Goal: Task Accomplishment & Management: Use online tool/utility

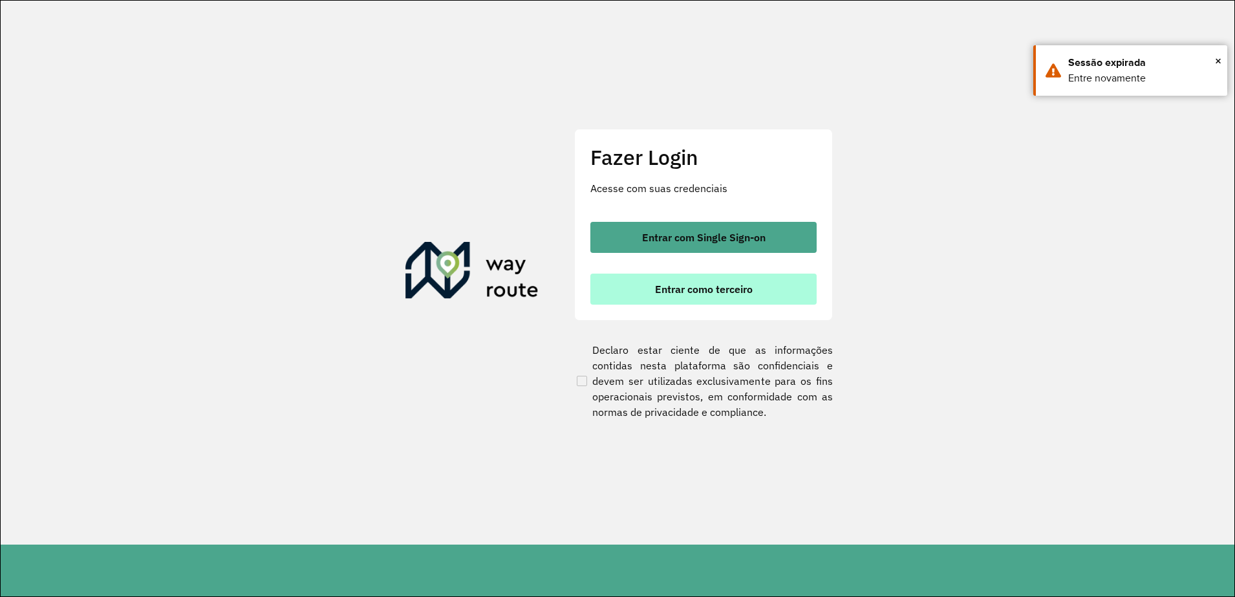
click at [733, 286] on span "Entrar como terceiro" at bounding box center [704, 289] width 98 height 10
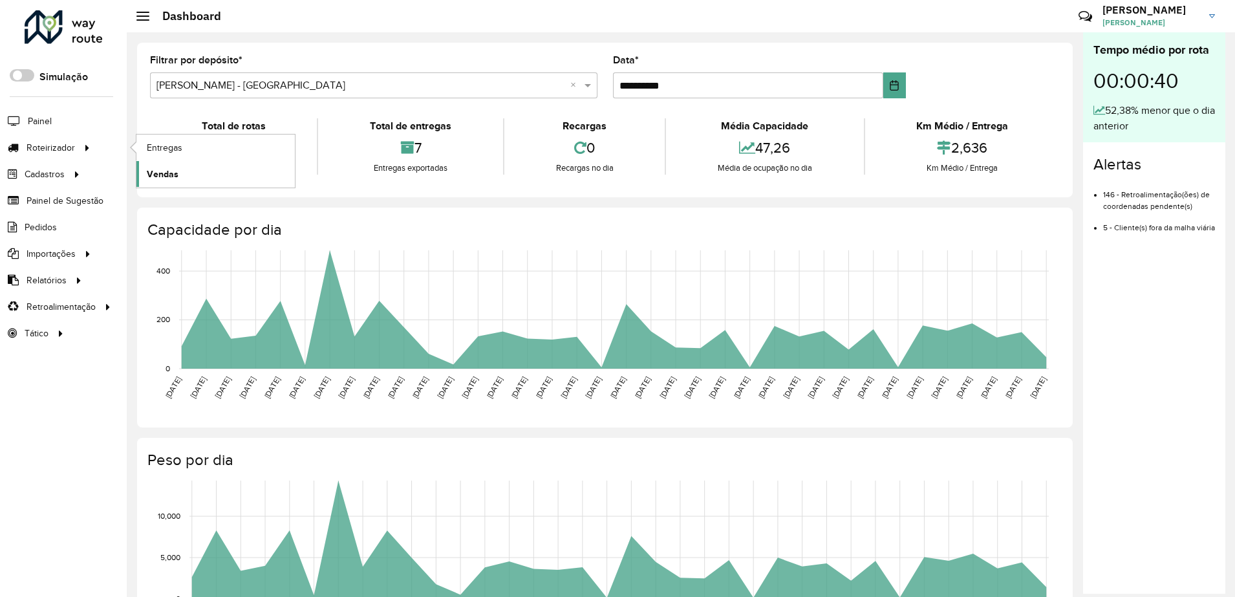
click at [169, 167] on span "Vendas" at bounding box center [163, 174] width 32 height 14
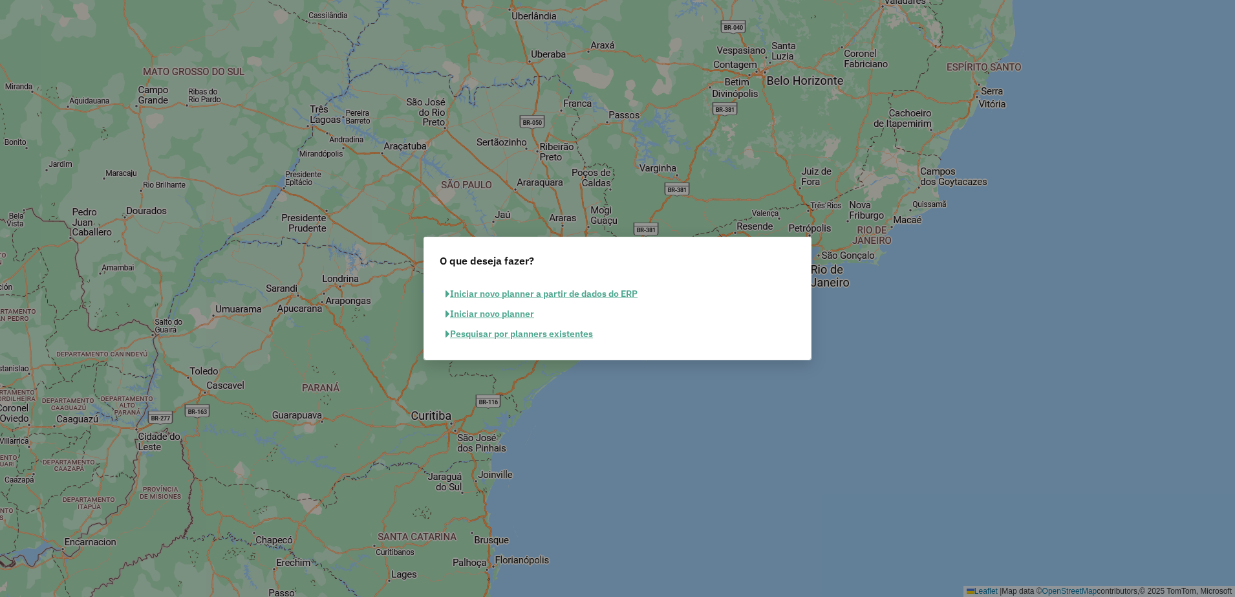
click at [517, 314] on button "Iniciar novo planner" at bounding box center [490, 314] width 100 height 20
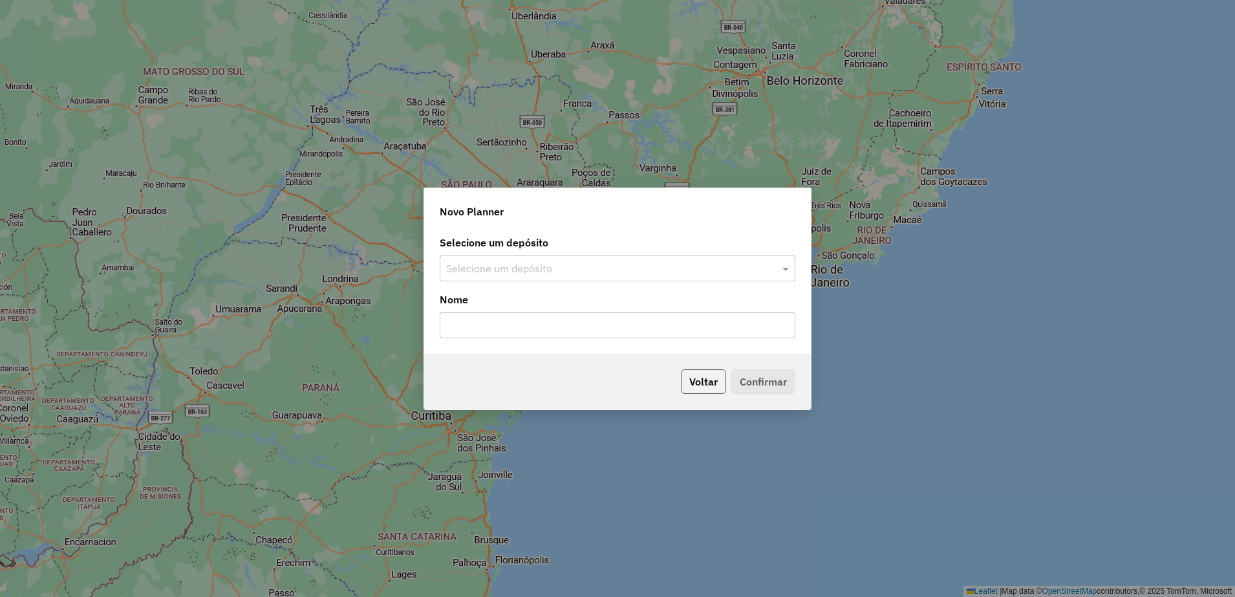
click at [689, 381] on button "Voltar" at bounding box center [703, 381] width 45 height 25
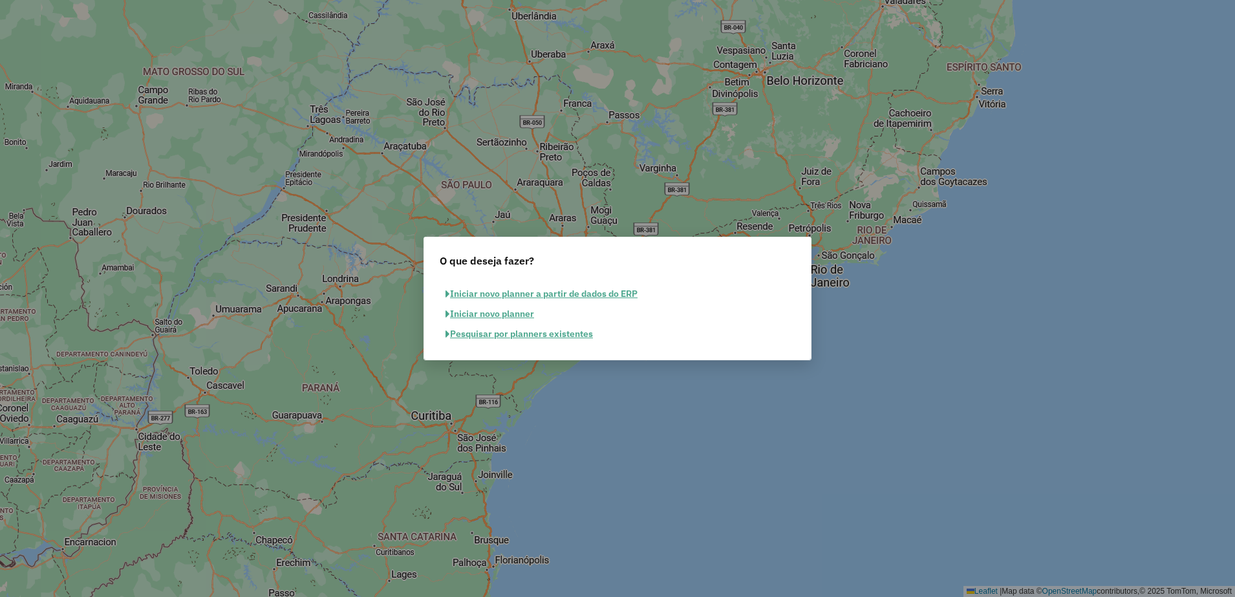
click at [535, 338] on button "Pesquisar por planners existentes" at bounding box center [519, 334] width 159 height 20
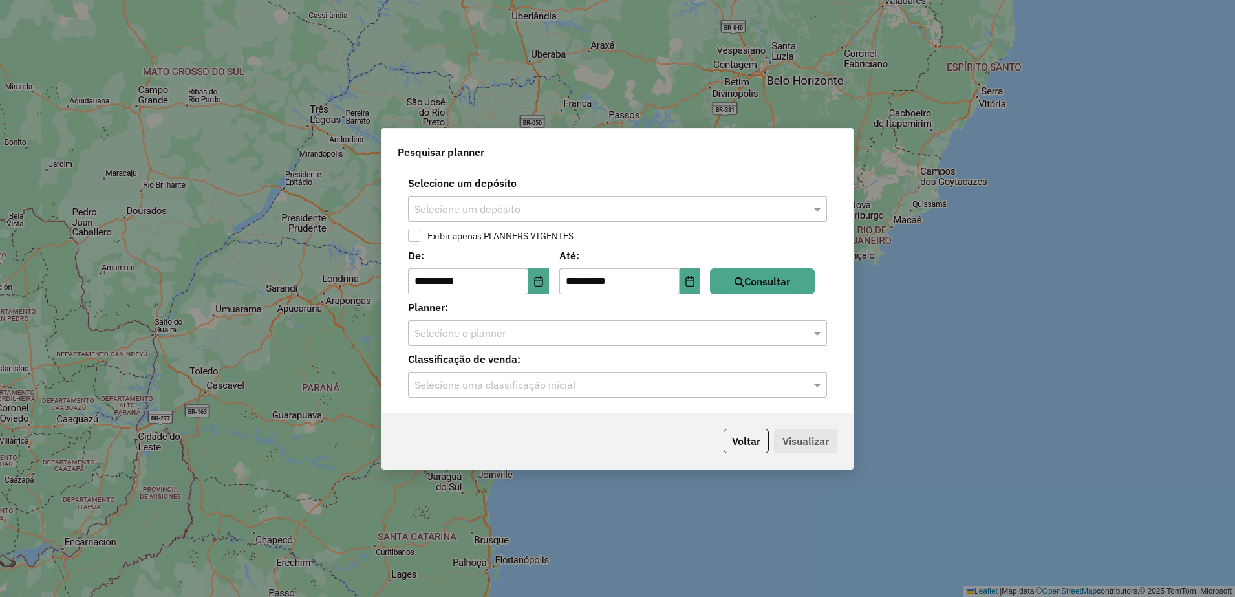
click at [777, 209] on input "text" at bounding box center [604, 210] width 380 height 16
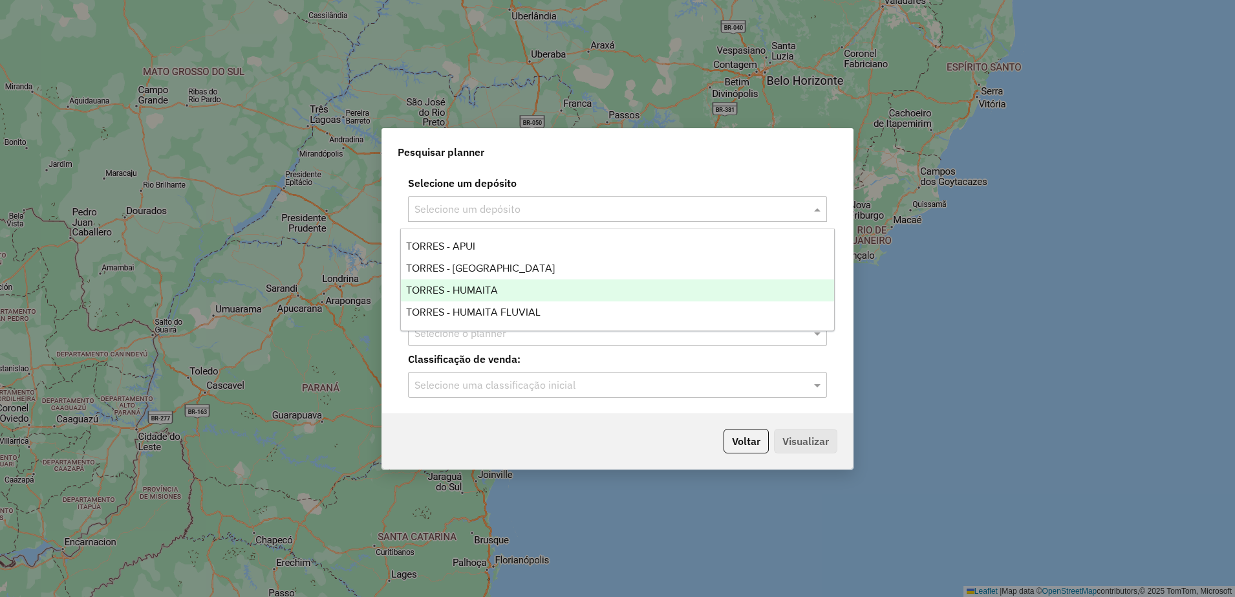
click at [486, 284] on span "TORRES - HUMAITA" at bounding box center [452, 289] width 92 height 11
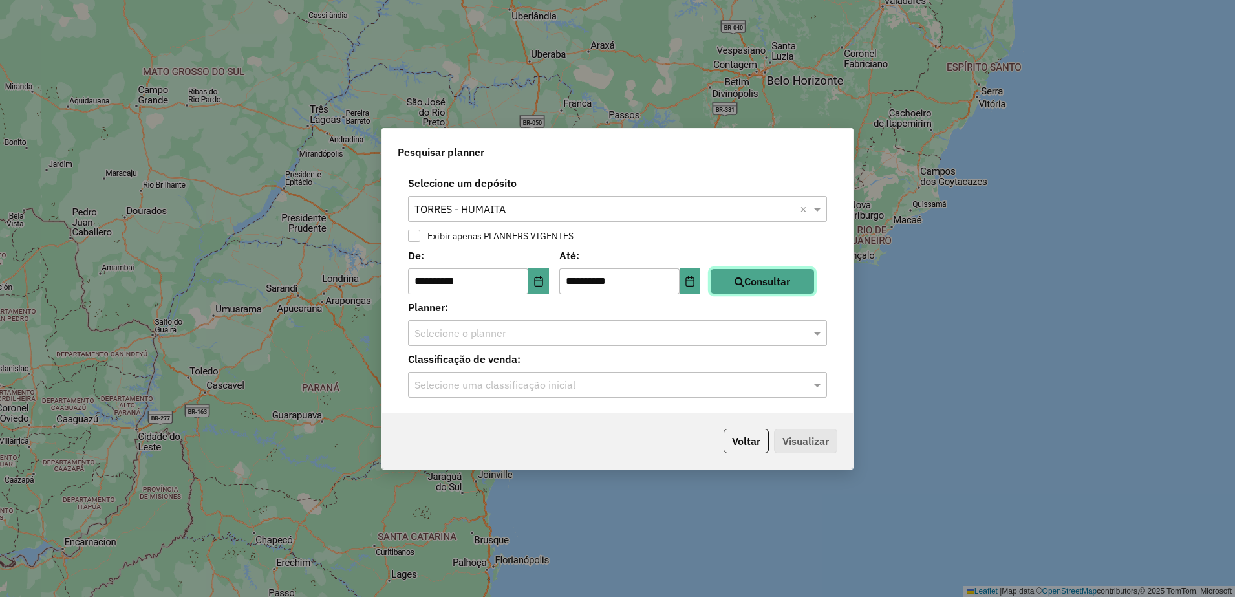
click at [784, 287] on button "Consultar" at bounding box center [762, 281] width 105 height 26
click at [786, 342] on div "Selecione o planner" at bounding box center [617, 333] width 419 height 26
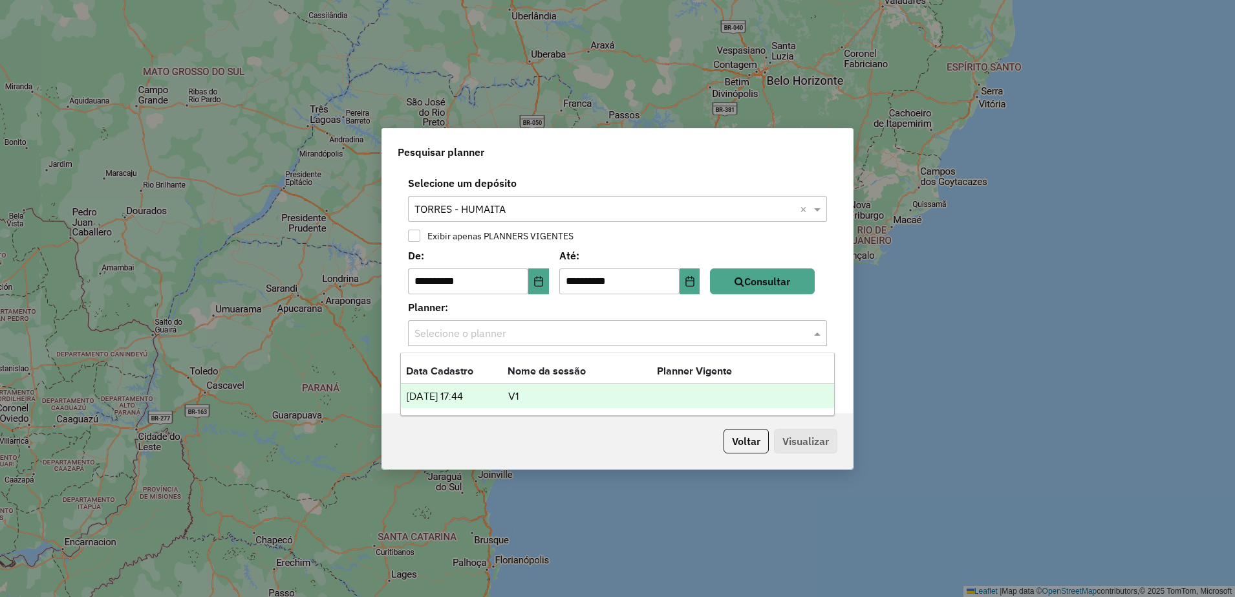
click at [542, 398] on td "V1" at bounding box center [582, 396] width 149 height 17
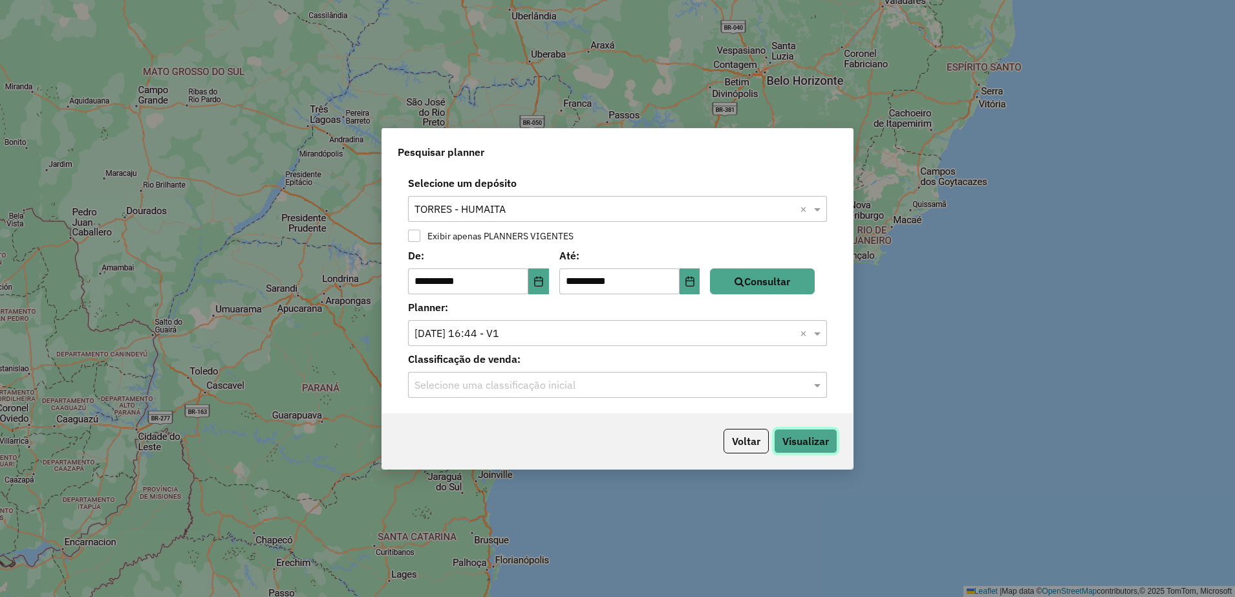
click at [810, 438] on button "Visualizar" at bounding box center [805, 441] width 63 height 25
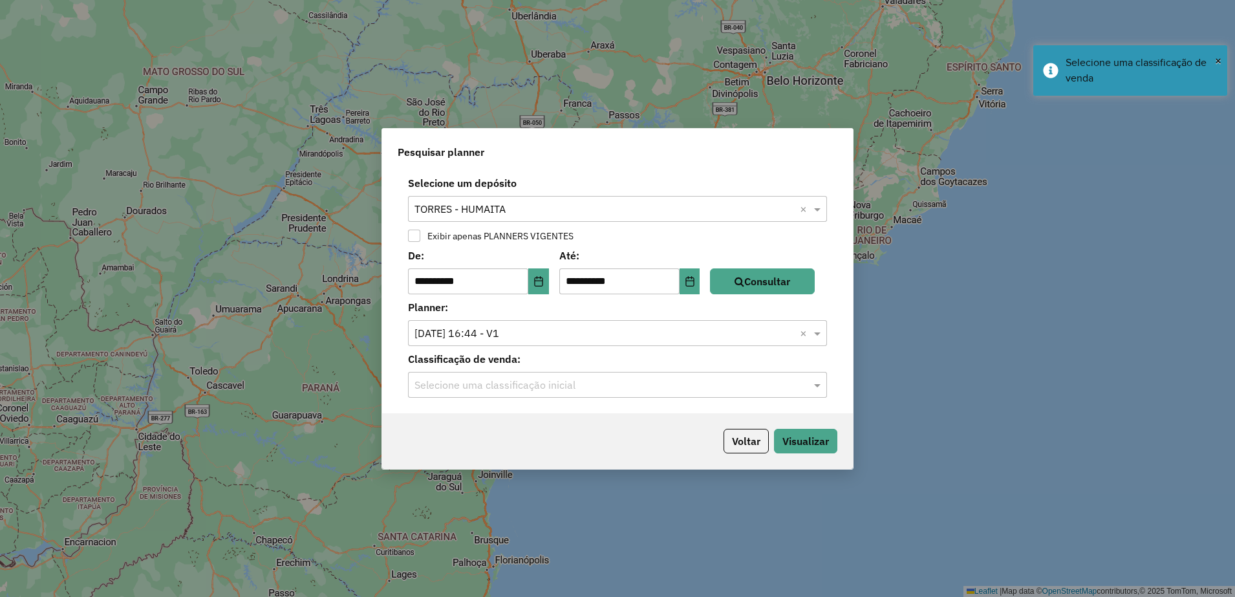
click at [735, 392] on div "Selecione uma classificação inicial" at bounding box center [617, 385] width 419 height 26
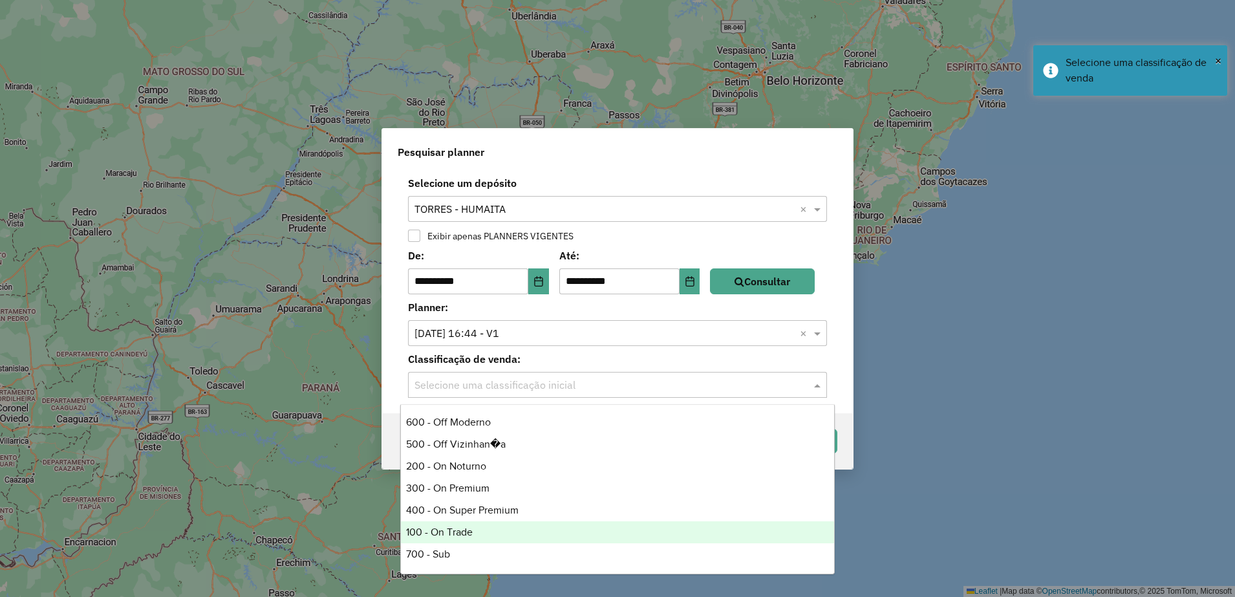
click at [457, 533] on div "100 - On Trade" at bounding box center [617, 532] width 433 height 22
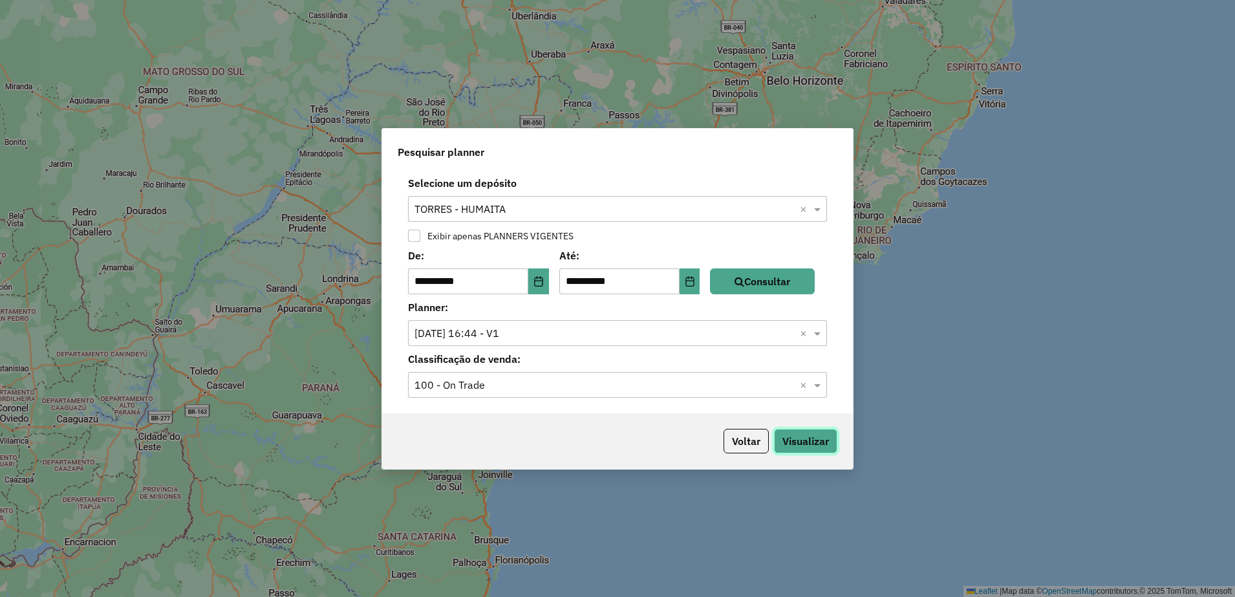
click at [806, 447] on button "Visualizar" at bounding box center [805, 441] width 63 height 25
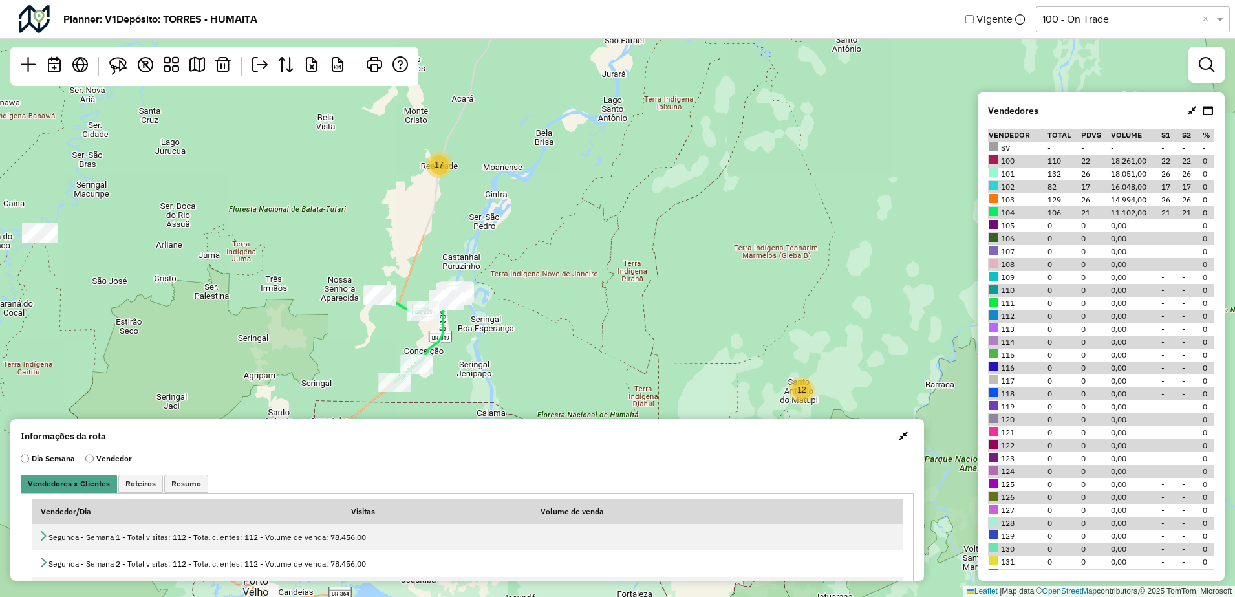
click at [894, 436] on button "button" at bounding box center [903, 435] width 21 height 21
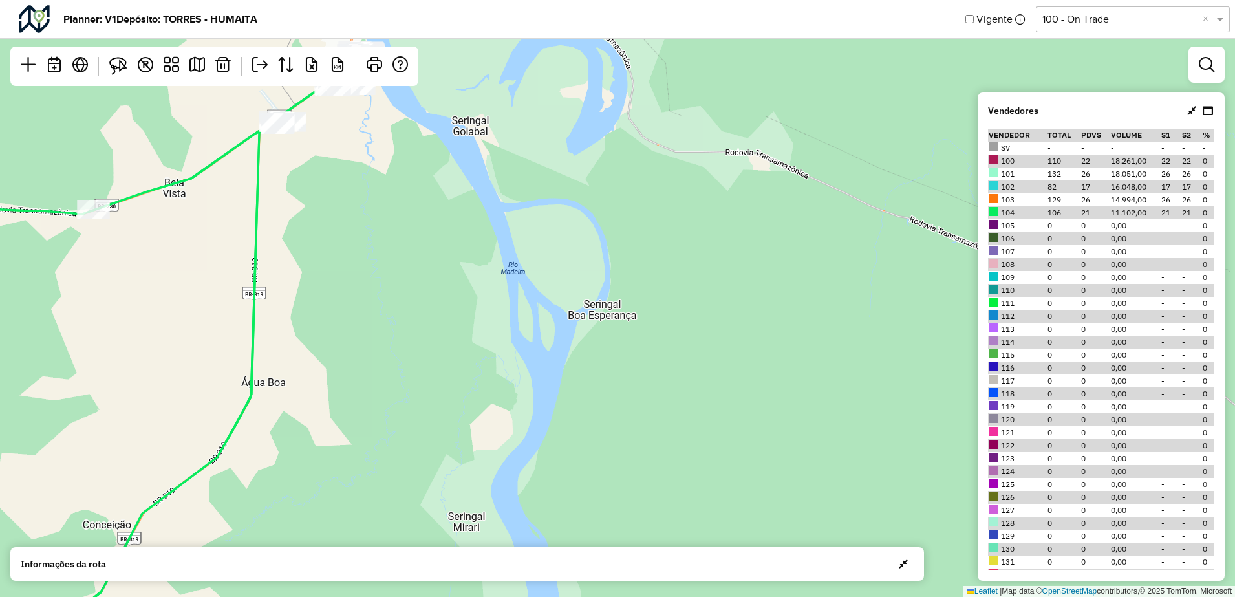
drag, startPoint x: 336, startPoint y: 180, endPoint x: 348, endPoint y: 369, distance: 188.6
click at [348, 369] on div "Leaflet | Map data © OpenStreetMap contributors,© 2025 TomTom, Microsoft" at bounding box center [617, 298] width 1235 height 597
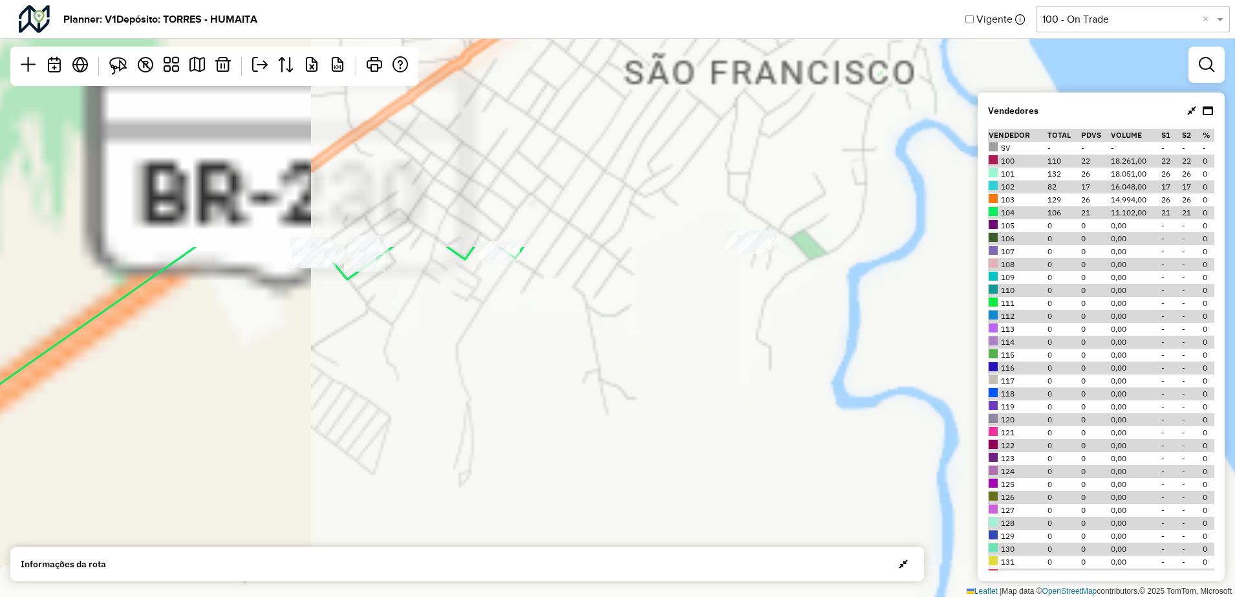
drag, startPoint x: 528, startPoint y: 190, endPoint x: 589, endPoint y: 301, distance: 126.2
click at [491, 496] on div "Leaflet | Map data © OpenStreetMap contributors,© 2025 TomTom, Microsoft" at bounding box center [617, 298] width 1235 height 597
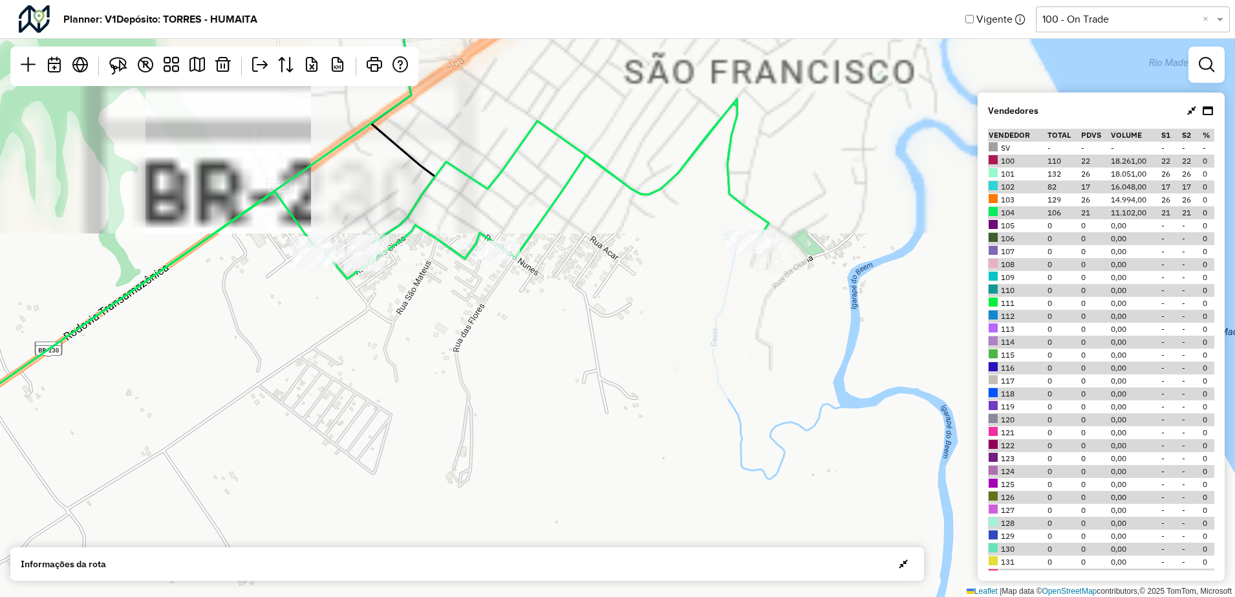
drag, startPoint x: 589, startPoint y: 300, endPoint x: 568, endPoint y: 508, distance: 208.6
click at [544, 591] on div "Leaflet | Map data © OpenStreetMap contributors,© 2025 TomTom, Microsoft" at bounding box center [617, 298] width 1235 height 597
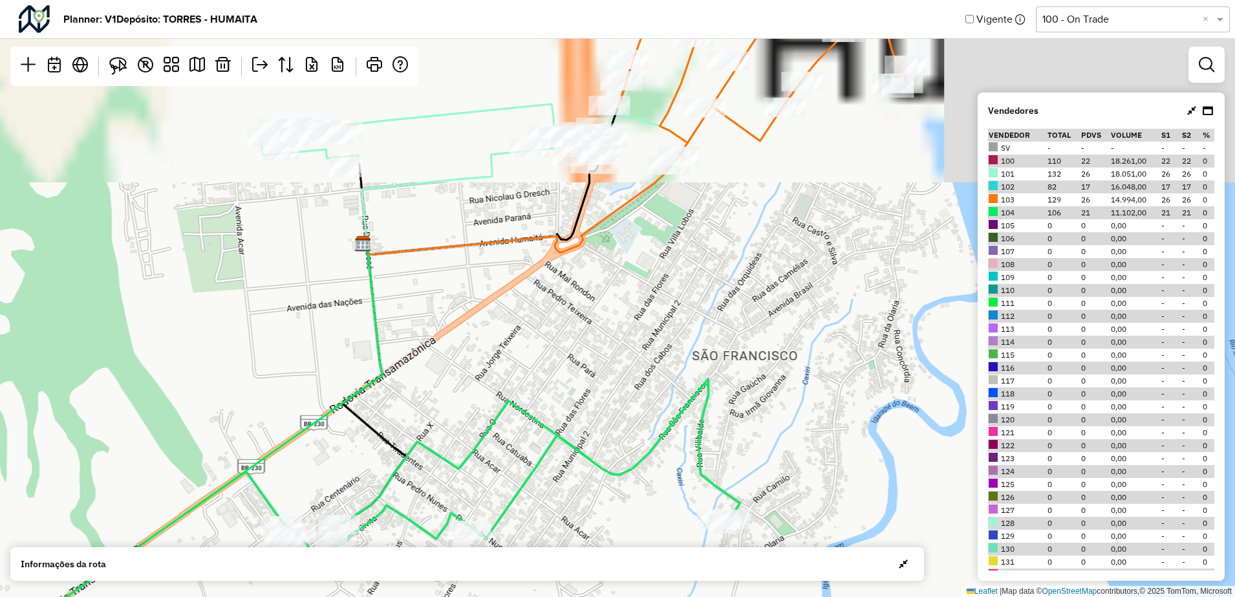
drag, startPoint x: 612, startPoint y: 366, endPoint x: 636, endPoint y: 356, distance: 25.2
click at [590, 473] on div "Leaflet | Map data © OpenStreetMap contributors,© 2025 TomTom, Microsoft" at bounding box center [617, 298] width 1235 height 597
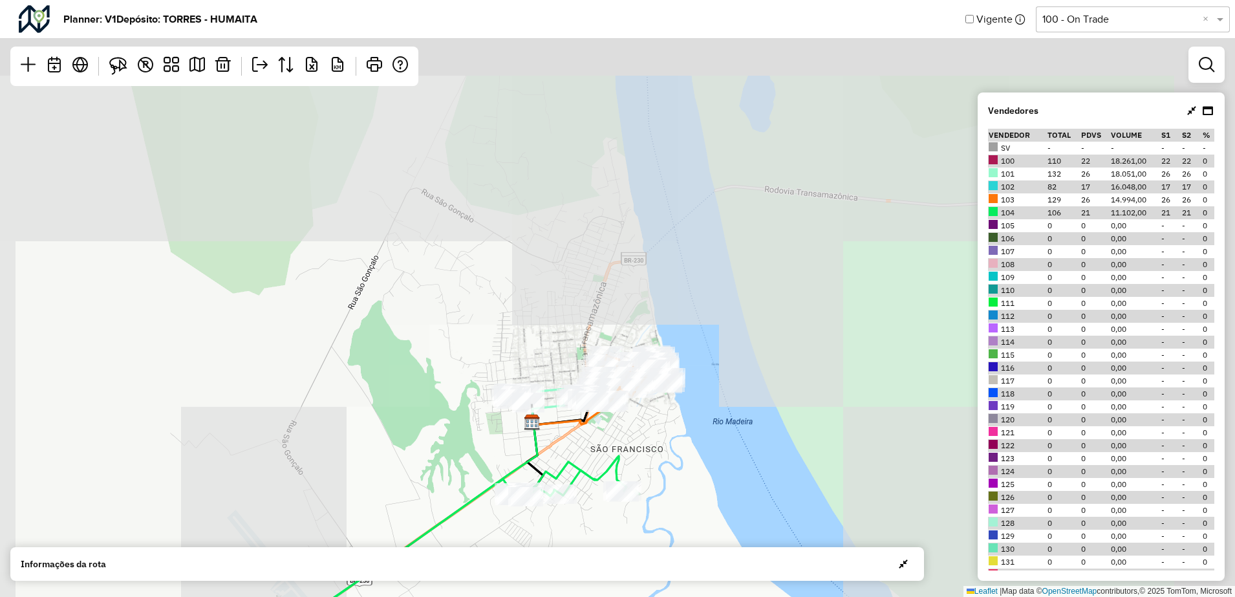
drag, startPoint x: 724, startPoint y: 231, endPoint x: 663, endPoint y: 337, distance: 122.0
click at [663, 337] on div "Leaflet | Map data © OpenStreetMap contributors,© 2025 TomTom, Microsoft" at bounding box center [617, 298] width 1235 height 597
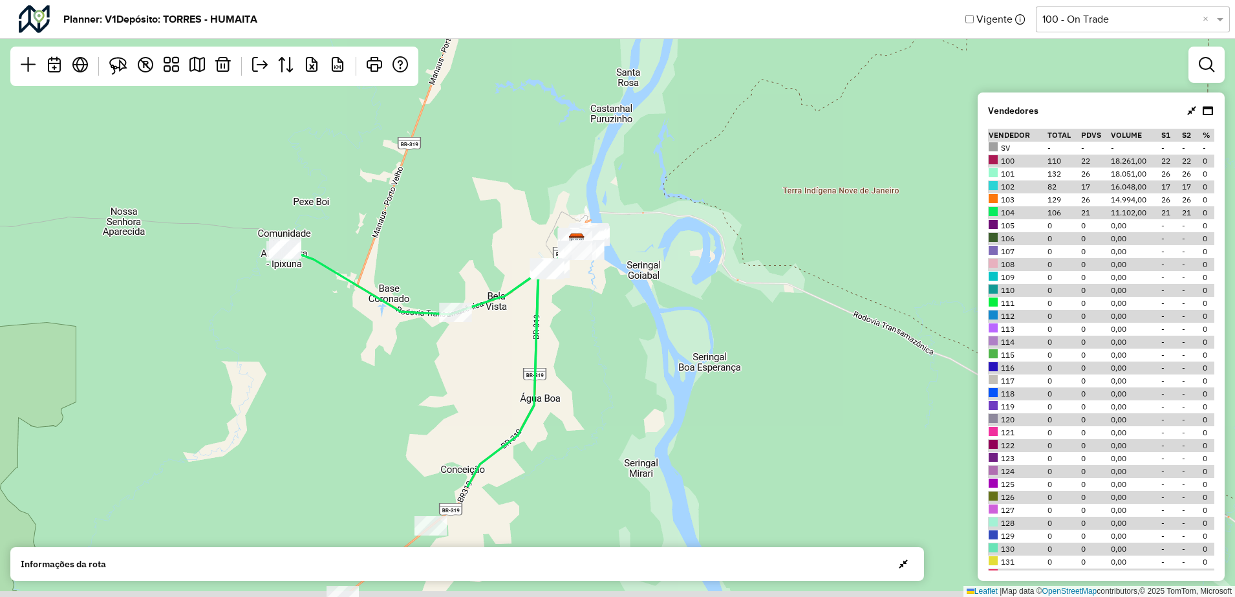
drag, startPoint x: 564, startPoint y: 477, endPoint x: 574, endPoint y: 292, distance: 184.6
click at [574, 292] on div "17 11 Leaflet | Map data © OpenStreetMap contributors,© 2025 TomTom, Microsoft" at bounding box center [617, 298] width 1235 height 597
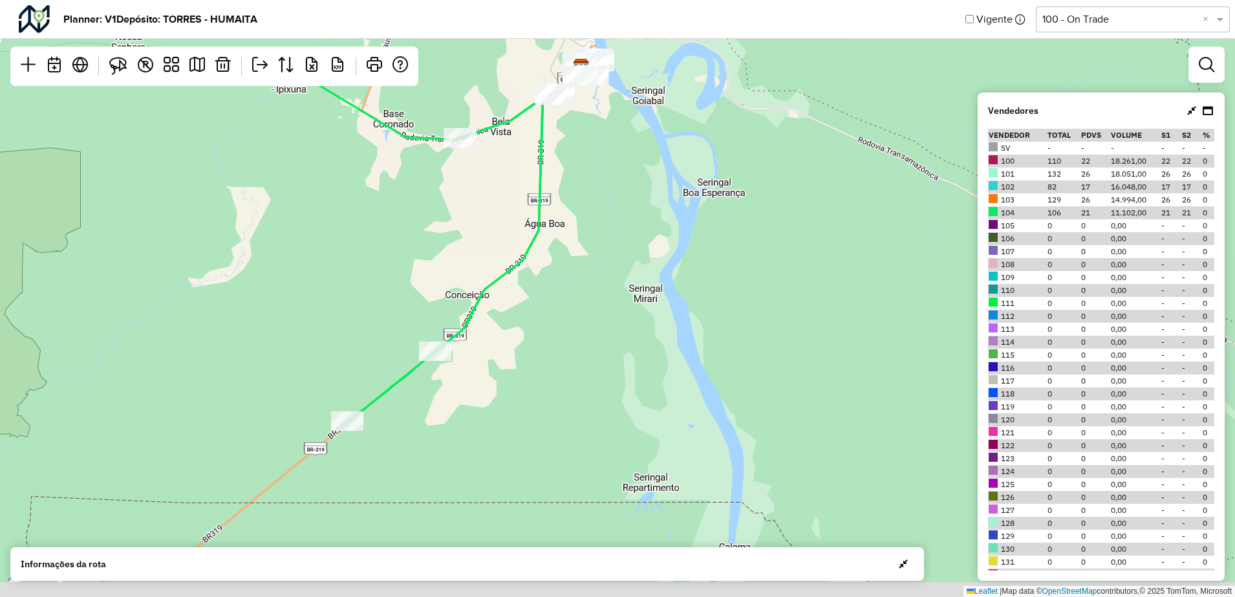
drag, startPoint x: 577, startPoint y: 471, endPoint x: 579, endPoint y: 315, distance: 156.5
click at [579, 315] on div "17 11 Leaflet | Map data © OpenStreetMap contributors,© 2025 TomTom, Microsoft" at bounding box center [617, 298] width 1235 height 597
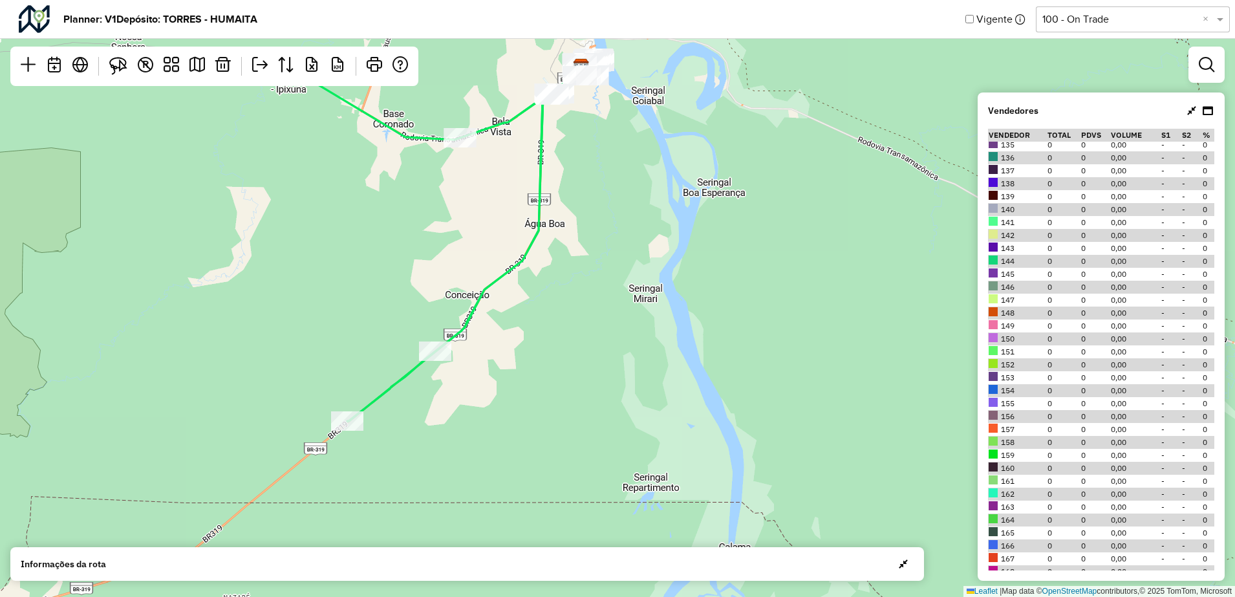
scroll to position [242, 0]
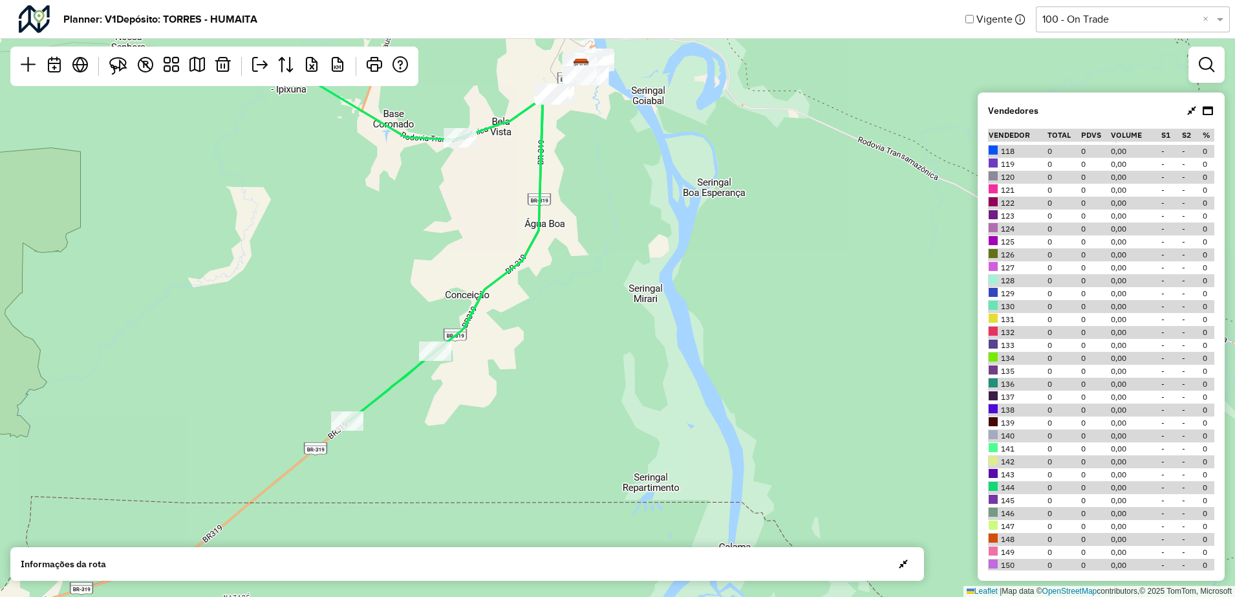
click at [1187, 108] on icon at bounding box center [1191, 110] width 9 height 10
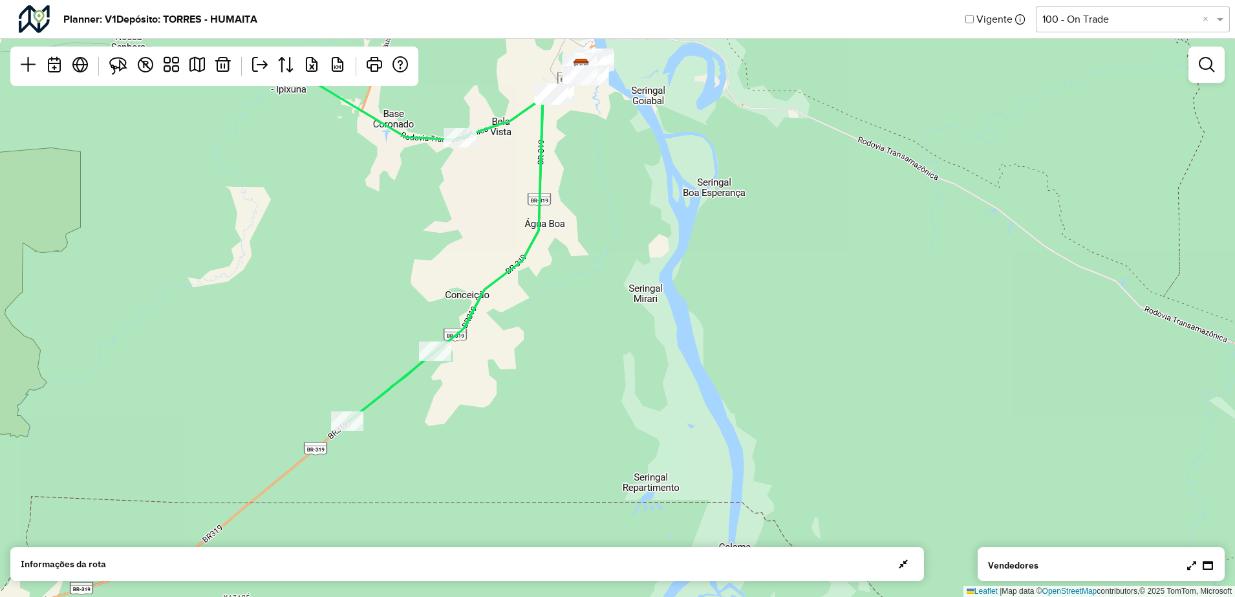
click at [903, 561] on span "button" at bounding box center [903, 564] width 9 height 10
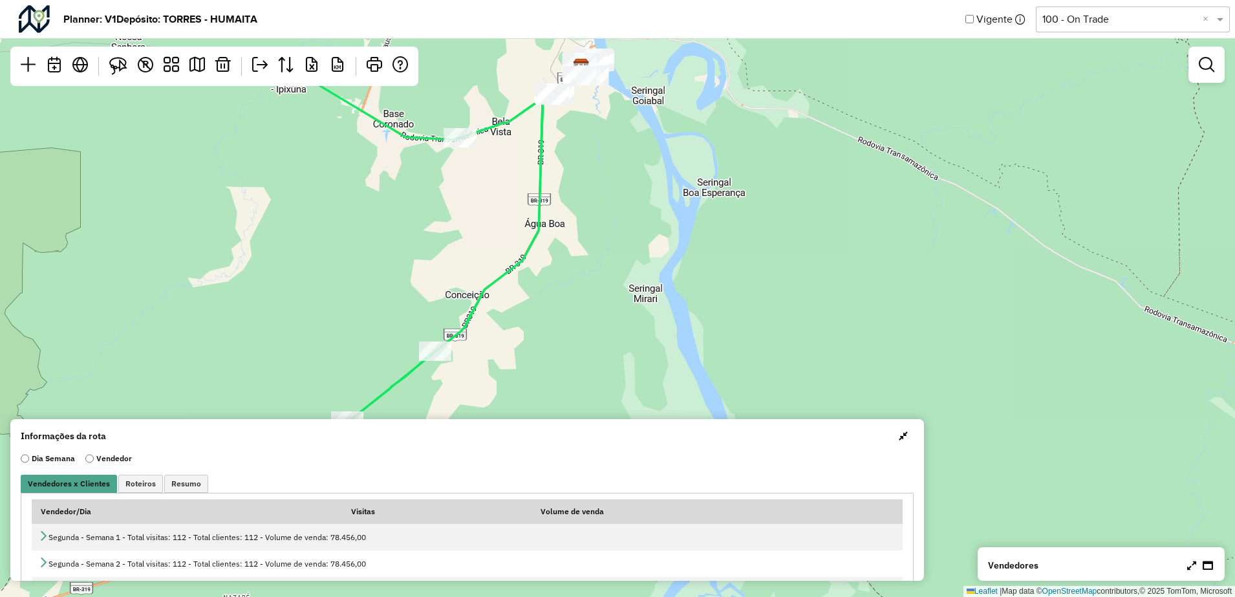
click at [896, 444] on button "button" at bounding box center [903, 435] width 21 height 21
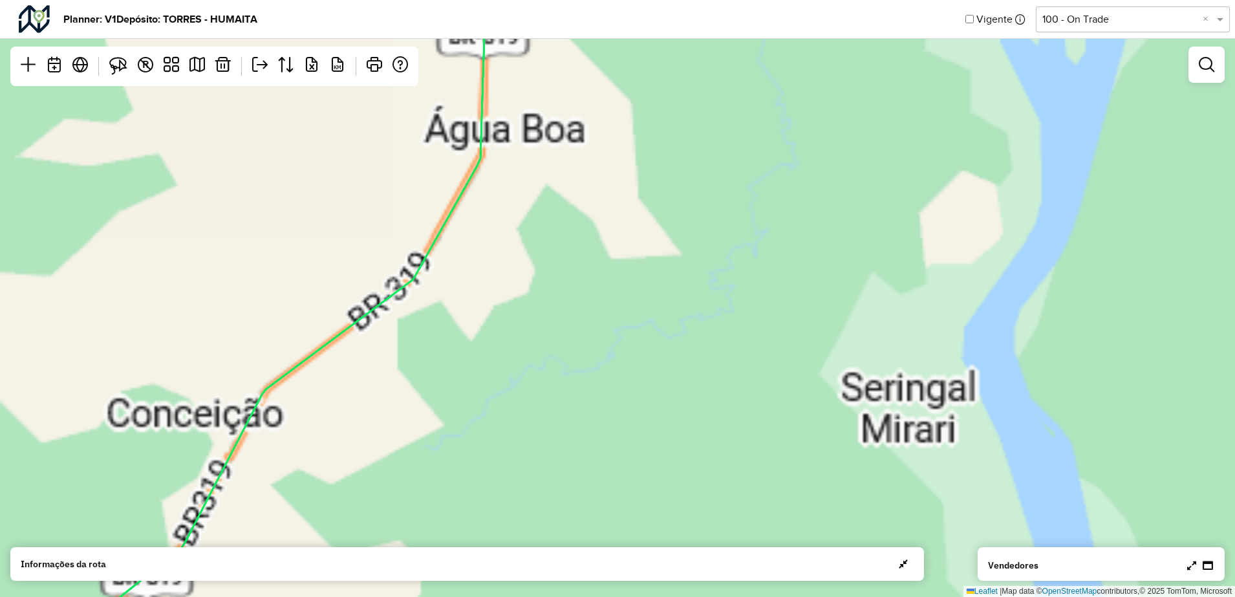
drag, startPoint x: 566, startPoint y: 186, endPoint x: 569, endPoint y: 418, distance: 232.1
click at [569, 485] on div "Leaflet | Map data © OpenStreetMap contributors,© 2025 TomTom, Microsoft" at bounding box center [617, 298] width 1235 height 597
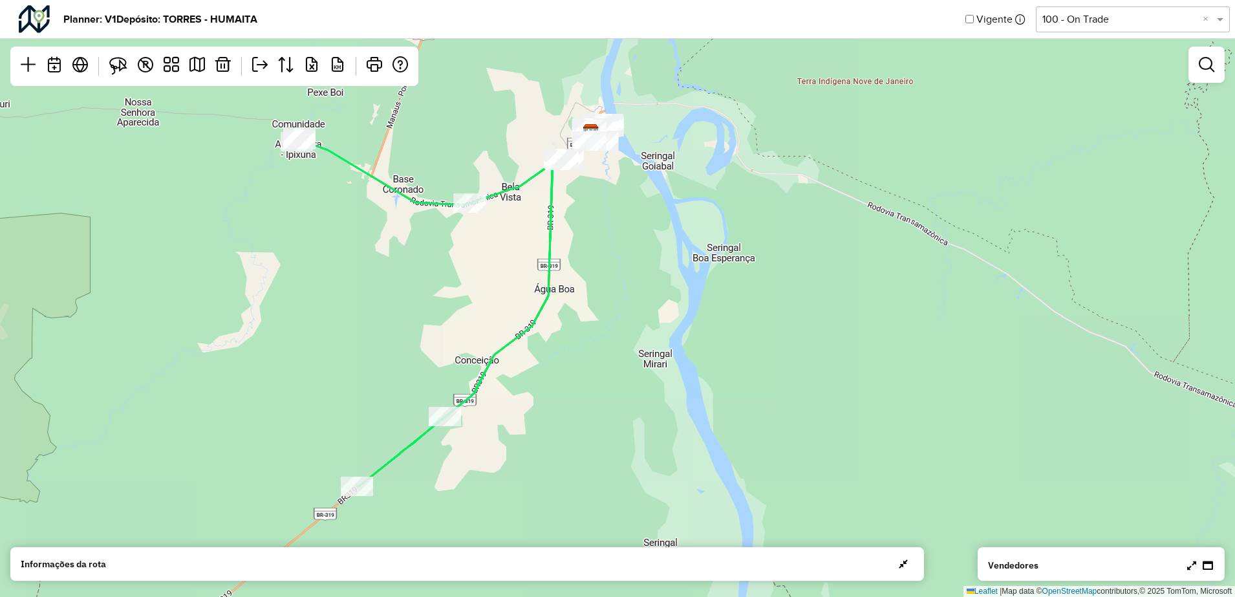
click at [631, 251] on div "17 11 Leaflet | Map data © OpenStreetMap contributors,© 2025 TomTom, Microsoft" at bounding box center [617, 298] width 1235 height 597
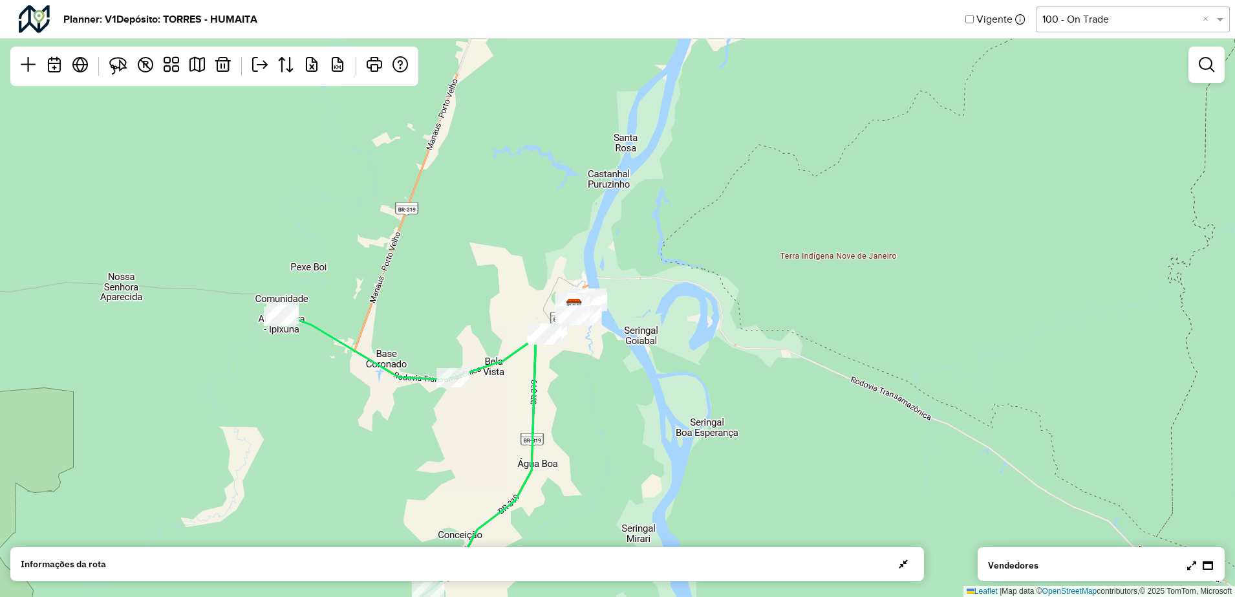
drag, startPoint x: 619, startPoint y: 294, endPoint x: 617, endPoint y: 317, distance: 23.4
click at [617, 317] on div "17 11 Leaflet | Map data © OpenStreetMap contributors,© 2025 TomTom, Microsoft" at bounding box center [617, 298] width 1235 height 597
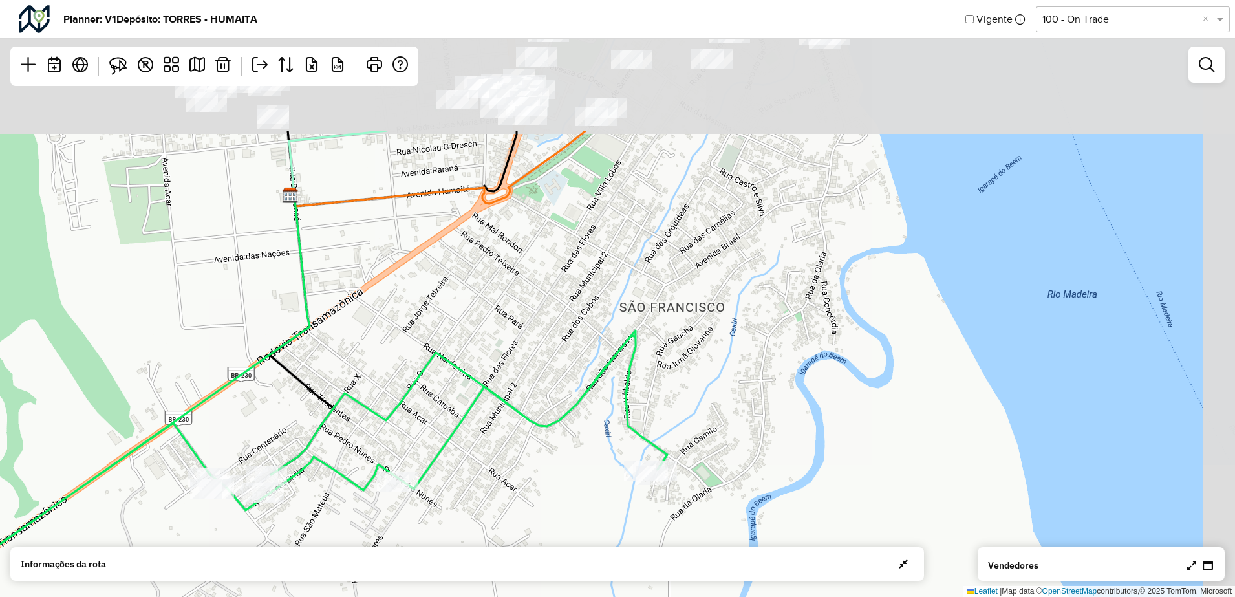
drag, startPoint x: 652, startPoint y: 193, endPoint x: 632, endPoint y: 308, distance: 116.7
click at [605, 383] on div "Leaflet | Map data © OpenStreetMap contributors,© 2025 TomTom, Microsoft" at bounding box center [617, 298] width 1235 height 597
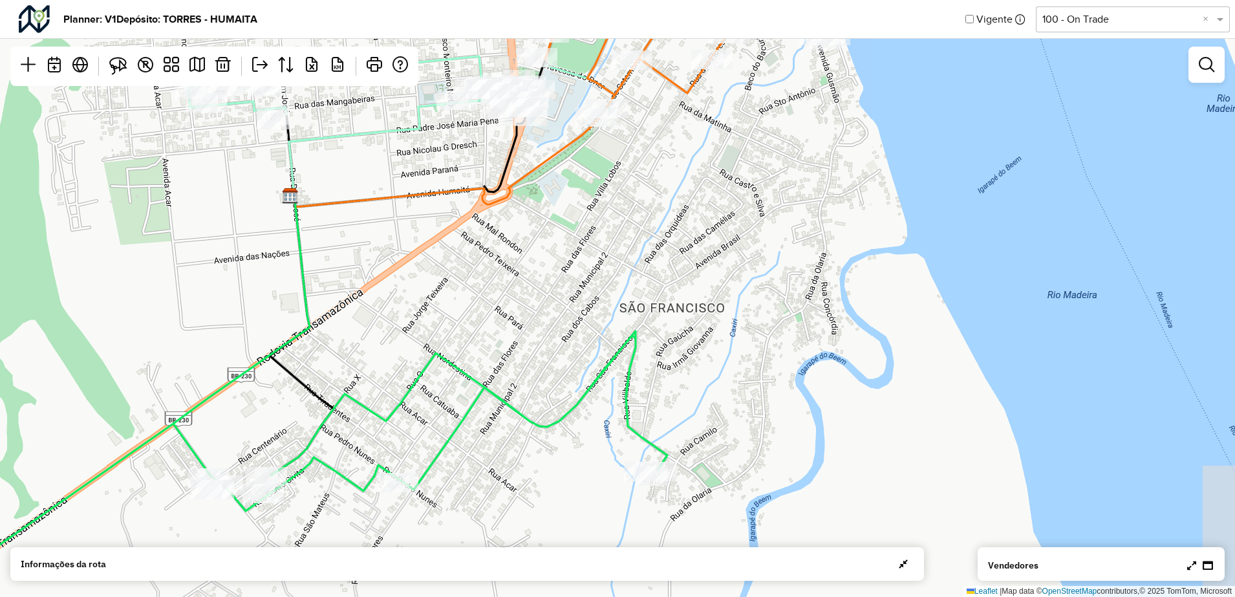
drag, startPoint x: 661, startPoint y: 248, endPoint x: 640, endPoint y: 400, distance: 152.7
click at [641, 400] on div "Leaflet | Map data © OpenStreetMap contributors,© 2025 TomTom, Microsoft" at bounding box center [617, 298] width 1235 height 597
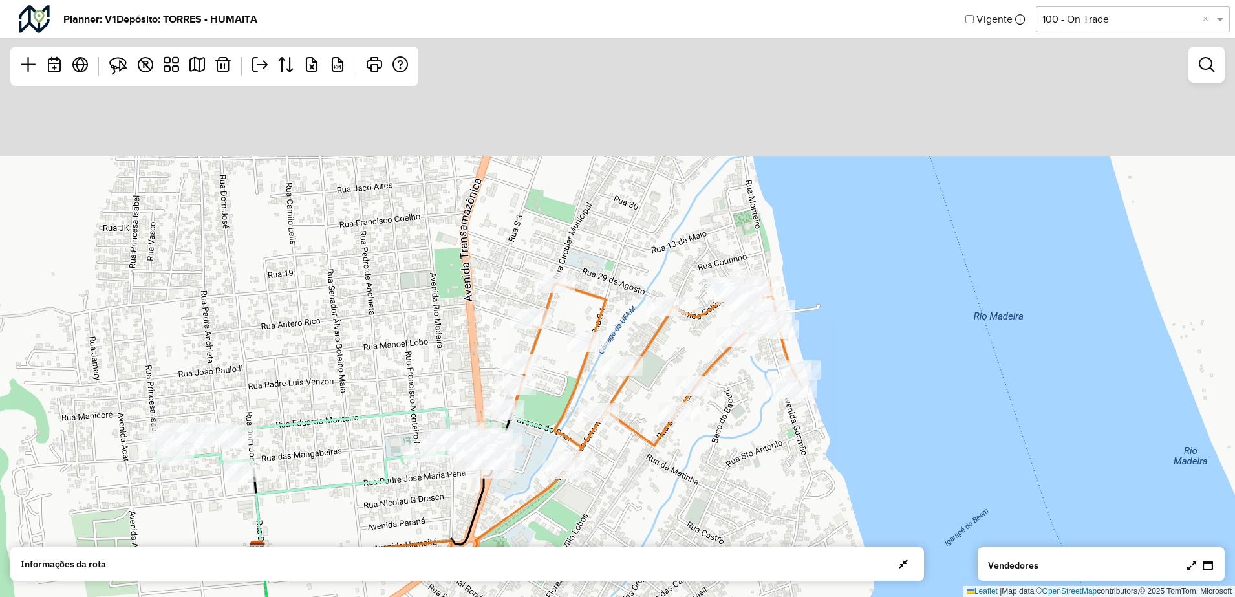
drag, startPoint x: 636, startPoint y: 446, endPoint x: 636, endPoint y: 438, distance: 7.8
click at [636, 447] on div "Leaflet | Map data © OpenStreetMap contributors,© 2025 TomTom, Microsoft" at bounding box center [617, 298] width 1235 height 597
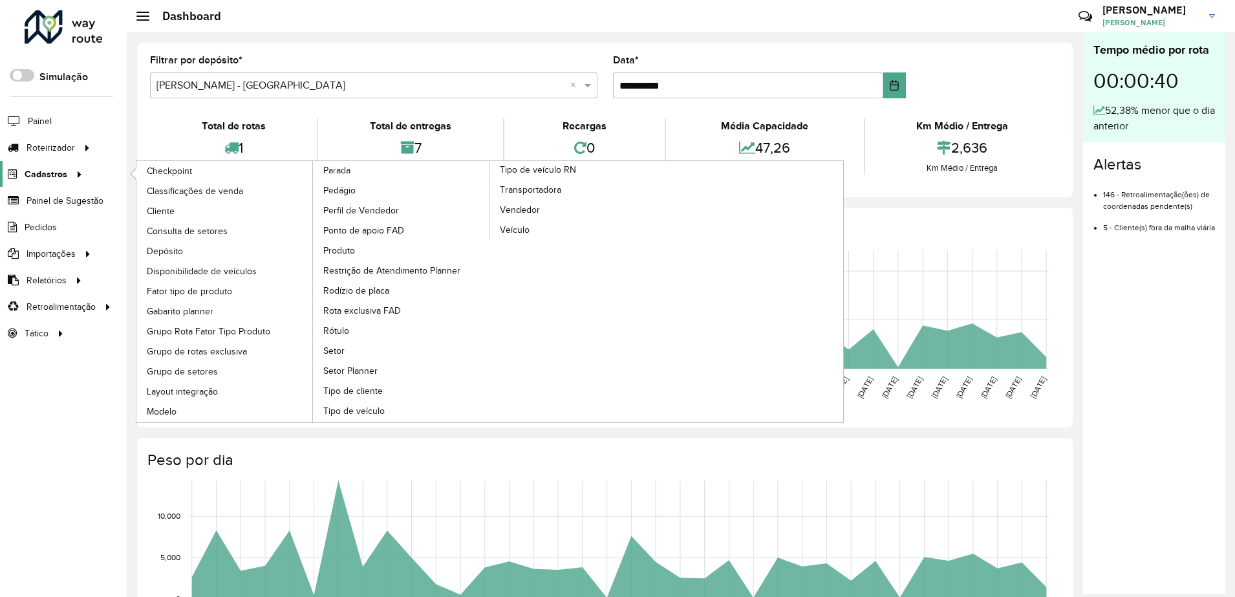
drag, startPoint x: 61, startPoint y: 167, endPoint x: 67, endPoint y: 173, distance: 8.7
click at [61, 167] on span "Cadastros" at bounding box center [46, 174] width 43 height 14
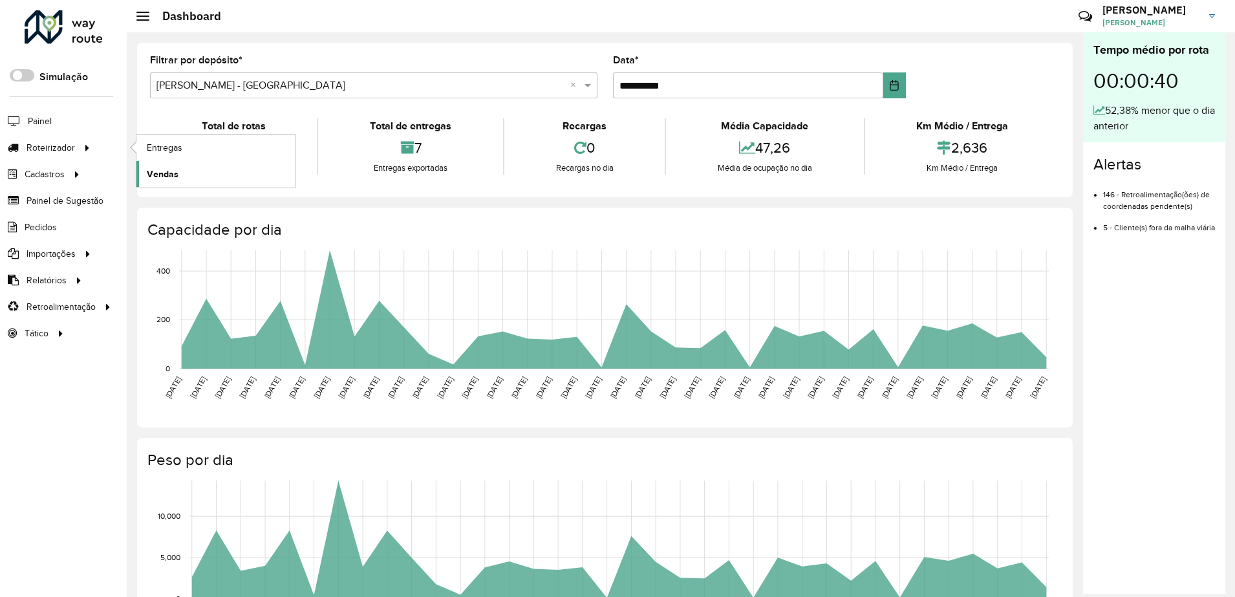
click at [168, 169] on span "Vendas" at bounding box center [163, 174] width 32 height 14
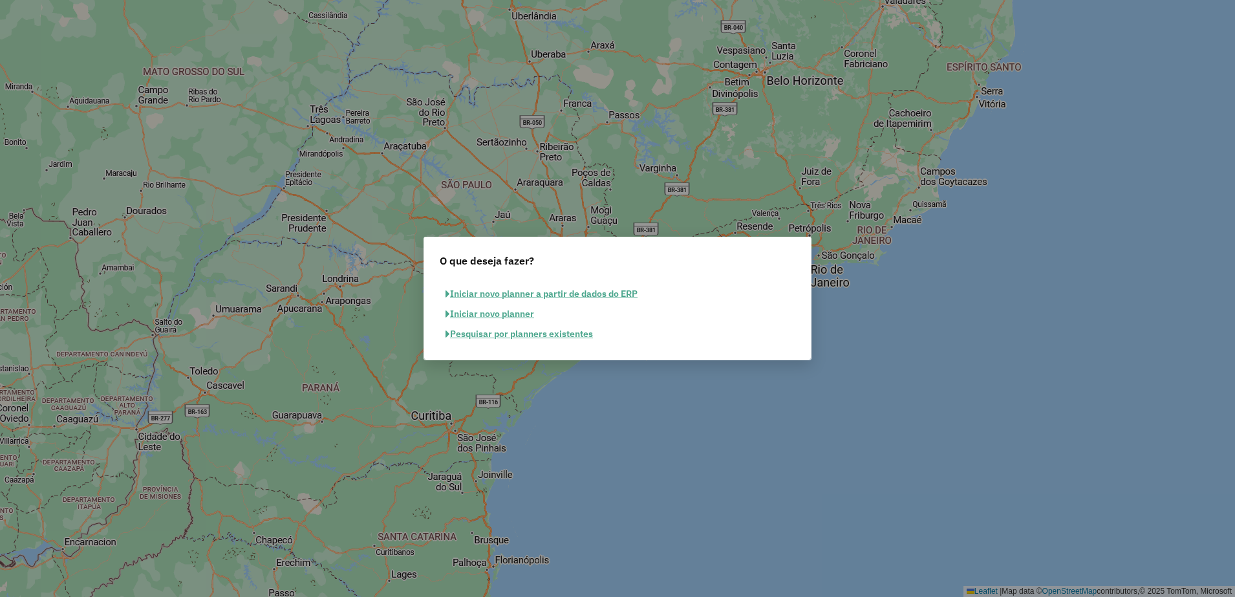
click at [557, 292] on button "Iniciar novo planner a partir de dados do ERP" at bounding box center [542, 294] width 204 height 20
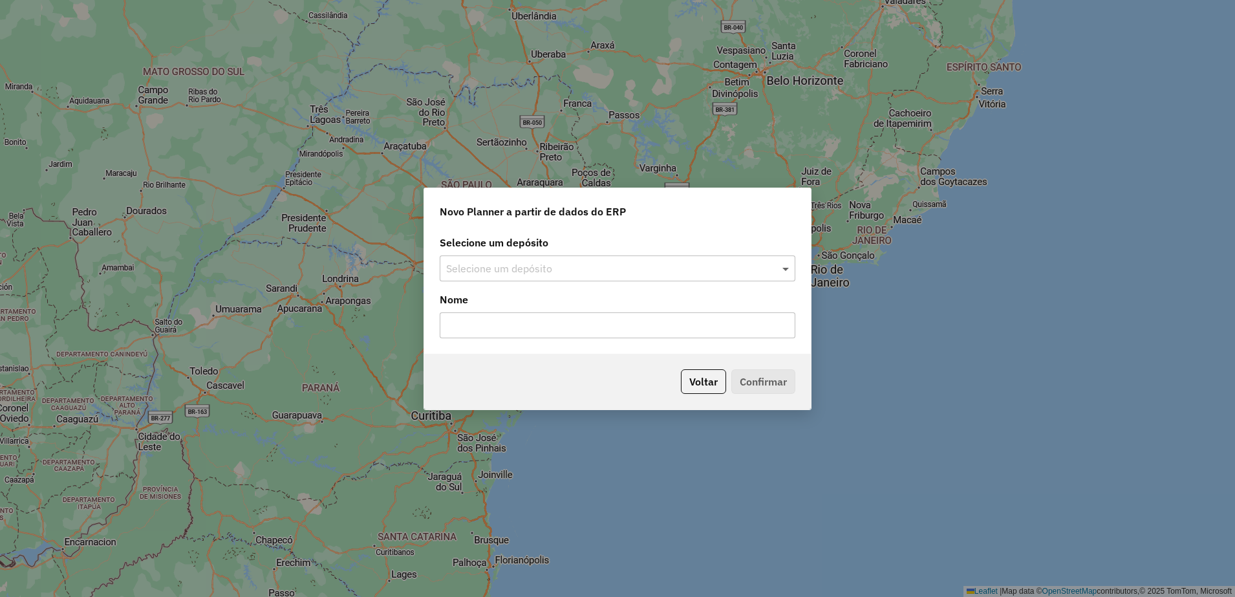
click at [785, 266] on span at bounding box center [787, 269] width 16 height 16
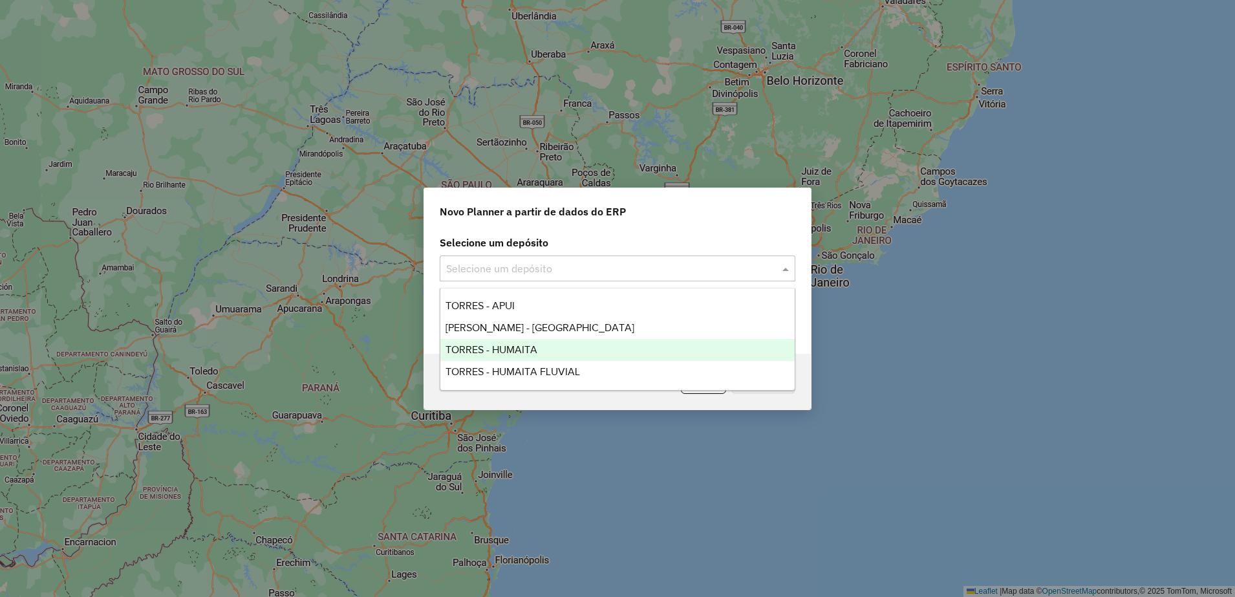
click at [540, 346] on div "TORRES - HUMAITA" at bounding box center [617, 350] width 354 height 22
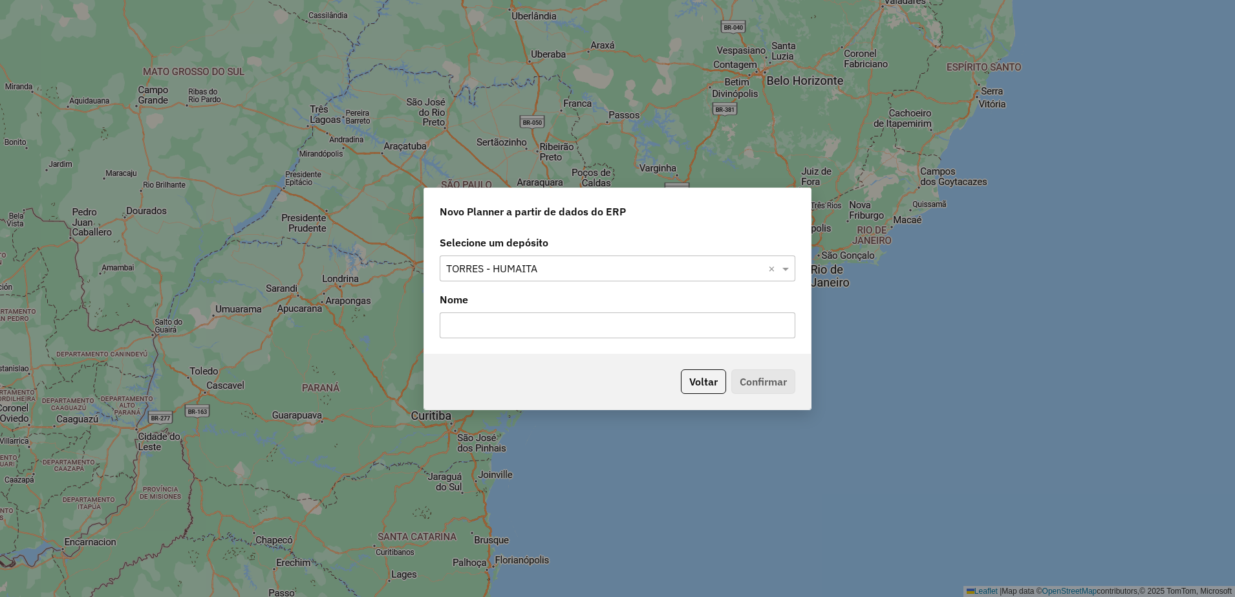
click at [664, 330] on input "text" at bounding box center [618, 325] width 356 height 26
click at [703, 380] on button "Voltar" at bounding box center [703, 381] width 45 height 25
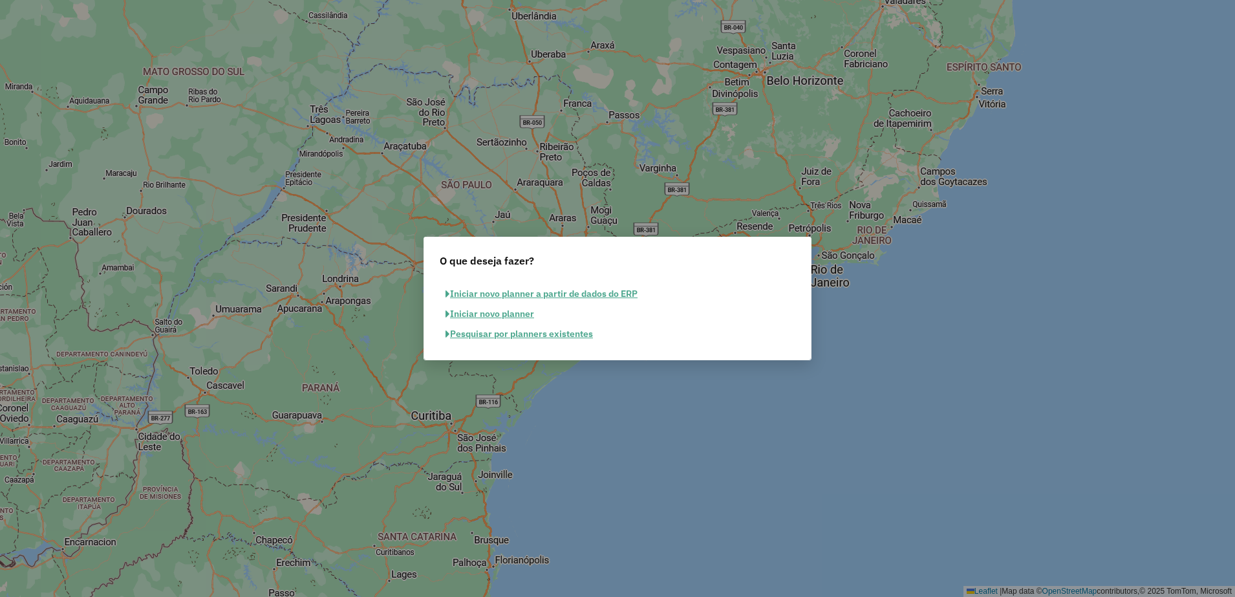
click at [496, 313] on button "Iniciar novo planner" at bounding box center [490, 314] width 100 height 20
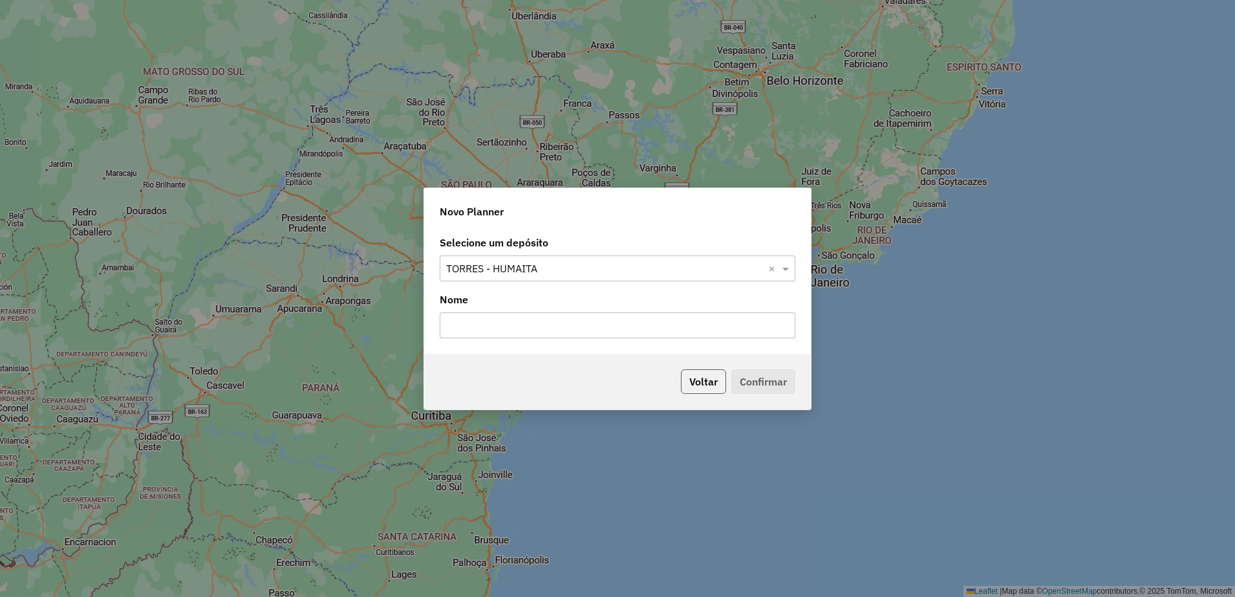
click at [707, 372] on button "Voltar" at bounding box center [703, 381] width 45 height 25
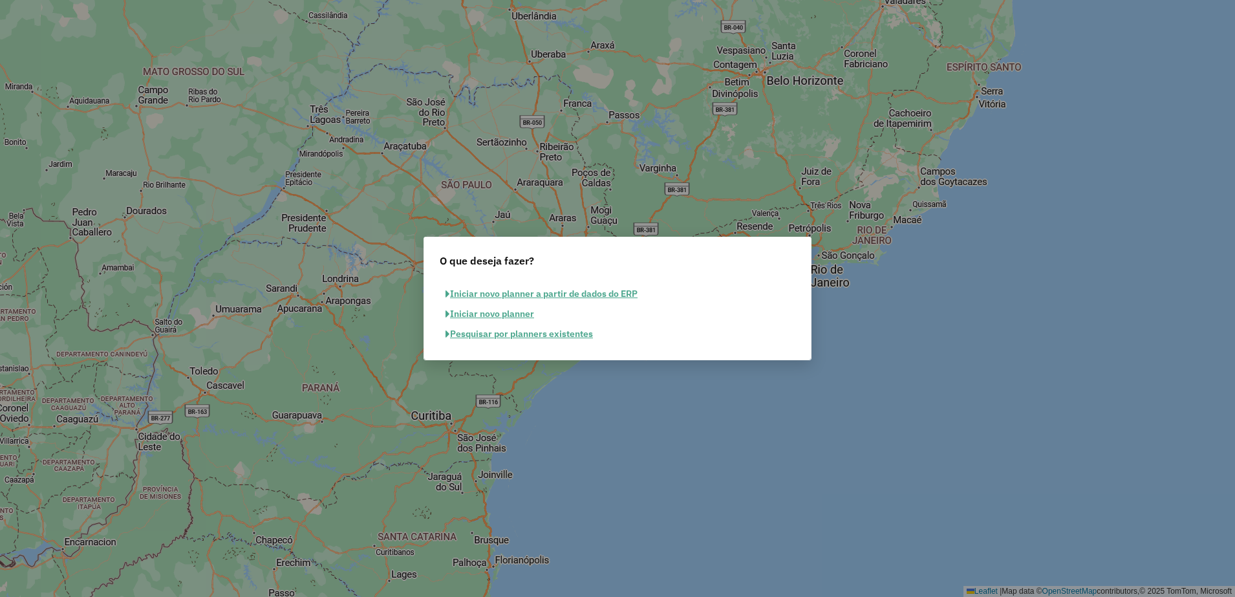
click at [543, 334] on button "Pesquisar por planners existentes" at bounding box center [519, 334] width 159 height 20
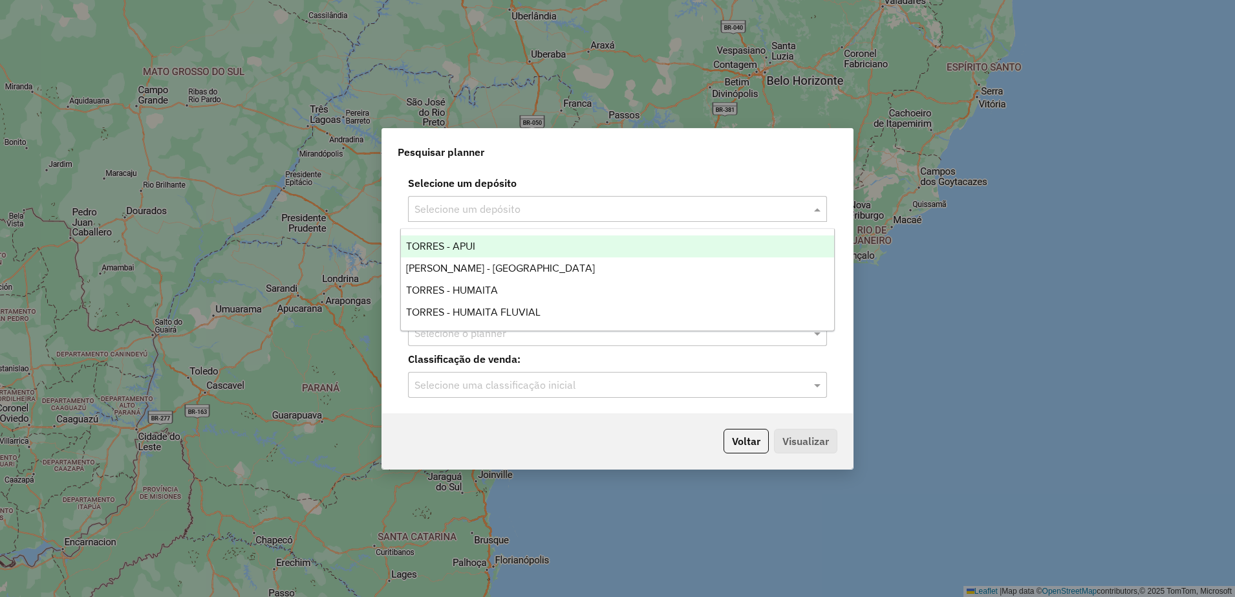
click at [823, 200] on div "Selecione um depósito" at bounding box center [617, 209] width 419 height 26
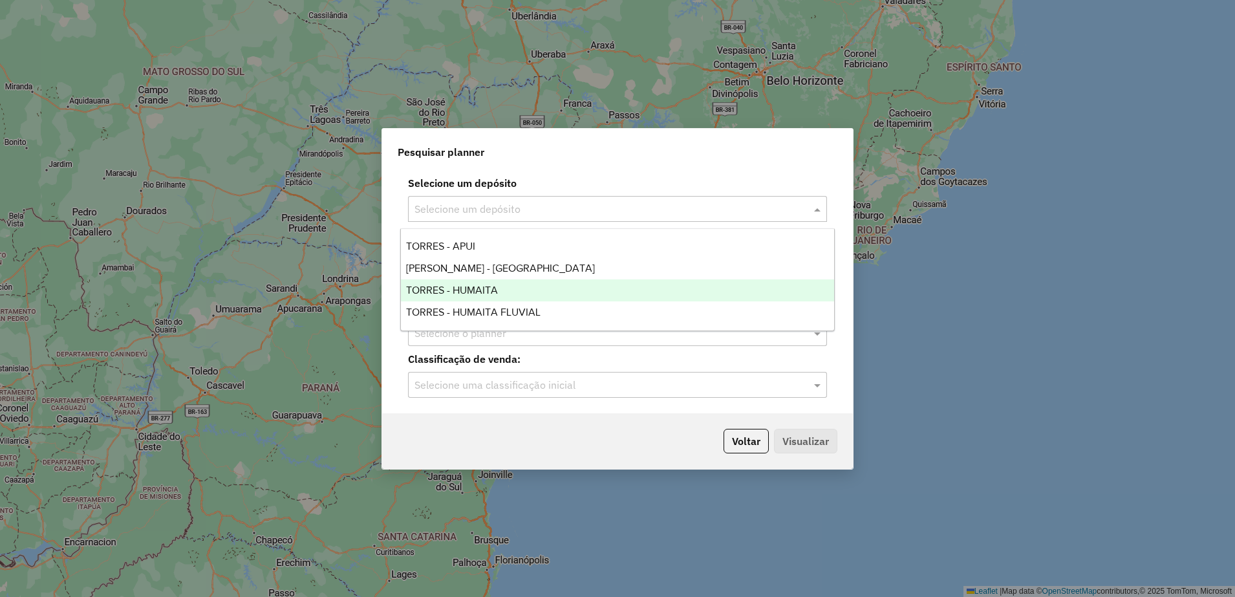
click at [539, 290] on div "TORRES - HUMAITA" at bounding box center [617, 290] width 433 height 22
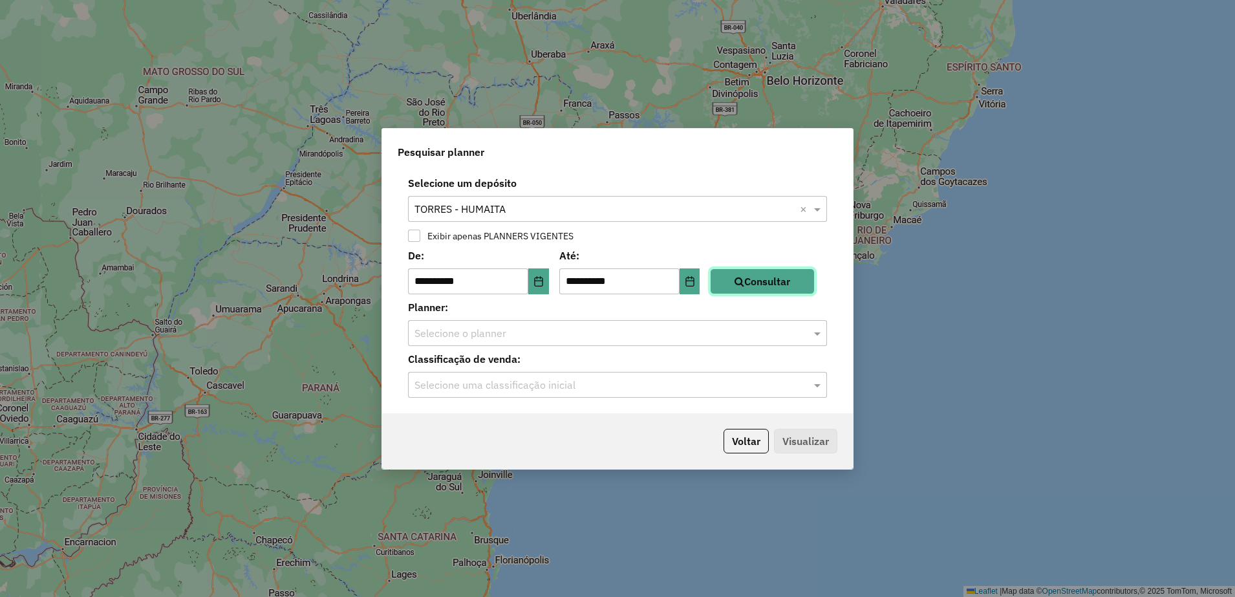
click at [786, 279] on button "Consultar" at bounding box center [762, 281] width 105 height 26
click at [822, 336] on span at bounding box center [819, 333] width 16 height 16
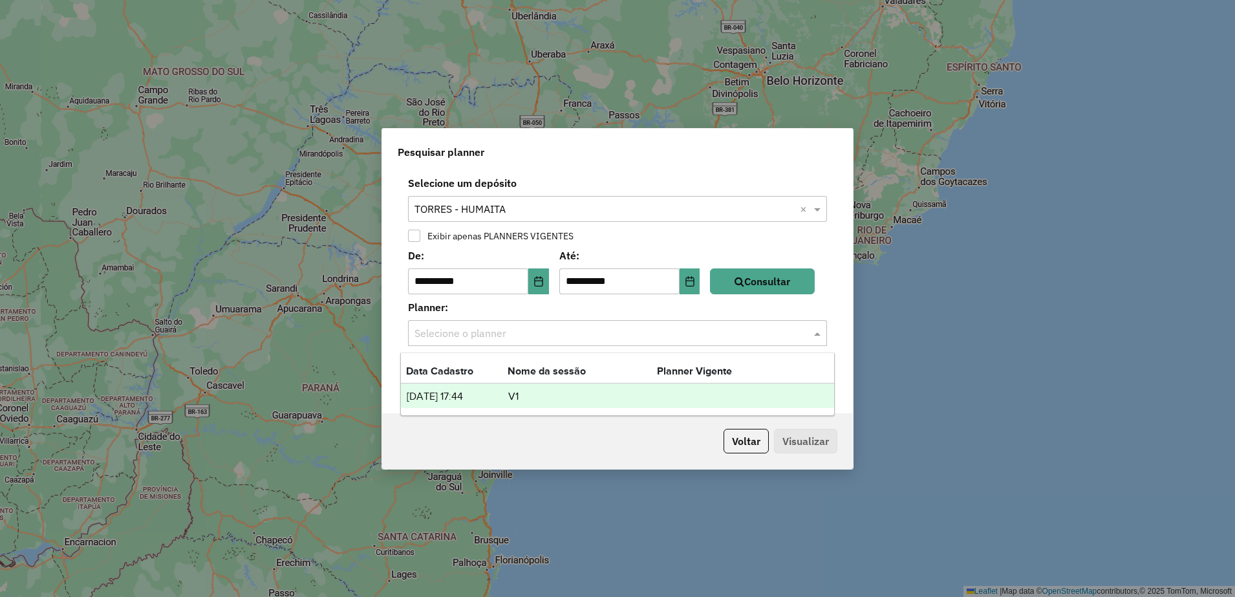
click at [520, 398] on td "V1" at bounding box center [582, 396] width 149 height 17
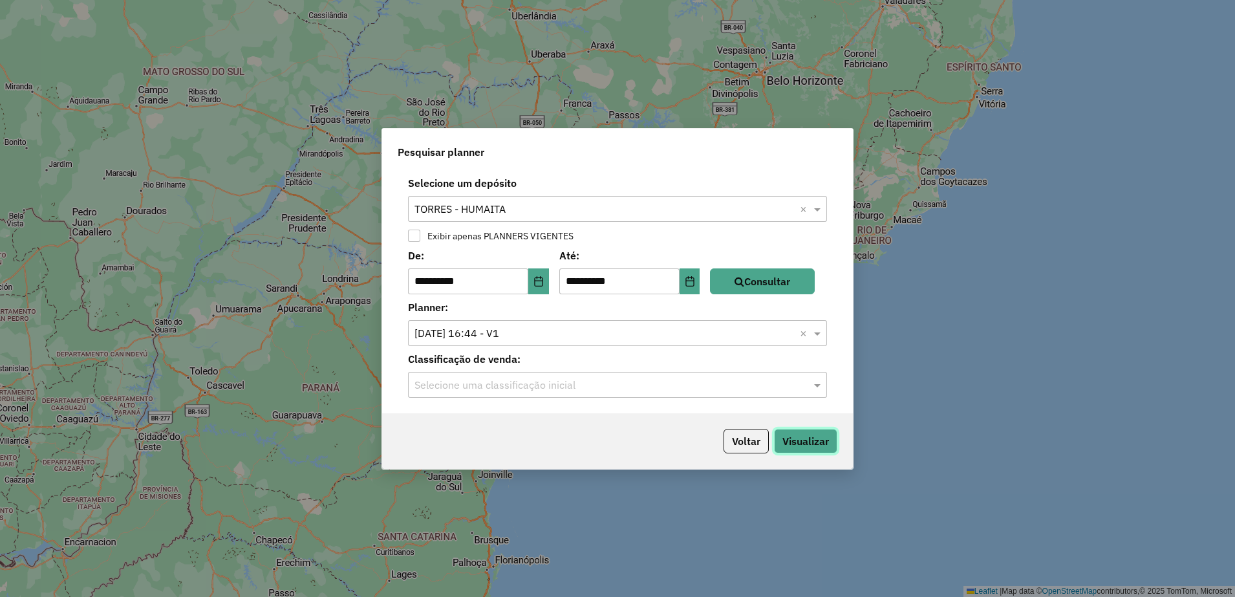
click at [820, 429] on button "Visualizar" at bounding box center [805, 441] width 63 height 25
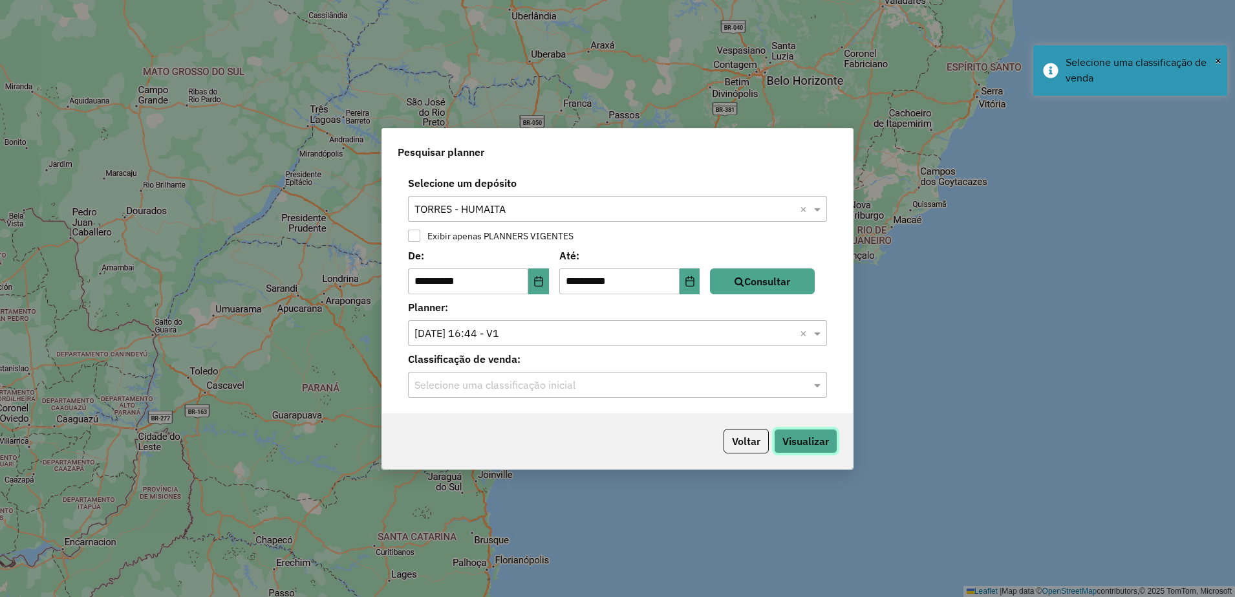
click at [817, 433] on button "Visualizar" at bounding box center [805, 441] width 63 height 25
click at [794, 392] on div "Selecione uma classificação inicial" at bounding box center [617, 385] width 419 height 26
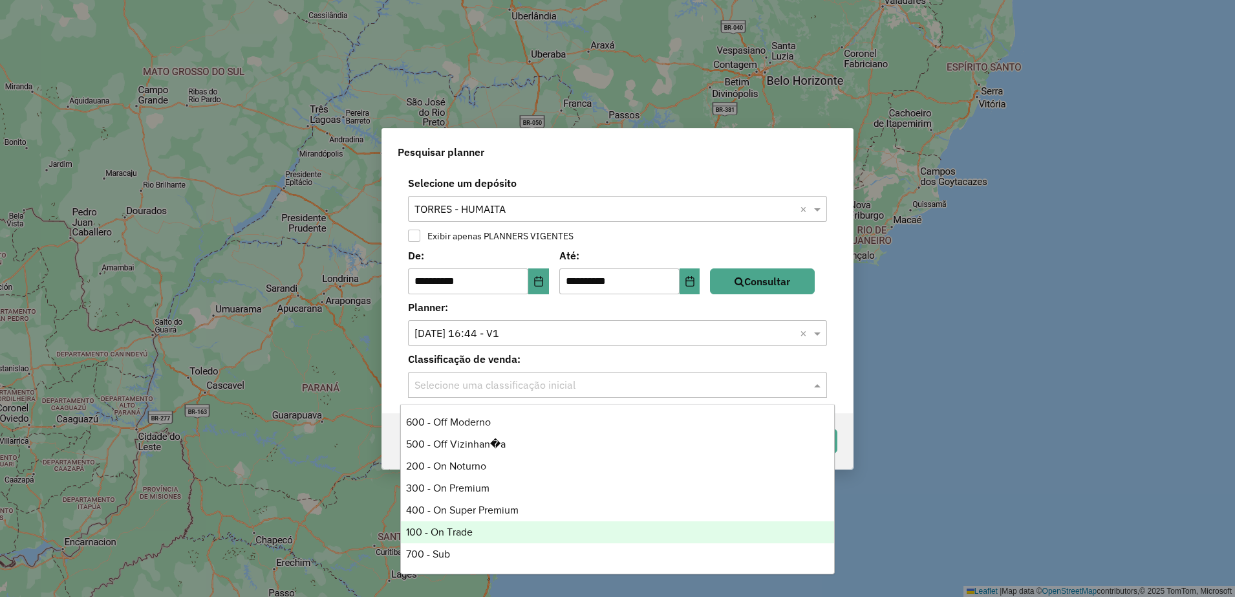
click at [452, 529] on div "100 - On Trade" at bounding box center [617, 532] width 433 height 22
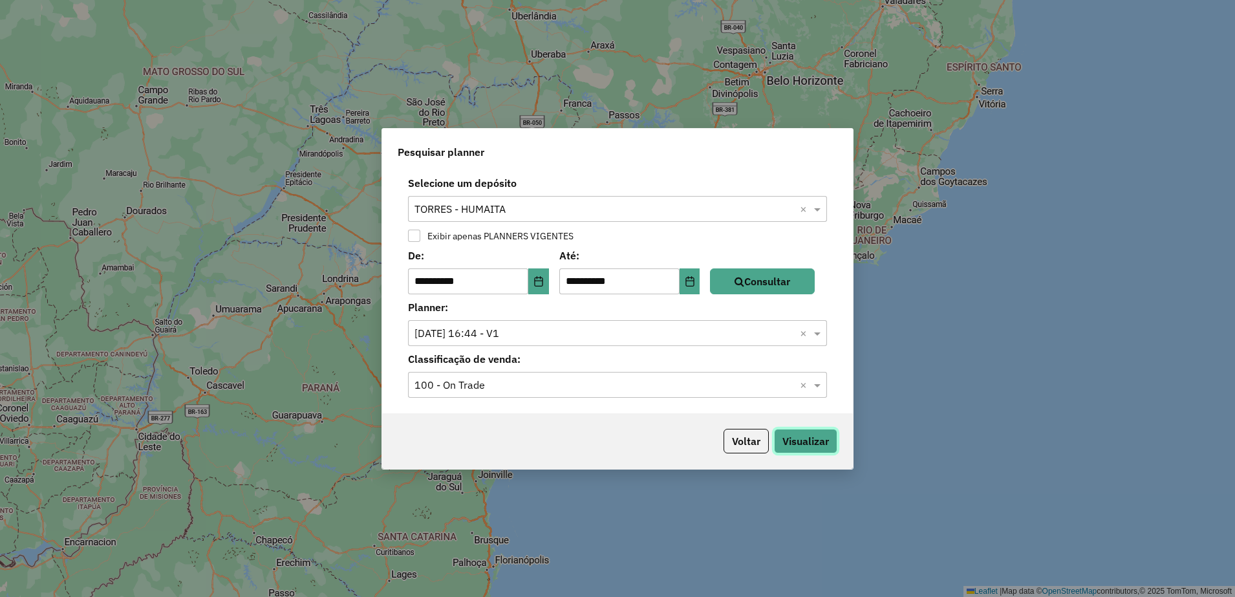
click at [811, 441] on button "Visualizar" at bounding box center [805, 441] width 63 height 25
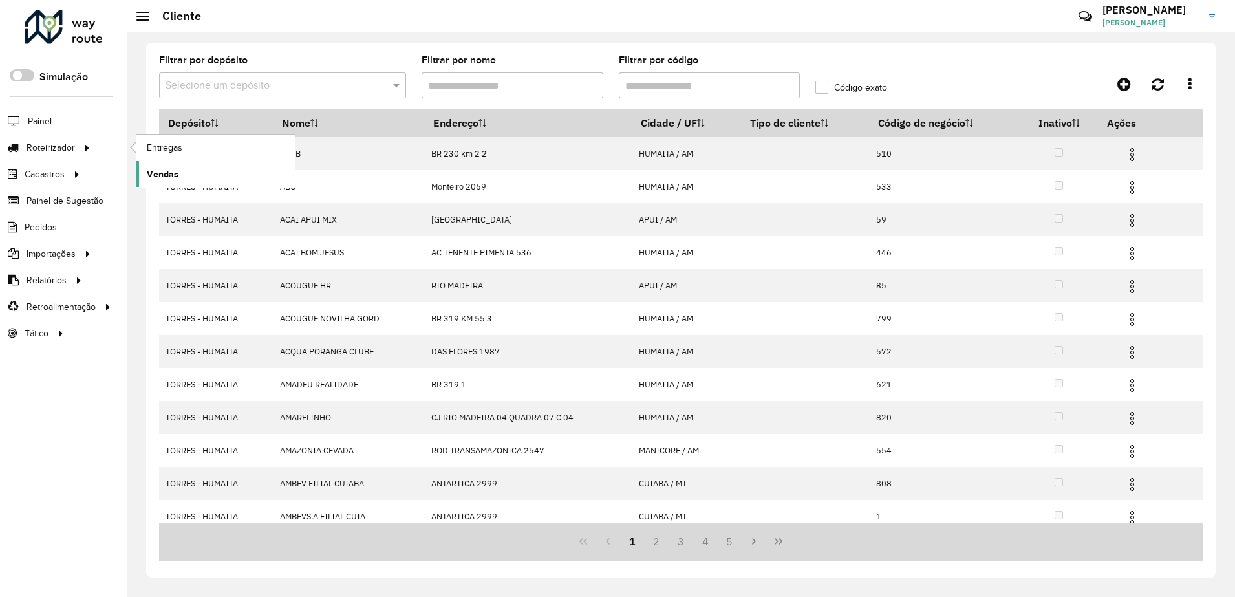
click at [151, 178] on span "Vendas" at bounding box center [163, 174] width 32 height 14
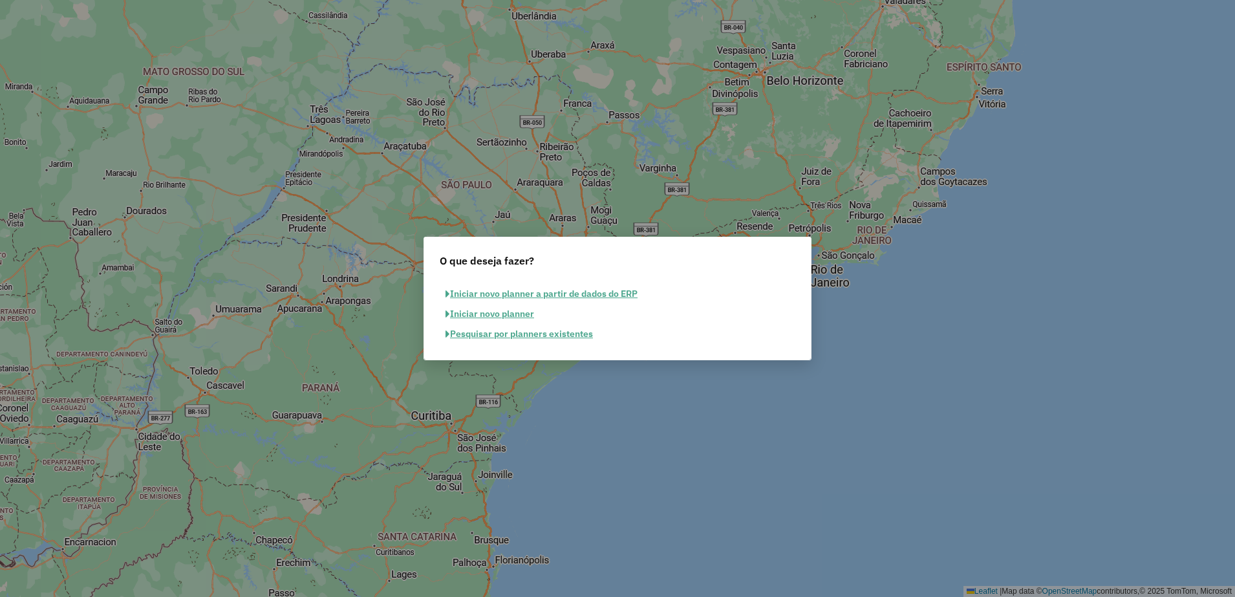
click at [550, 335] on button "Pesquisar por planners existentes" at bounding box center [519, 334] width 159 height 20
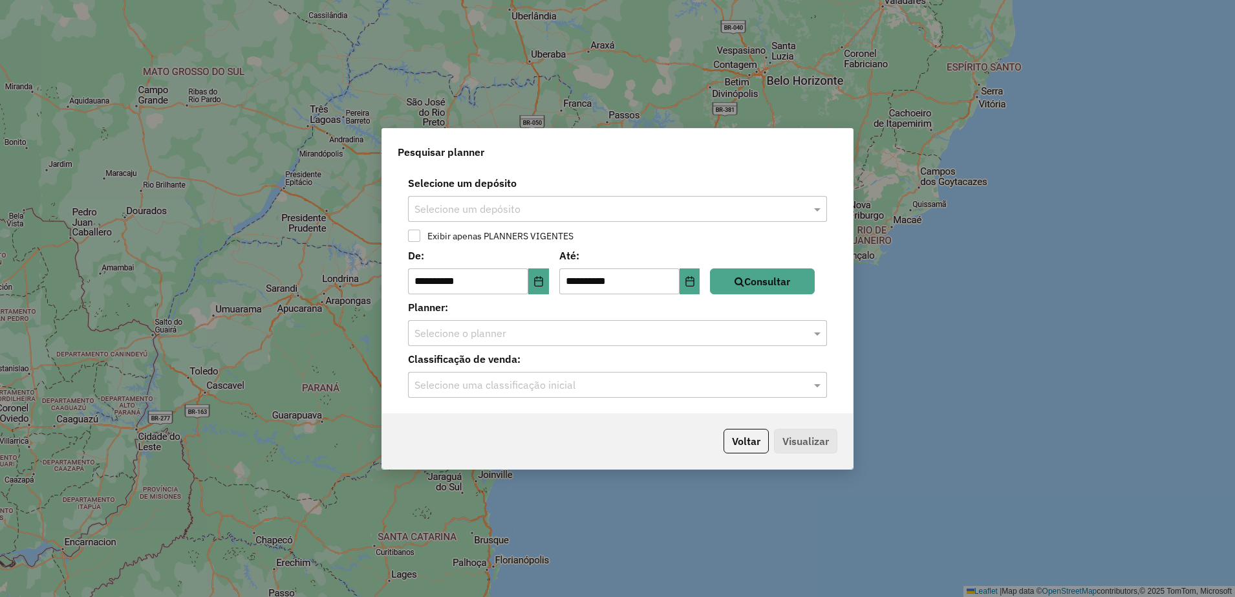
click at [763, 202] on input "text" at bounding box center [604, 210] width 380 height 16
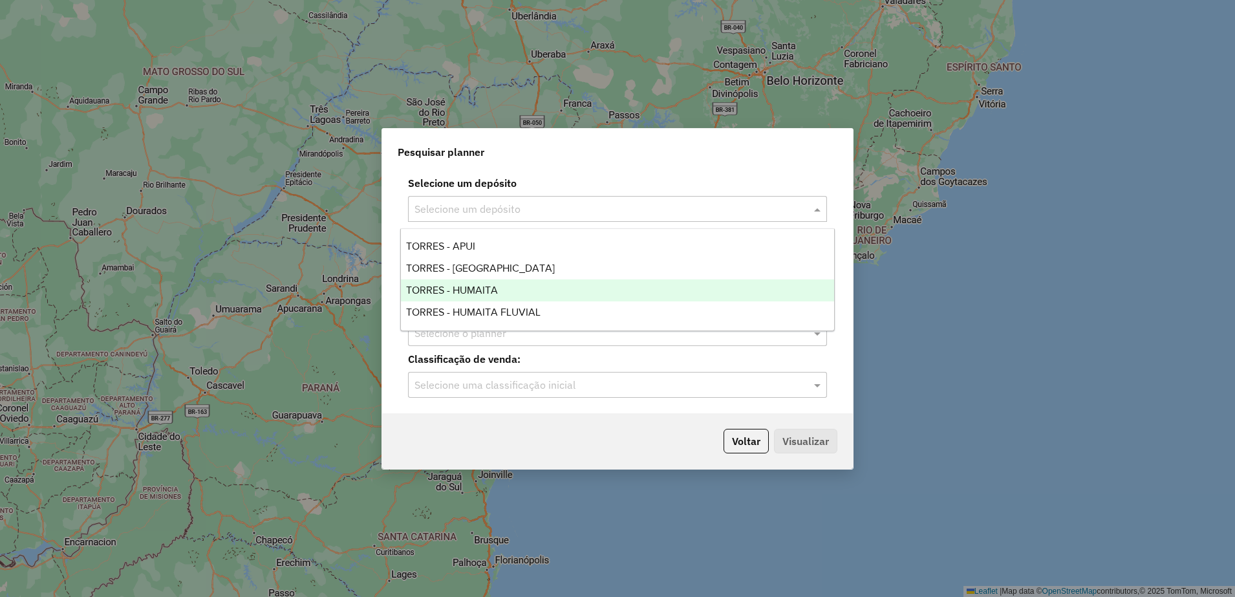
click at [475, 299] on div "TORRES - HUMAITA" at bounding box center [617, 290] width 433 height 22
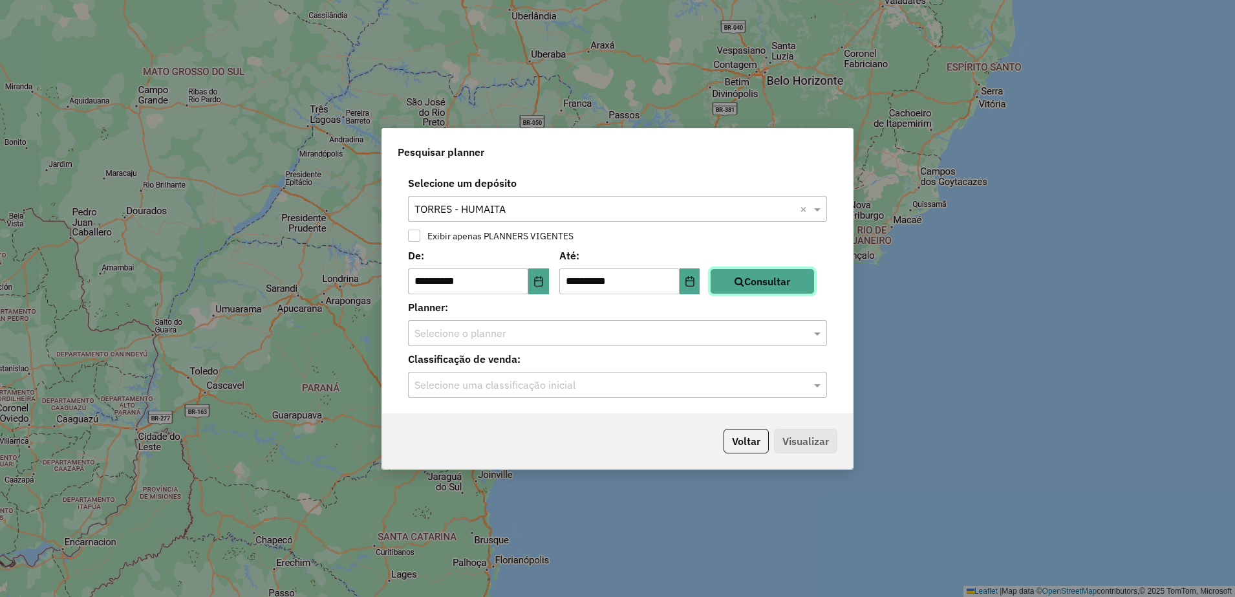
click at [800, 293] on button "Consultar" at bounding box center [762, 281] width 105 height 26
click at [682, 340] on div "Selecione o planner" at bounding box center [617, 333] width 419 height 26
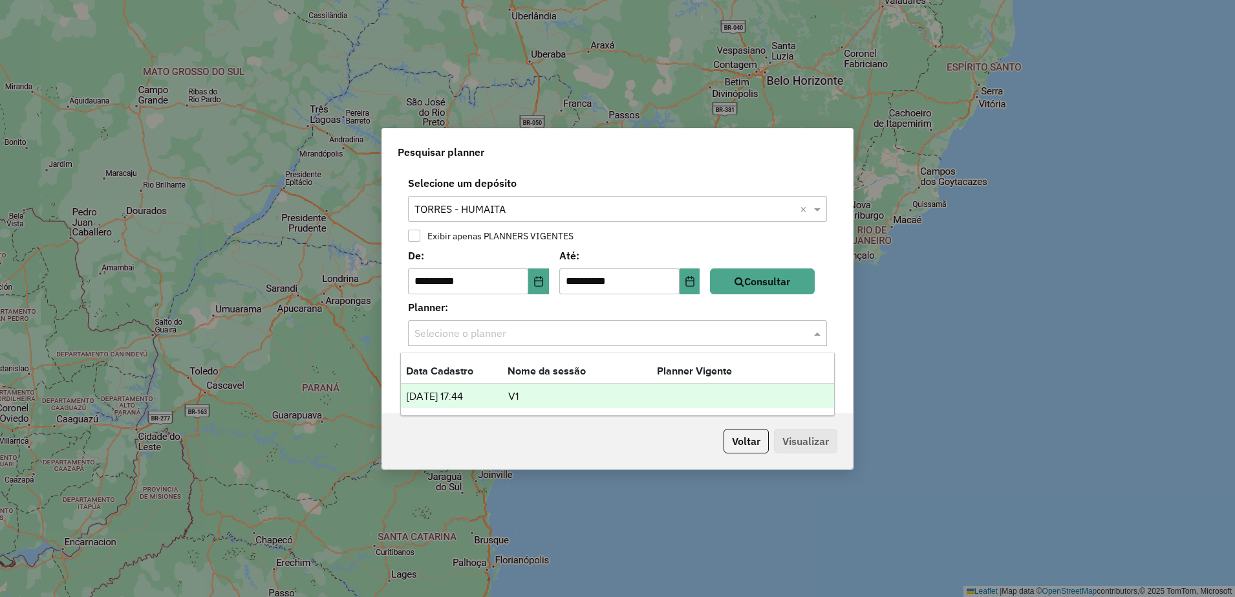
click at [623, 389] on td "V1" at bounding box center [582, 396] width 149 height 17
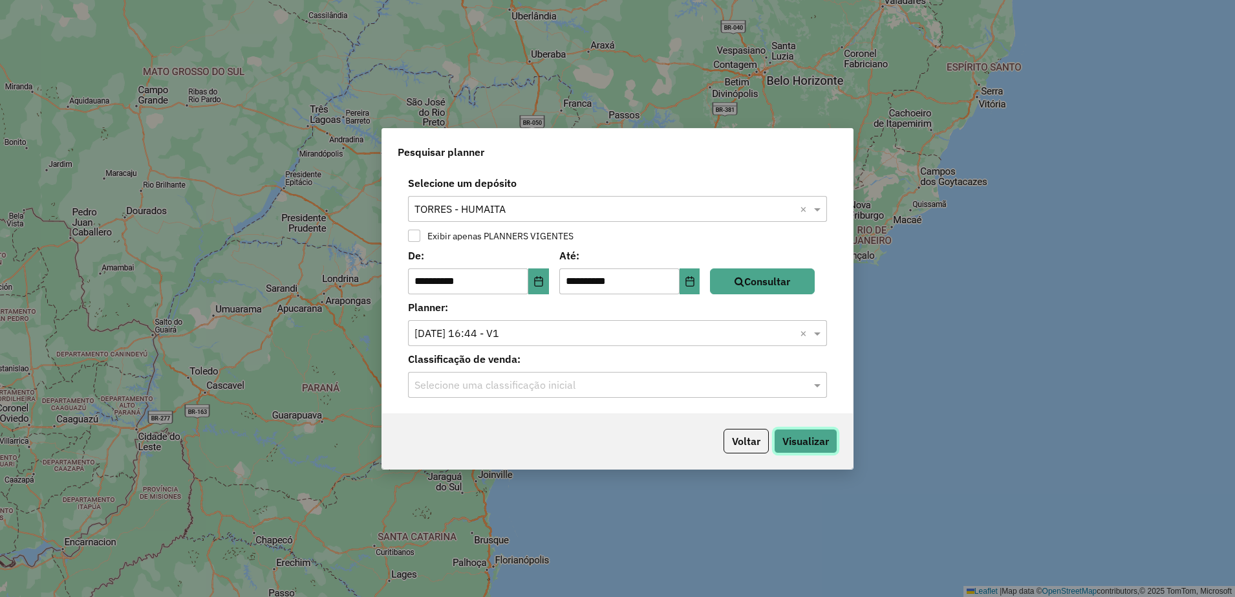
click at [821, 442] on button "Visualizar" at bounding box center [805, 441] width 63 height 25
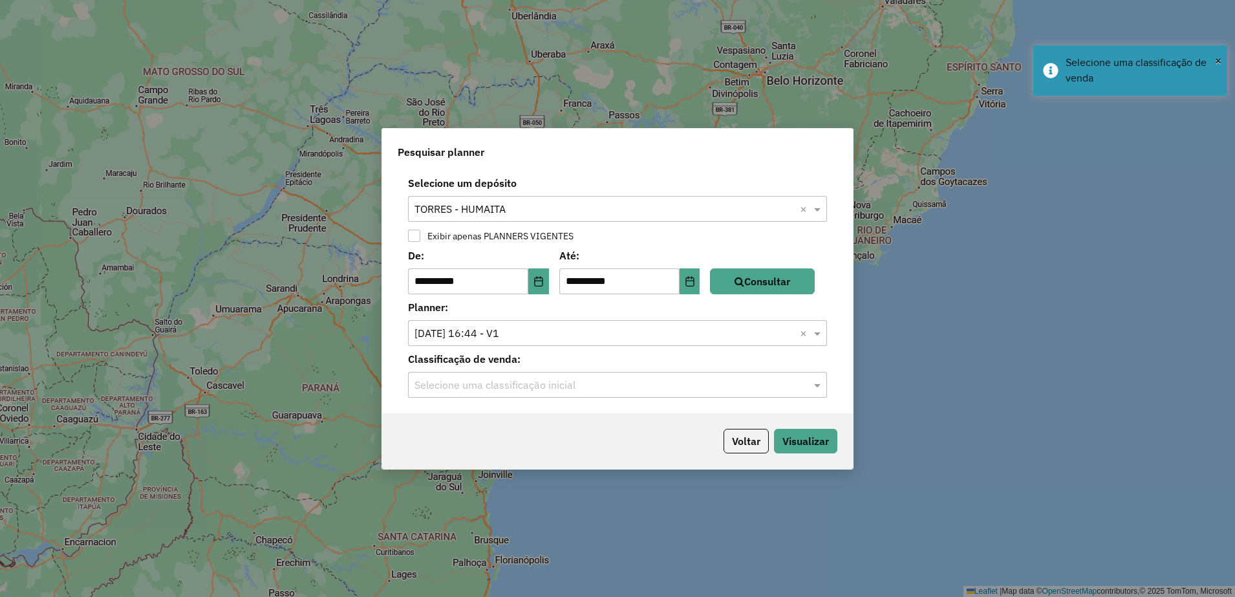
click at [795, 387] on div at bounding box center [617, 384] width 419 height 17
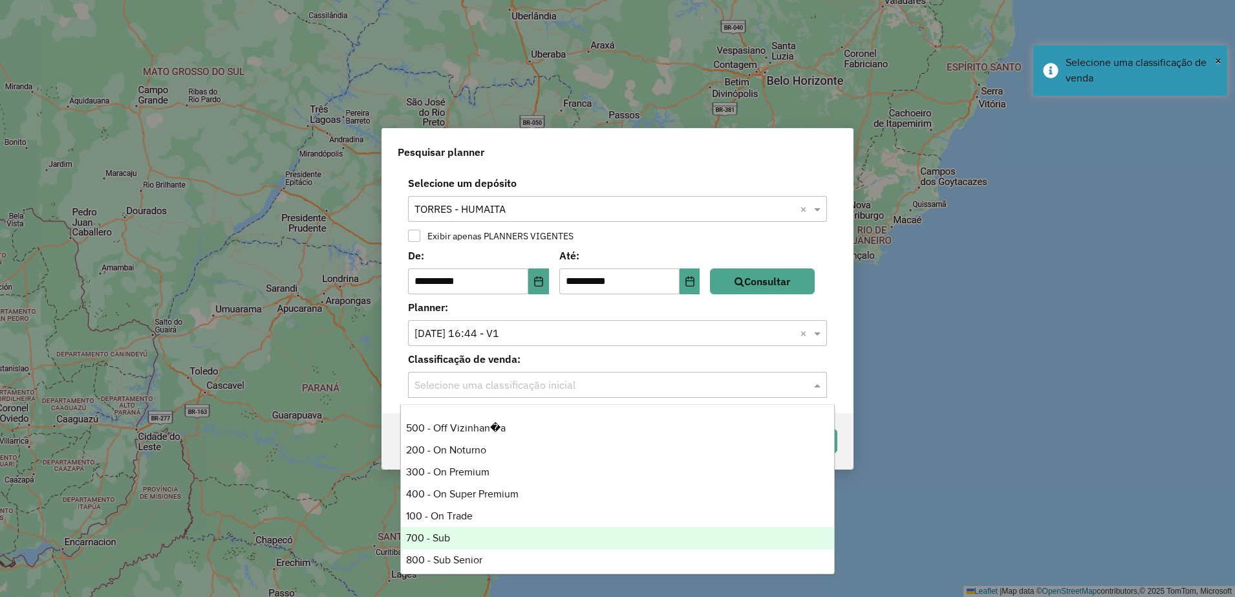
scroll to position [21, 0]
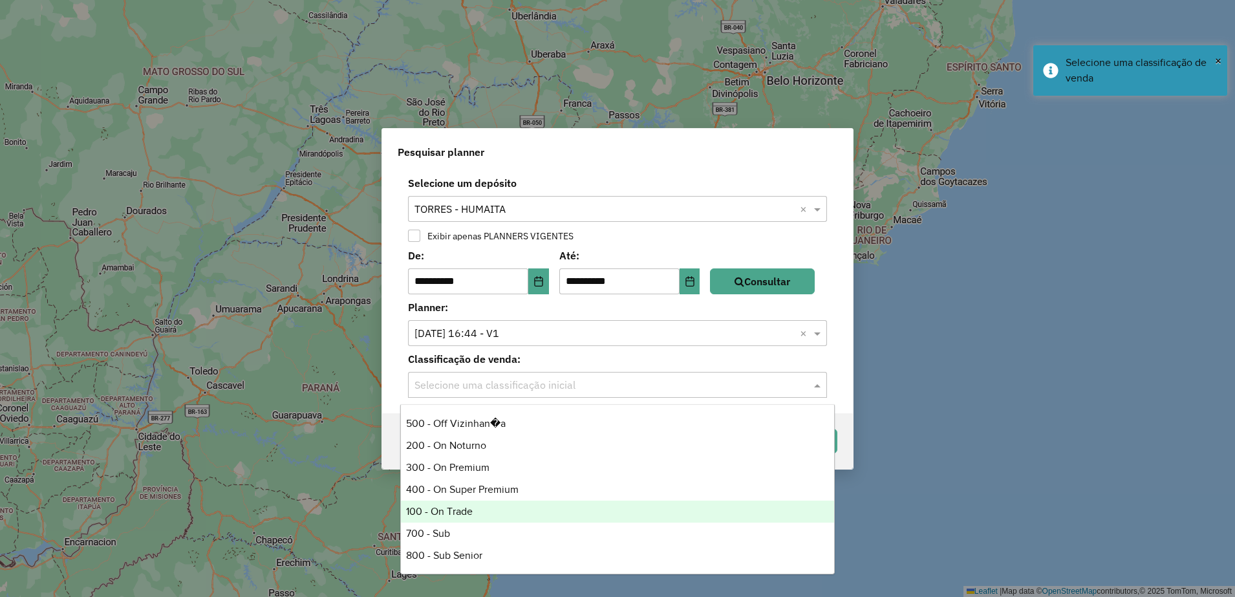
click at [431, 508] on div "100 - On Trade" at bounding box center [617, 511] width 433 height 22
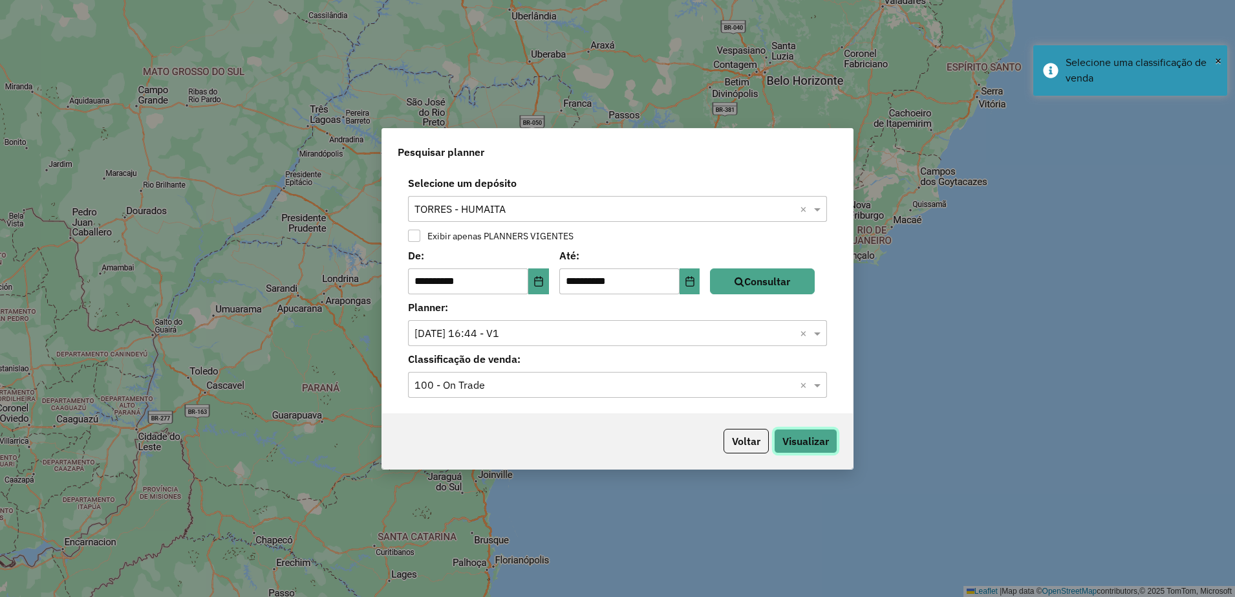
click at [813, 445] on button "Visualizar" at bounding box center [805, 441] width 63 height 25
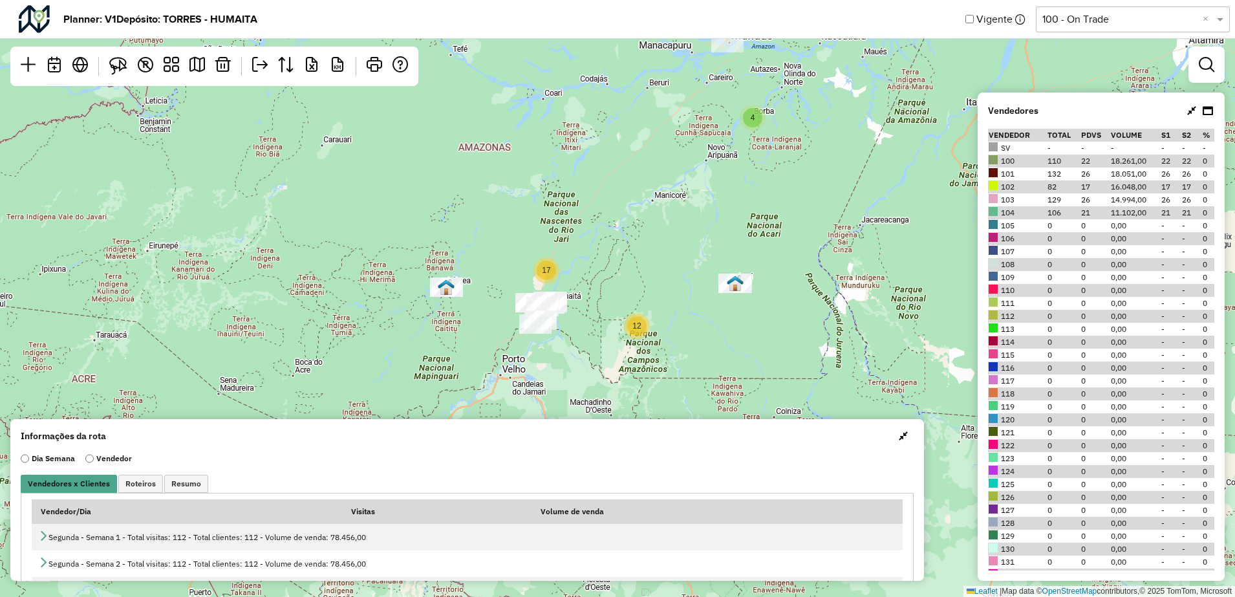
click at [903, 434] on span "button" at bounding box center [903, 436] width 9 height 10
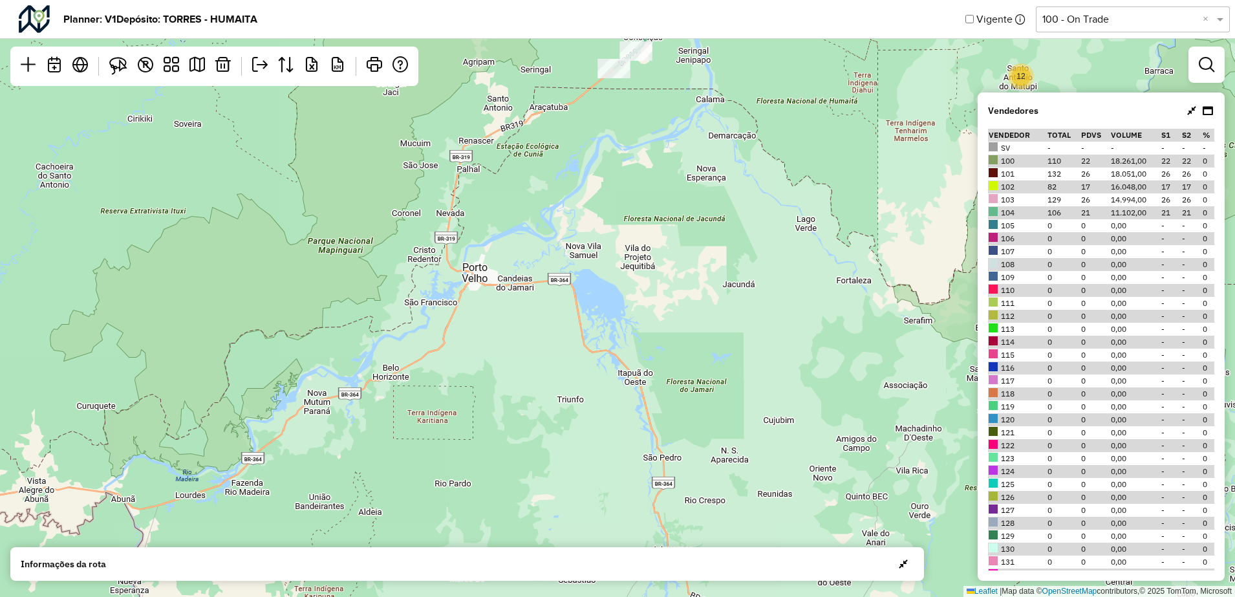
click at [871, 402] on div "17 12 Leaflet | Map data © OpenStreetMap contributors,© 2025 TomTom, Microsoft" at bounding box center [617, 298] width 1235 height 597
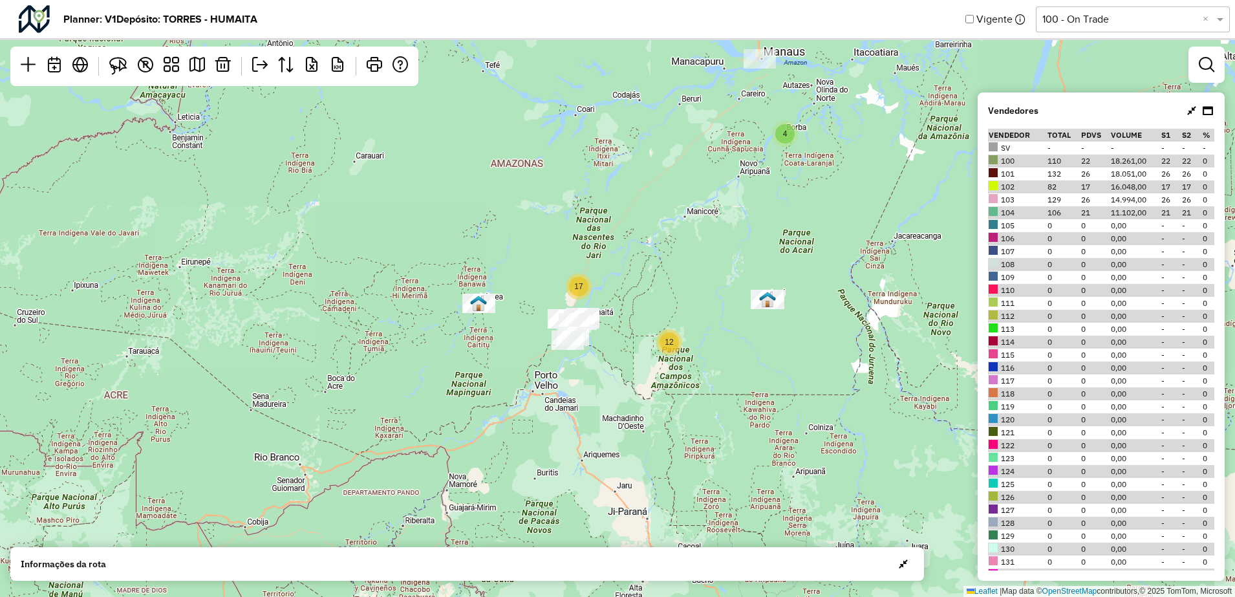
drag, startPoint x: 672, startPoint y: 261, endPoint x: 544, endPoint y: 449, distance: 227.9
click at [544, 449] on div "4 17 12 Leaflet | Map data © OpenStreetMap contributors,© 2025 TomTom, Microsoft" at bounding box center [617, 298] width 1235 height 597
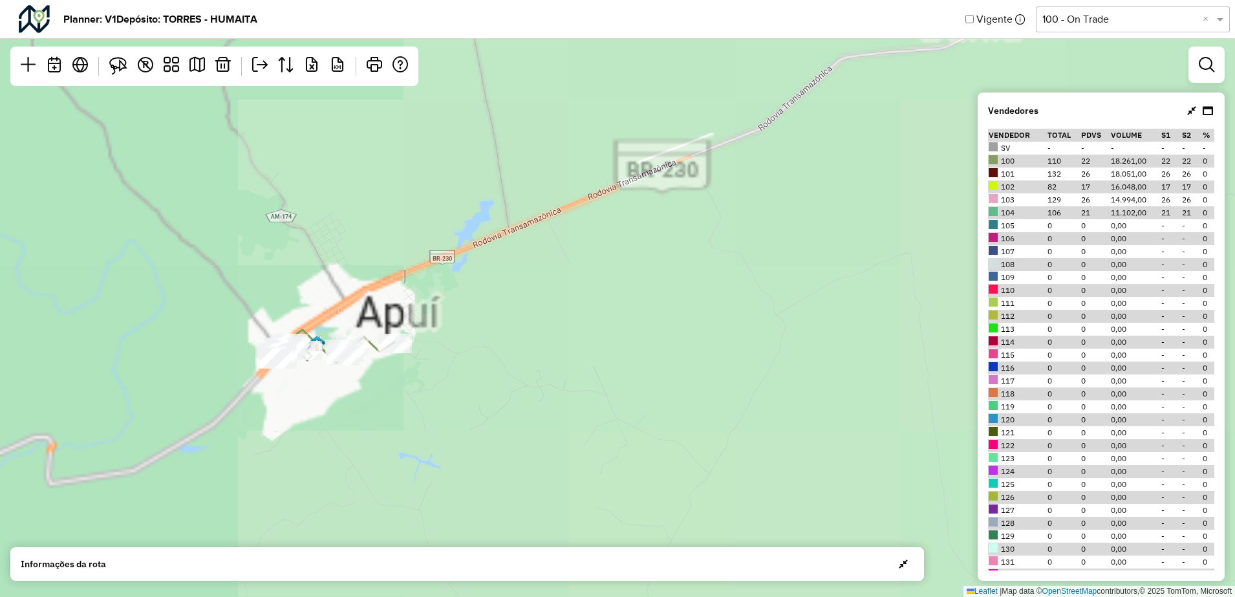
drag, startPoint x: 229, startPoint y: 386, endPoint x: 534, endPoint y: 396, distance: 305.4
click at [565, 402] on div "Leaflet | Map data © OpenStreetMap contributors,© 2025 TomTom, Microsoft" at bounding box center [617, 298] width 1235 height 597
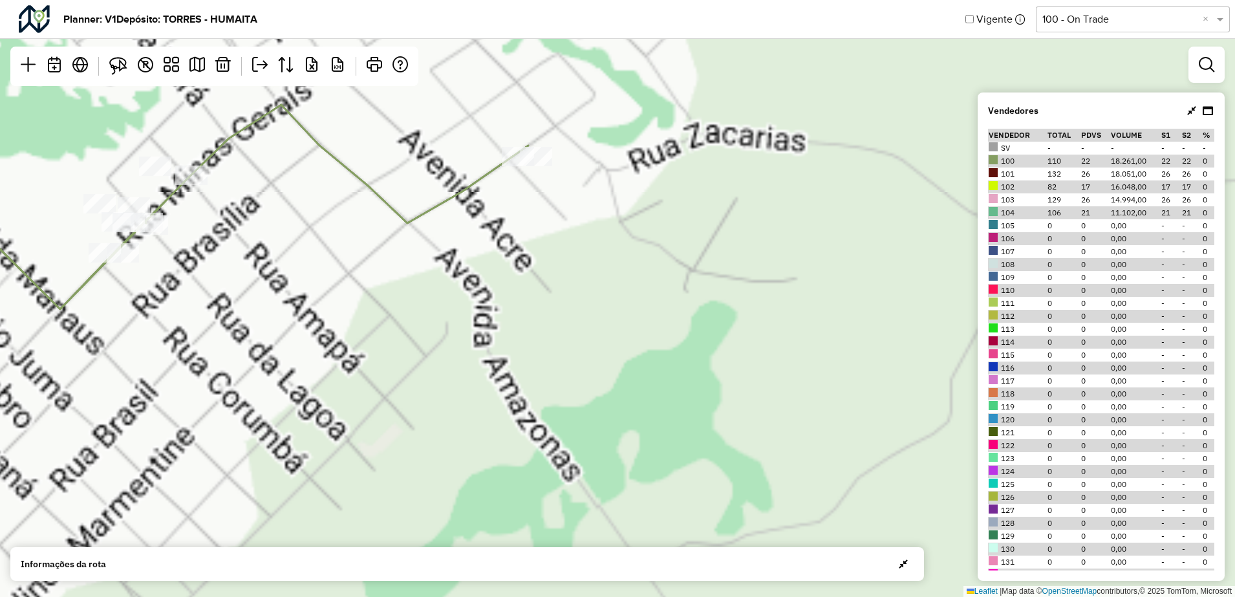
drag, startPoint x: 140, startPoint y: 329, endPoint x: 625, endPoint y: 361, distance: 486.0
click at [625, 361] on div "Leaflet | Map data © OpenStreetMap contributors,© 2025 TomTom, Microsoft" at bounding box center [617, 298] width 1235 height 597
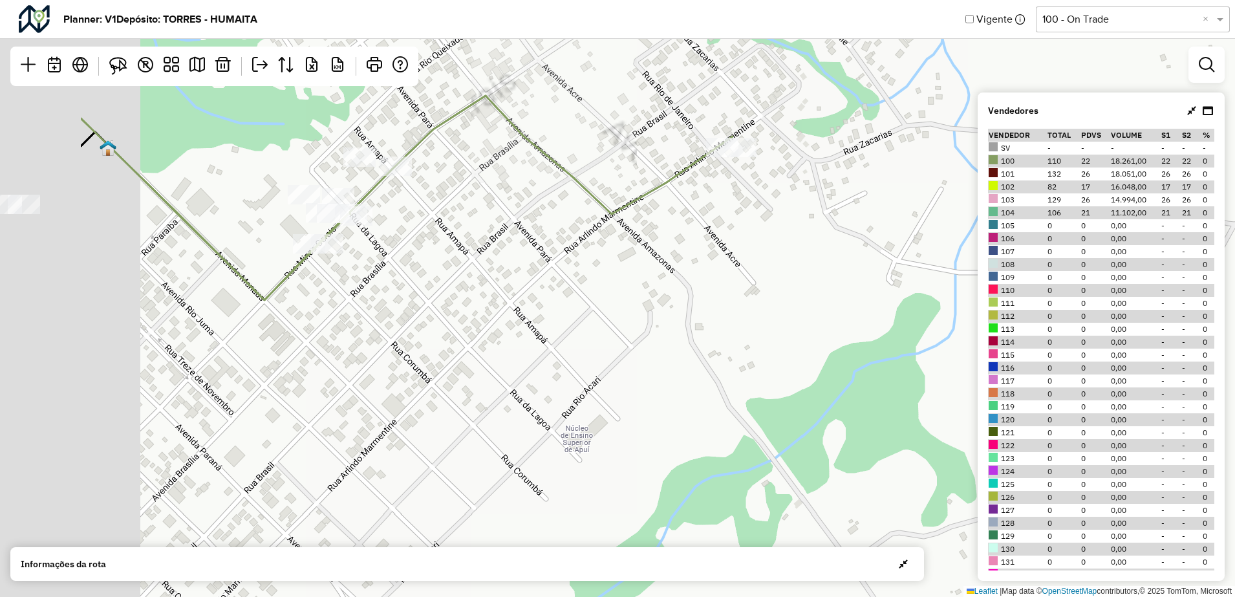
drag, startPoint x: 309, startPoint y: 359, endPoint x: 501, endPoint y: 356, distance: 192.1
click at [500, 356] on div "Leaflet | Map data © OpenStreetMap contributors,© 2025 TomTom, Microsoft" at bounding box center [617, 298] width 1235 height 597
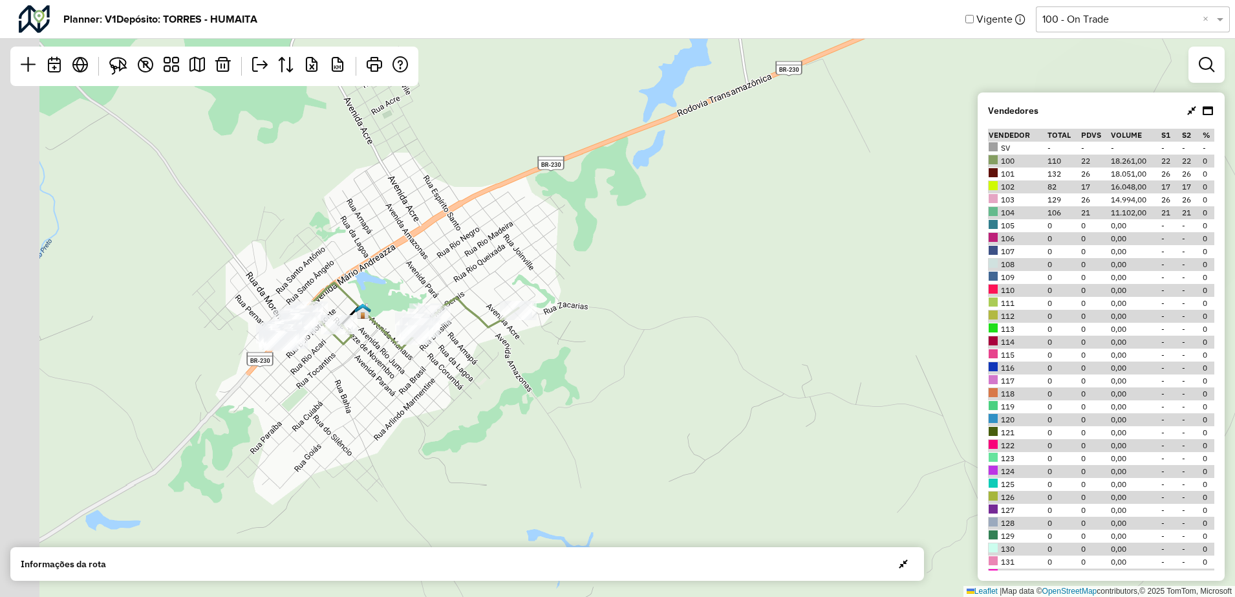
drag, startPoint x: 266, startPoint y: 343, endPoint x: 372, endPoint y: 339, distance: 105.4
click at [370, 339] on div "Leaflet | Map data © OpenStreetMap contributors,© 2025 TomTom, Microsoft" at bounding box center [617, 298] width 1235 height 597
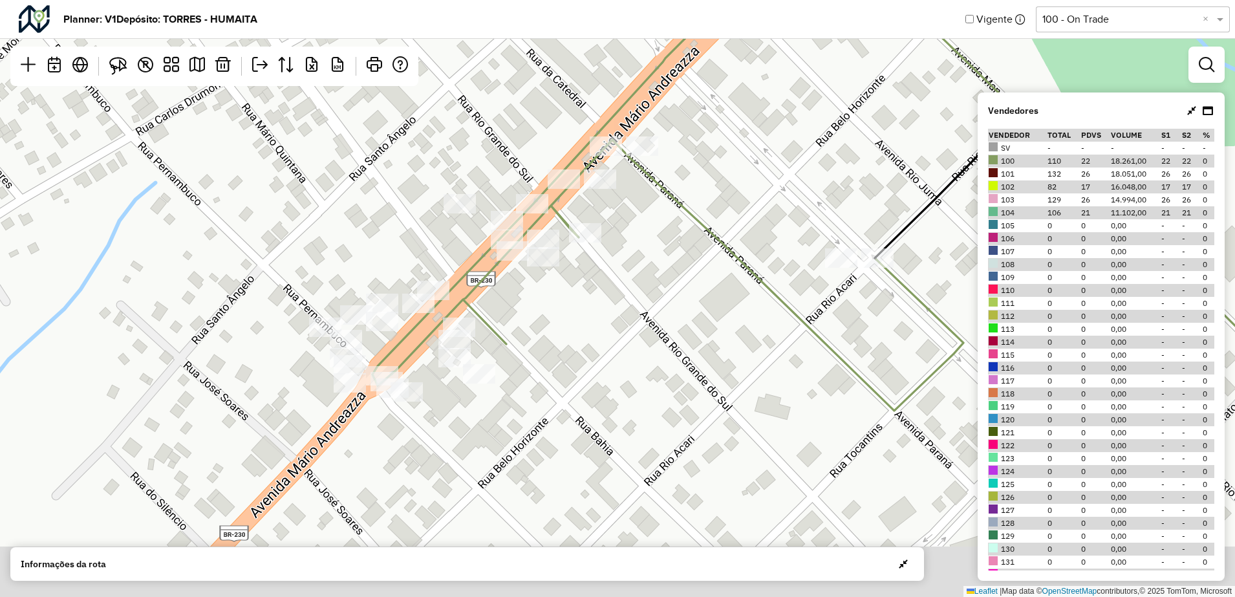
drag, startPoint x: 354, startPoint y: 370, endPoint x: 439, endPoint y: 253, distance: 143.9
click at [439, 253] on div "Leaflet | Map data © OpenStreetMap contributors,© 2025 TomTom, Microsoft" at bounding box center [617, 298] width 1235 height 597
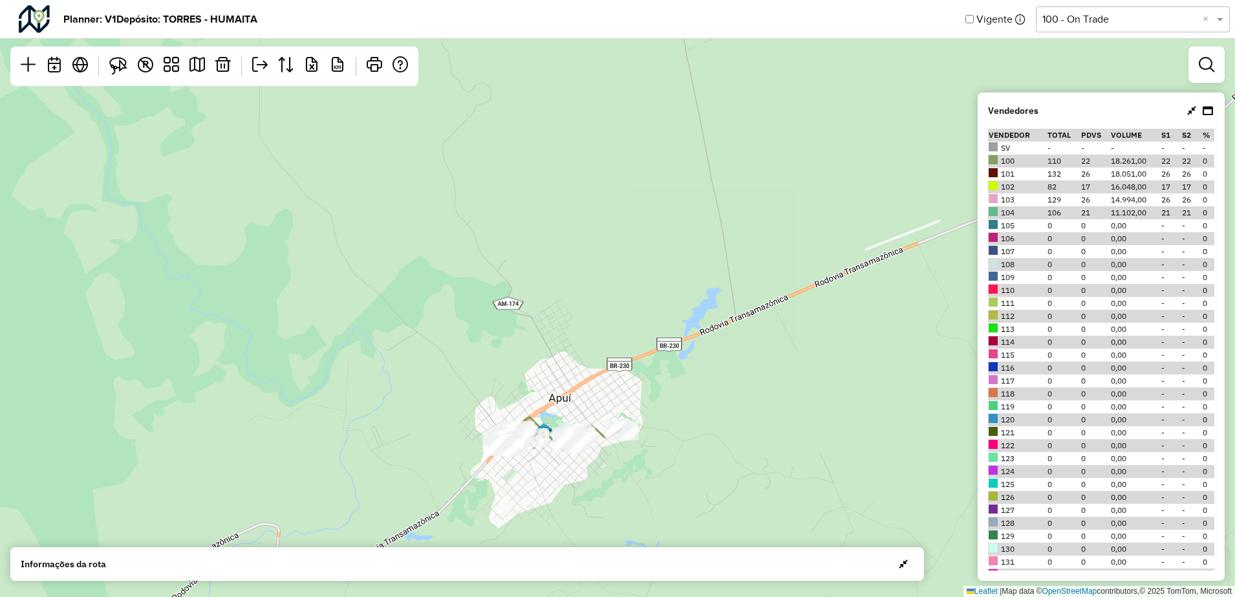
click at [1007, 164] on td "100" at bounding box center [1017, 161] width 59 height 13
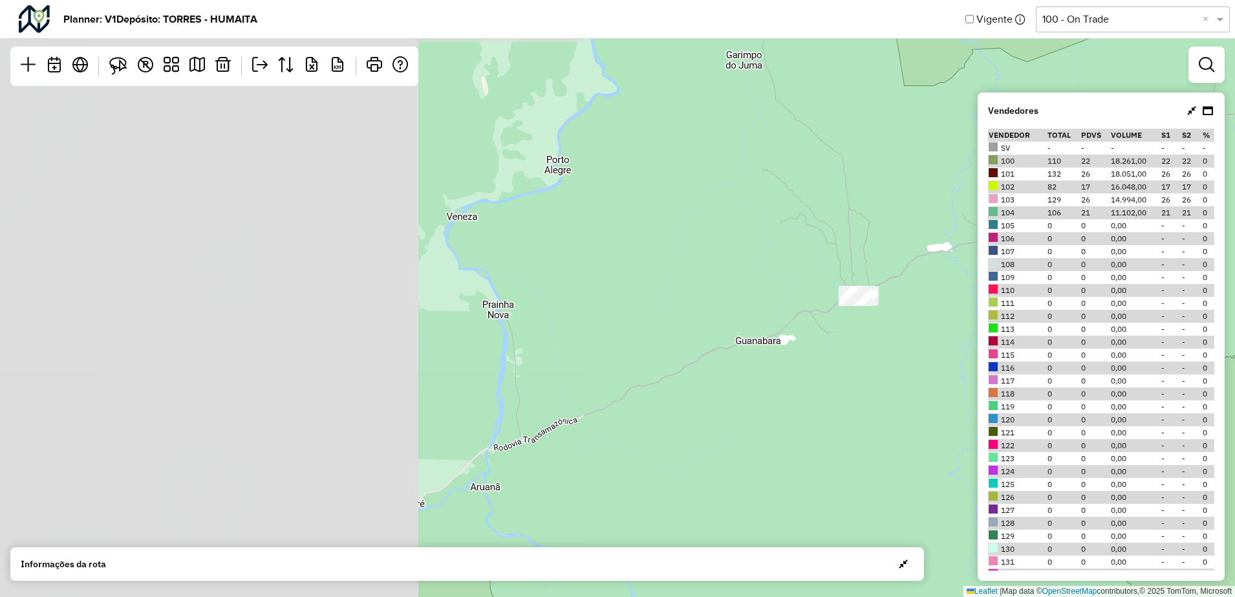
drag, startPoint x: 296, startPoint y: 270, endPoint x: 817, endPoint y: 295, distance: 521.1
click at [817, 295] on div "17 12 Leaflet | Map data © OpenStreetMap contributors,© 2025 TomTom, Microsoft" at bounding box center [617, 298] width 1235 height 597
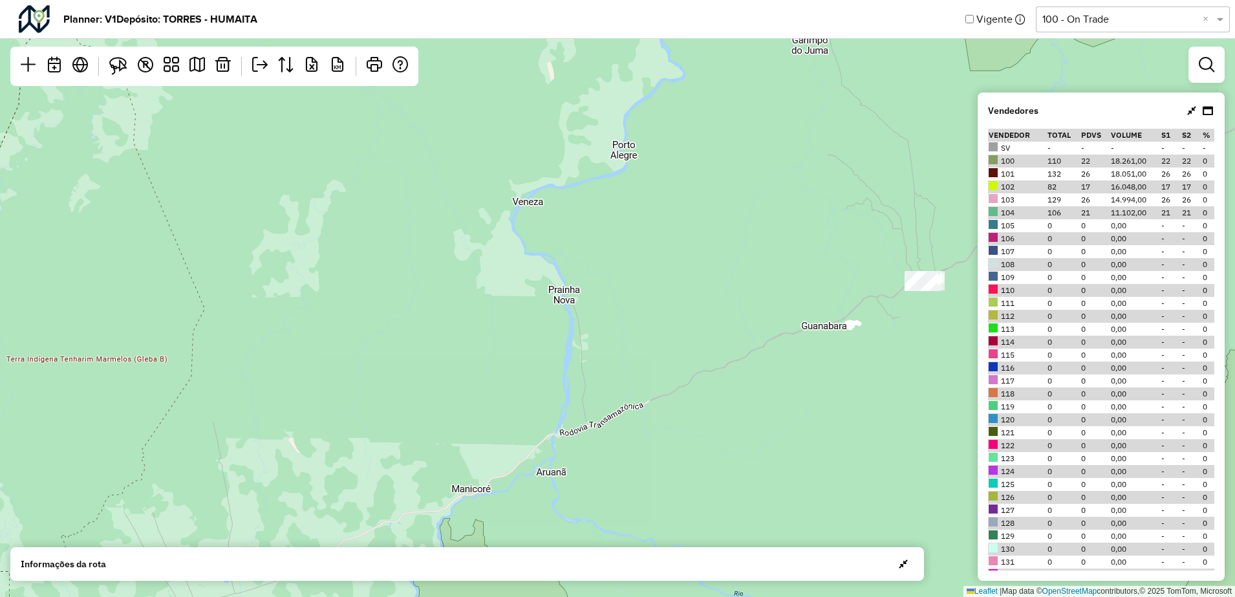
drag, startPoint x: 475, startPoint y: 316, endPoint x: 519, endPoint y: 305, distance: 45.2
click at [519, 305] on div "17 12 Leaflet | Map data © OpenStreetMap contributors,© 2025 TomTom, Microsoft" at bounding box center [617, 298] width 1235 height 597
drag, startPoint x: 429, startPoint y: 350, endPoint x: 638, endPoint y: 218, distance: 247.4
click at [638, 219] on div "17 12 Leaflet | Map data © OpenStreetMap contributors,© 2025 TomTom, Microsoft" at bounding box center [617, 298] width 1235 height 597
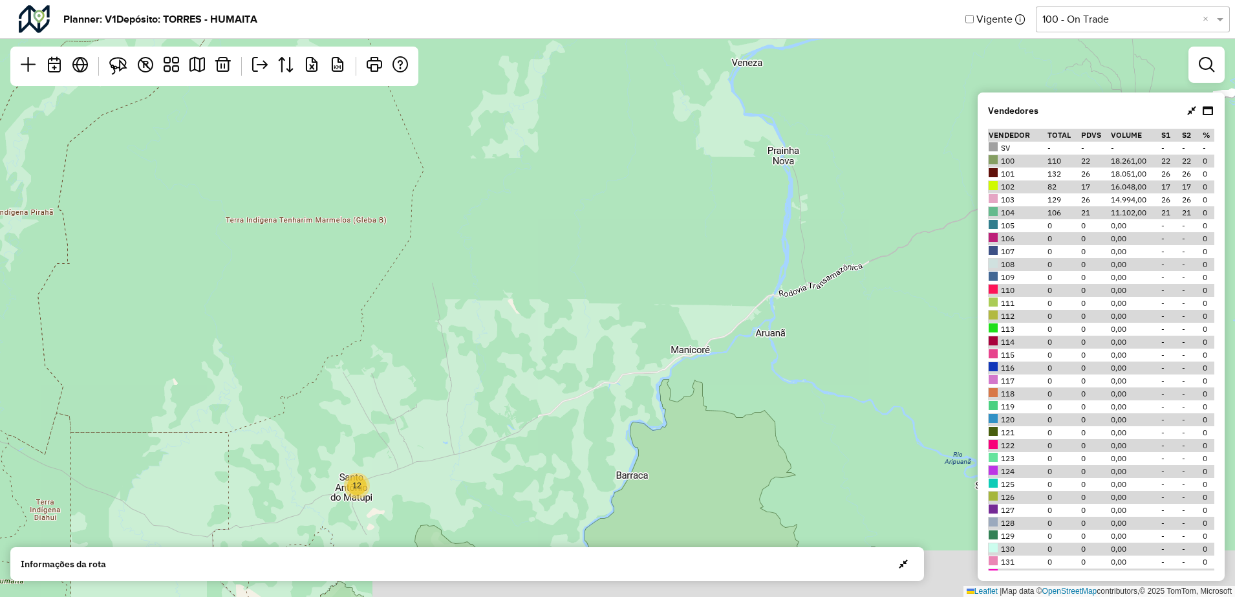
drag, startPoint x: 535, startPoint y: 412, endPoint x: 587, endPoint y: 266, distance: 154.6
click at [587, 266] on div "17 12 Leaflet | Map data © OpenStreetMap contributors,© 2025 TomTom, Microsoft" at bounding box center [617, 298] width 1235 height 597
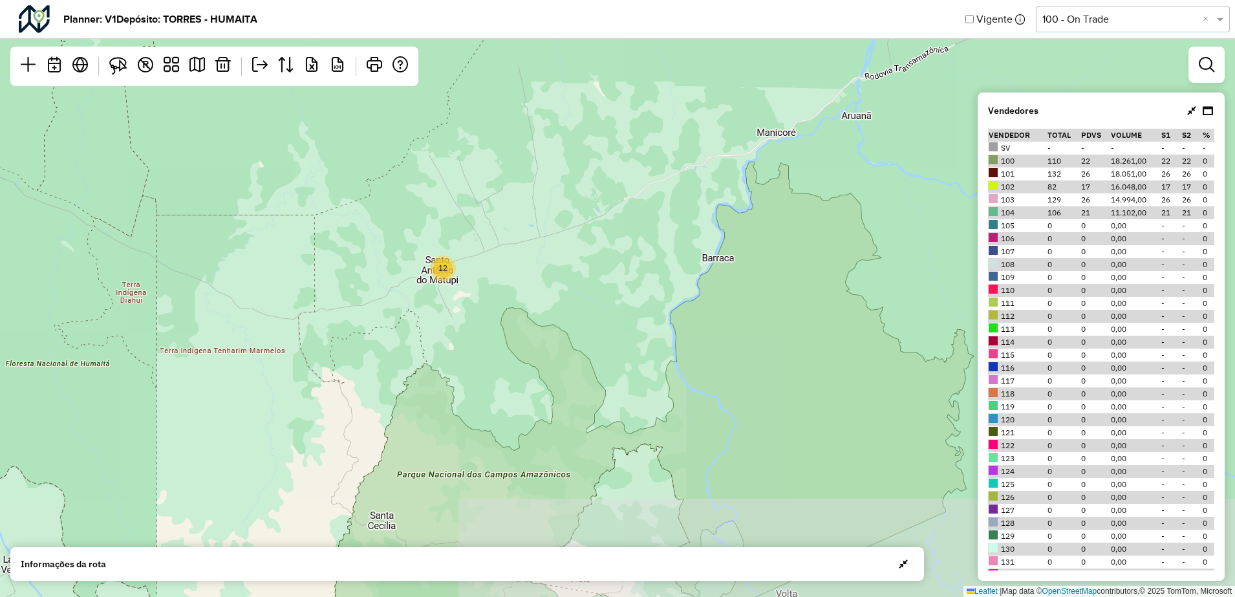
drag, startPoint x: 584, startPoint y: 305, endPoint x: 597, endPoint y: 281, distance: 27.2
click at [596, 266] on div "17 12 Leaflet | Map data © OpenStreetMap contributors,© 2025 TomTom, Microsoft" at bounding box center [617, 298] width 1235 height 597
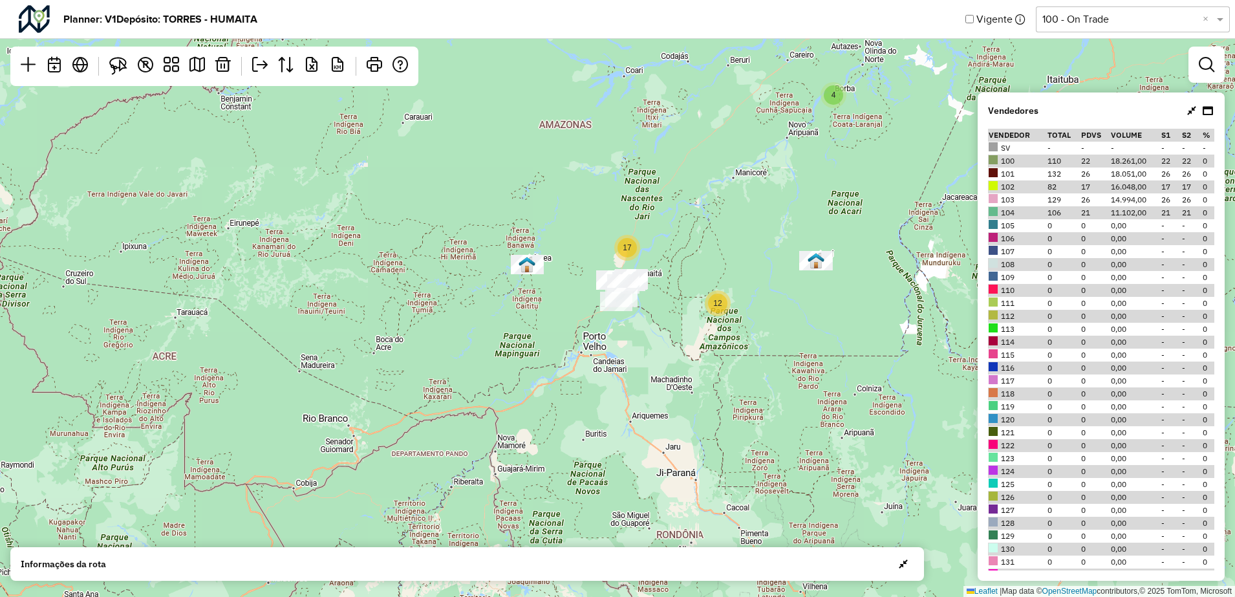
drag, startPoint x: 321, startPoint y: 307, endPoint x: 531, endPoint y: 317, distance: 210.4
click at [465, 311] on div "4 17 12 Leaflet | Map data © OpenStreetMap contributors,© 2025 TomTom, Microsoft" at bounding box center [617, 298] width 1235 height 597
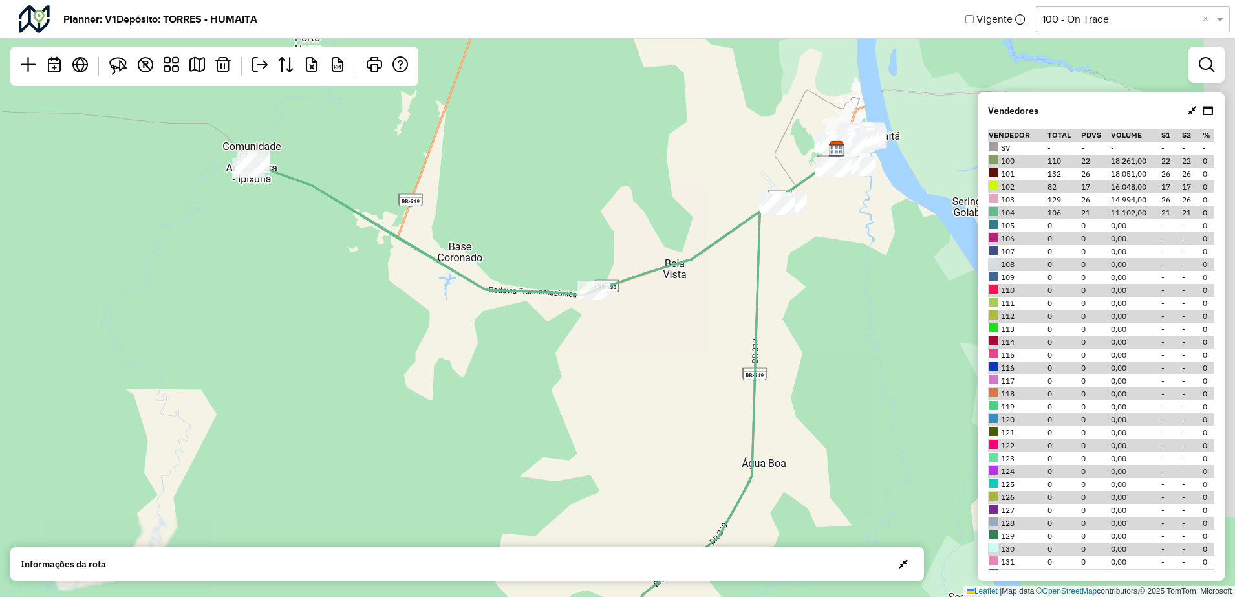
drag, startPoint x: 813, startPoint y: 280, endPoint x: 603, endPoint y: 500, distance: 304.1
click at [603, 500] on div "Leaflet | Map data © OpenStreetMap contributors,© 2025 TomTom, Microsoft" at bounding box center [617, 298] width 1235 height 597
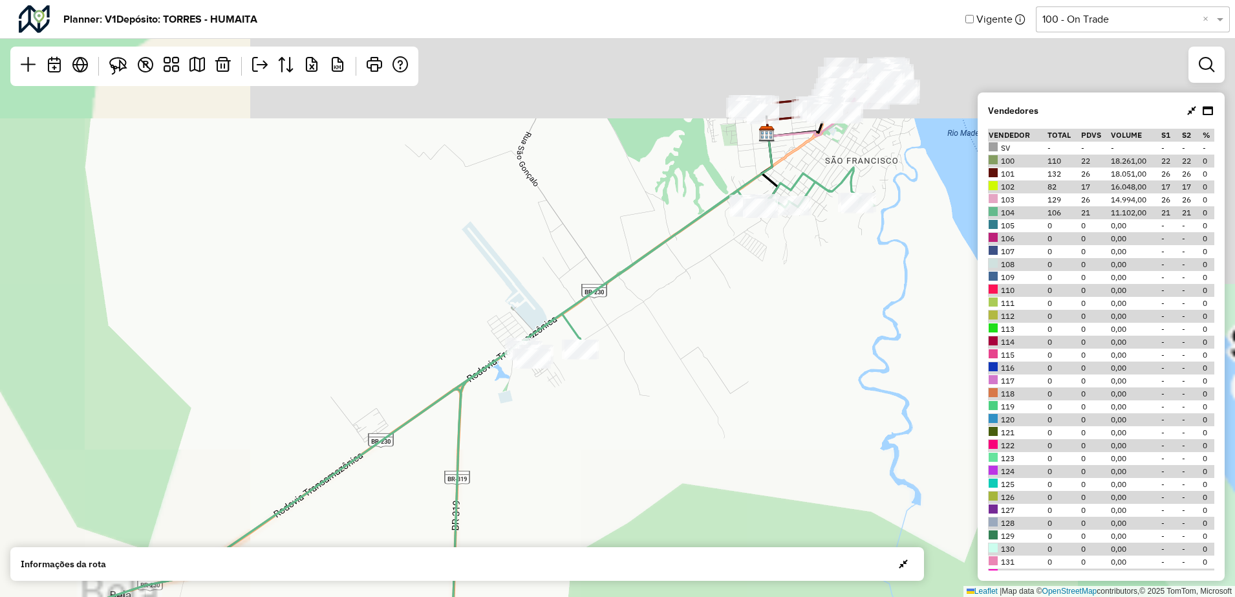
drag, startPoint x: 867, startPoint y: 281, endPoint x: 626, endPoint y: 418, distance: 277.4
click at [600, 451] on div "Leaflet | Map data © OpenStreetMap contributors,© 2025 TomTom, Microsoft" at bounding box center [617, 298] width 1235 height 597
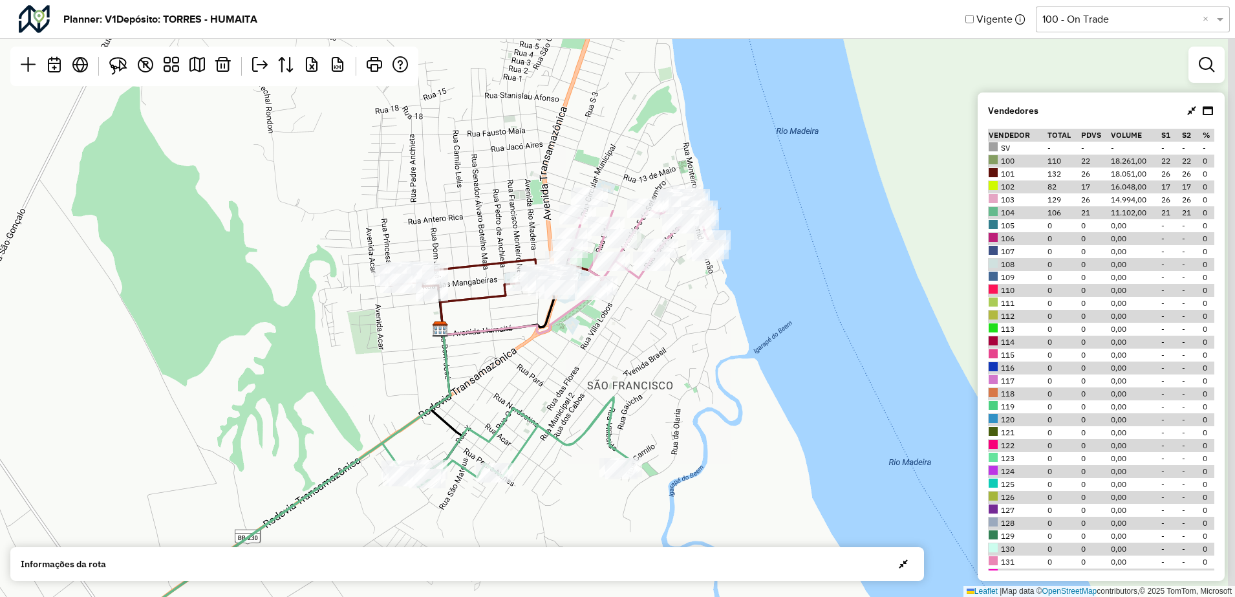
drag, startPoint x: 775, startPoint y: 277, endPoint x: 540, endPoint y: 488, distance: 315.9
click at [537, 546] on div "Leaflet | Map data © OpenStreetMap contributors,© 2025 TomTom, Microsoft" at bounding box center [617, 298] width 1235 height 597
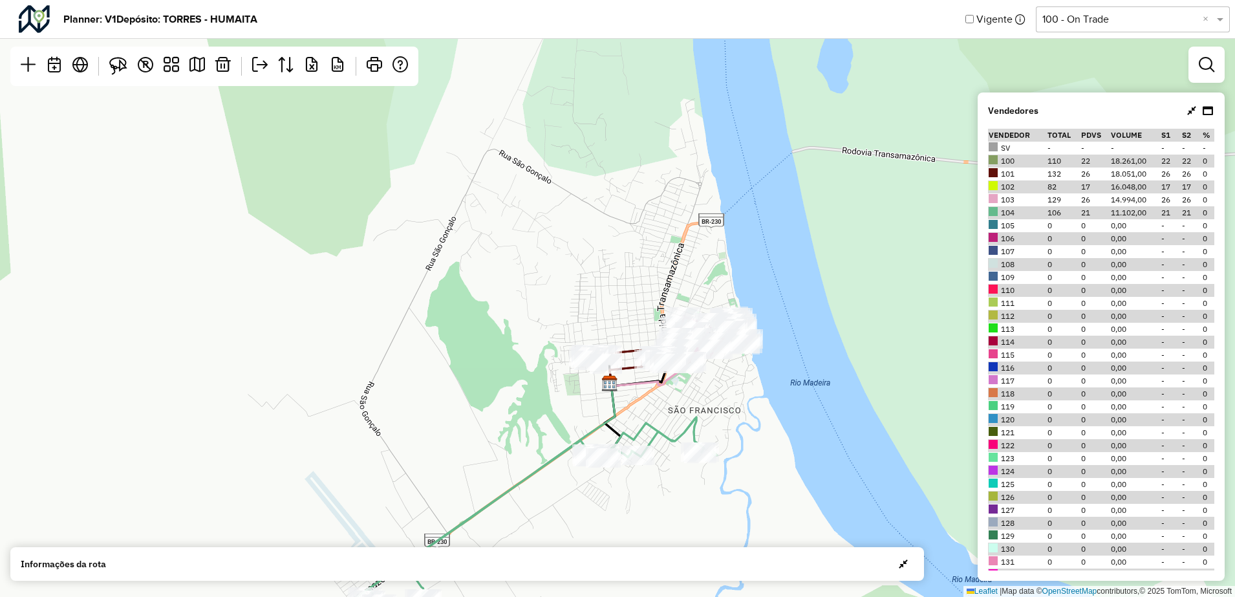
click at [754, 431] on div "Leaflet | Map data © OpenStreetMap contributors,© 2025 TomTom, Microsoft" at bounding box center [617, 298] width 1235 height 597
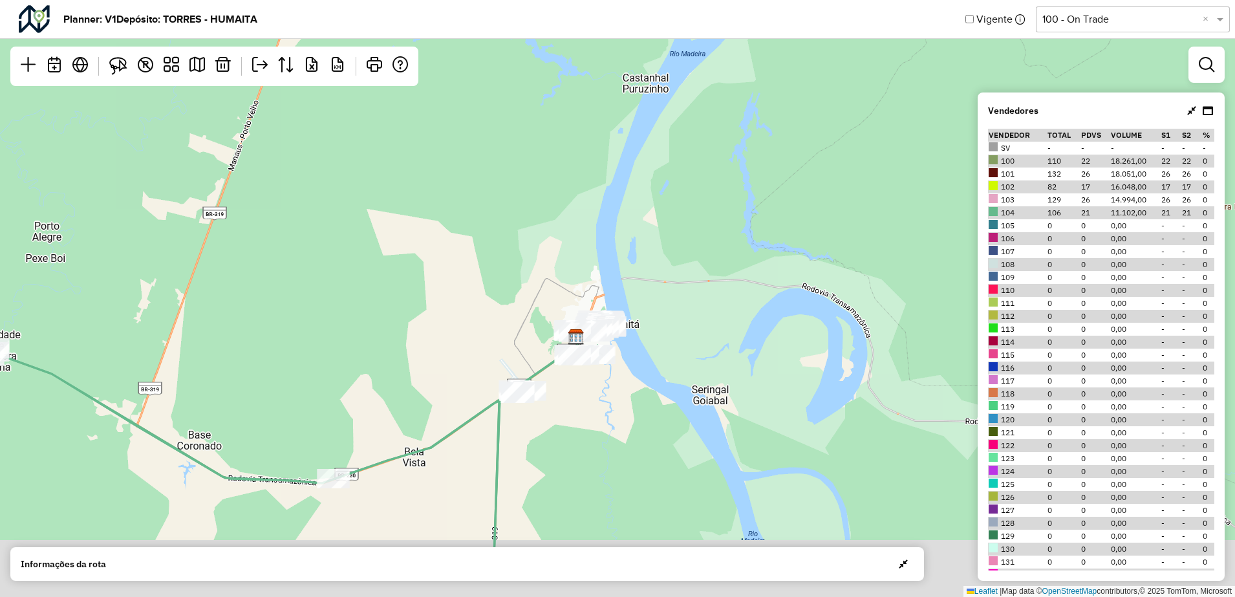
drag, startPoint x: 638, startPoint y: 475, endPoint x: 612, endPoint y: 394, distance: 84.9
click at [612, 394] on div "17 Leaflet | Map data © OpenStreetMap contributors,© 2025 TomTom, Microsoft" at bounding box center [617, 298] width 1235 height 597
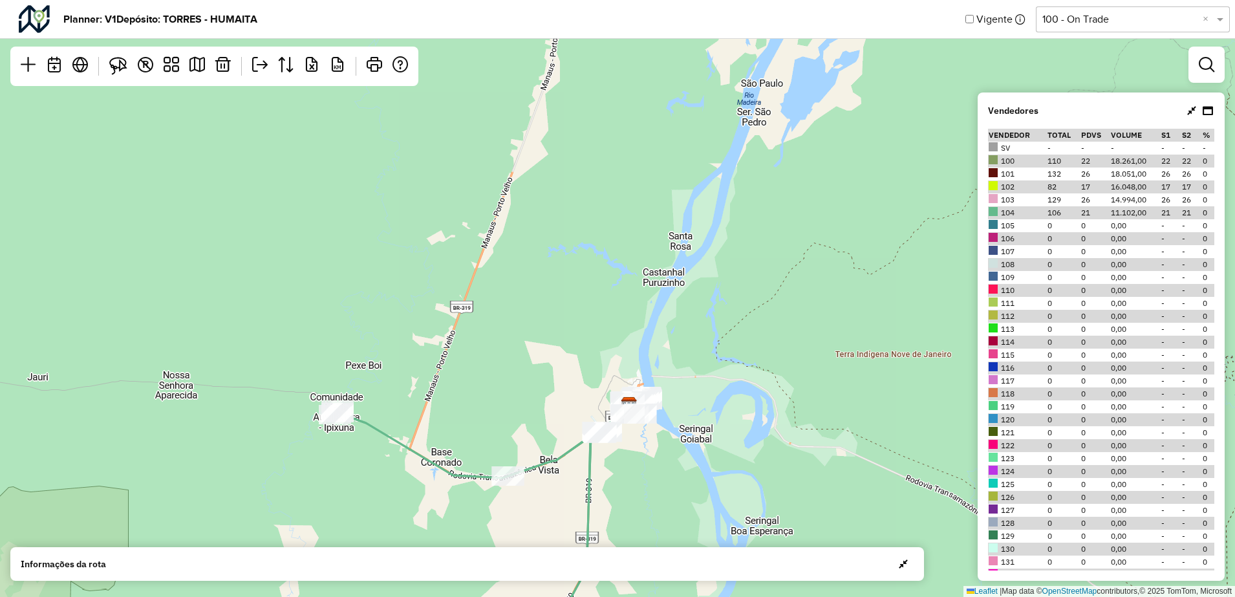
drag, startPoint x: 799, startPoint y: 359, endPoint x: 788, endPoint y: 363, distance: 11.7
click at [799, 359] on div "17 11 Leaflet | Map data © OpenStreetMap contributors,© 2025 TomTom, Microsoft" at bounding box center [617, 298] width 1235 height 597
click at [790, 389] on div "17 11 Leaflet | Map data © OpenStreetMap contributors,© 2025 TomTom, Microsoft" at bounding box center [617, 298] width 1235 height 597
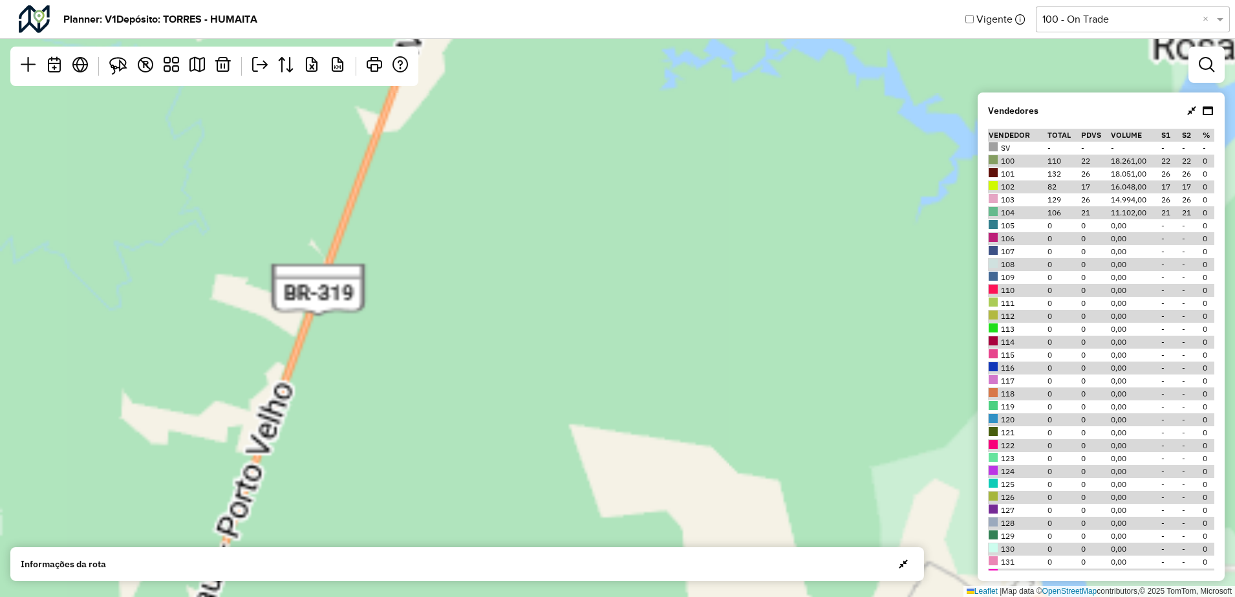
drag, startPoint x: 535, startPoint y: 402, endPoint x: 476, endPoint y: 162, distance: 247.8
click at [476, 162] on div "Leaflet | Map data © OpenStreetMap contributors,© 2025 TomTom, Microsoft" at bounding box center [617, 298] width 1235 height 597
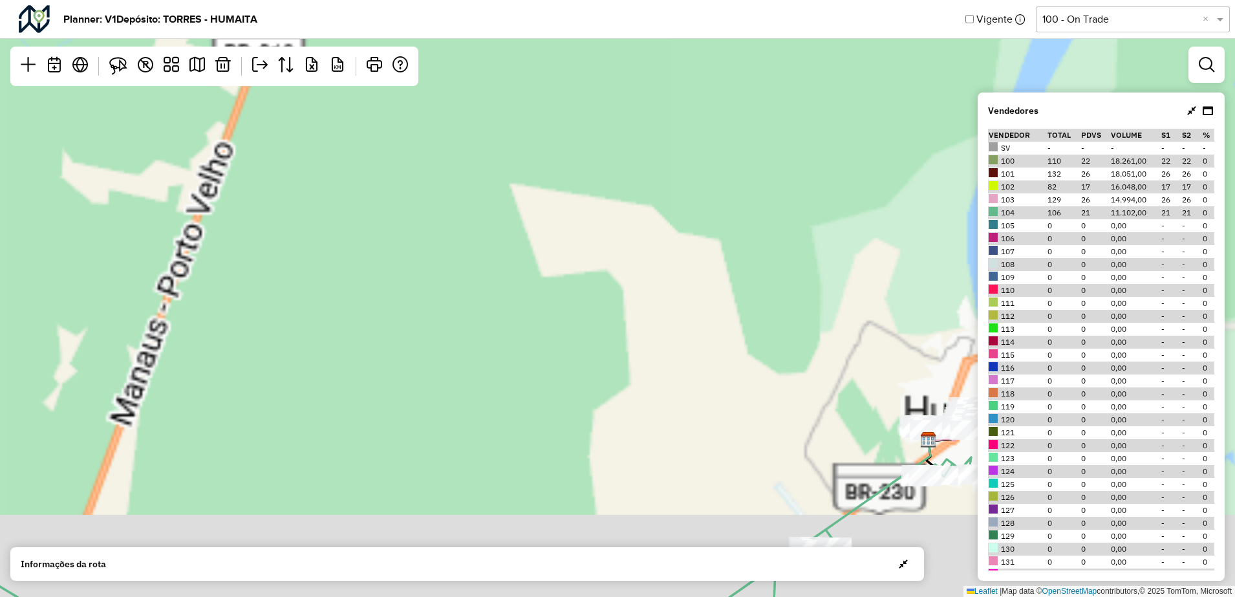
drag, startPoint x: 578, startPoint y: 447, endPoint x: 477, endPoint y: 267, distance: 206.1
click at [500, 312] on div "Leaflet | Map data © OpenStreetMap contributors,© 2025 TomTom, Microsoft" at bounding box center [617, 298] width 1235 height 597
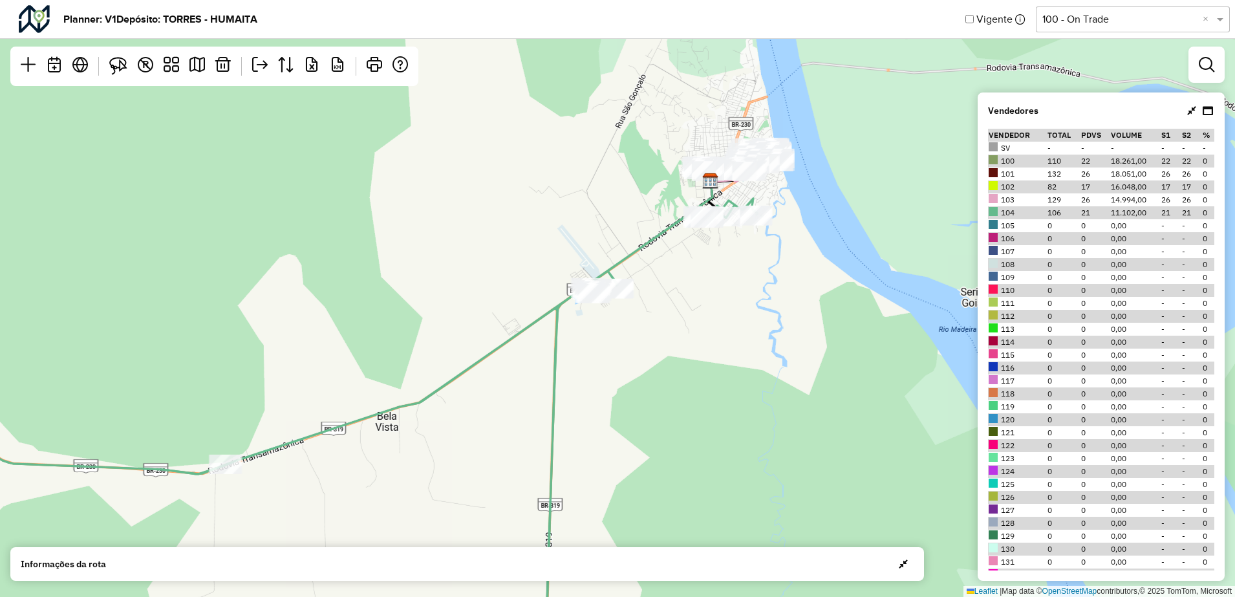
drag, startPoint x: 606, startPoint y: 381, endPoint x: 680, endPoint y: 256, distance: 145.8
click at [583, 396] on div "Leaflet | Map data © OpenStreetMap contributors,© 2025 TomTom, Microsoft" at bounding box center [617, 298] width 1235 height 597
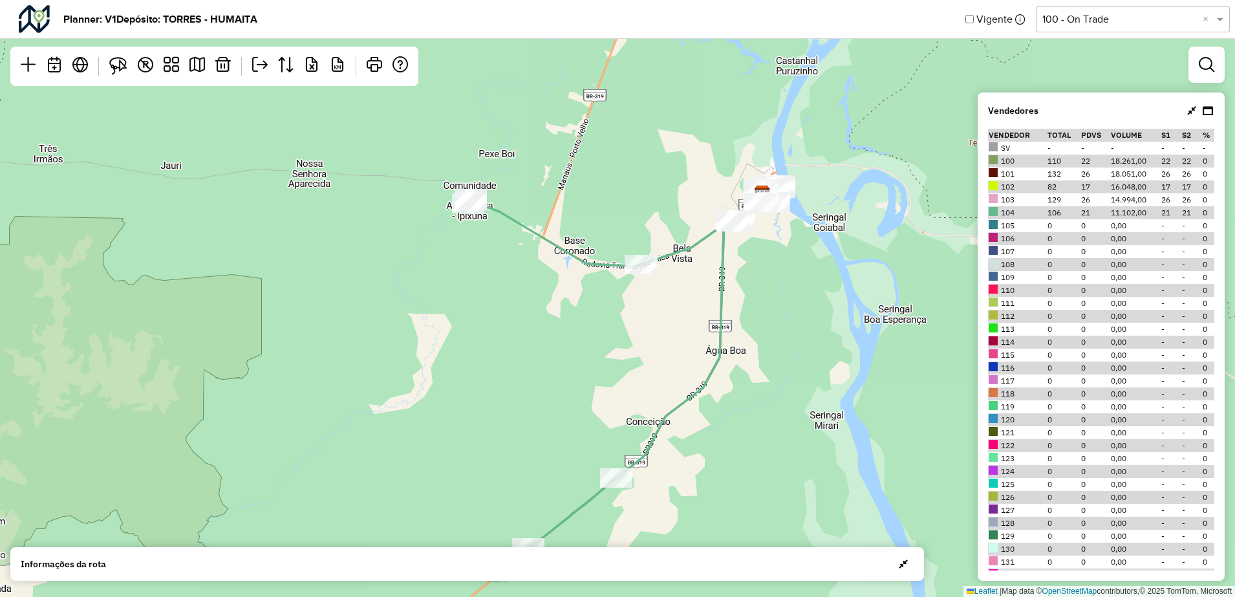
click at [870, 437] on div "17 11 Leaflet | Map data © OpenStreetMap contributors,© 2025 TomTom, Microsoft" at bounding box center [617, 298] width 1235 height 597
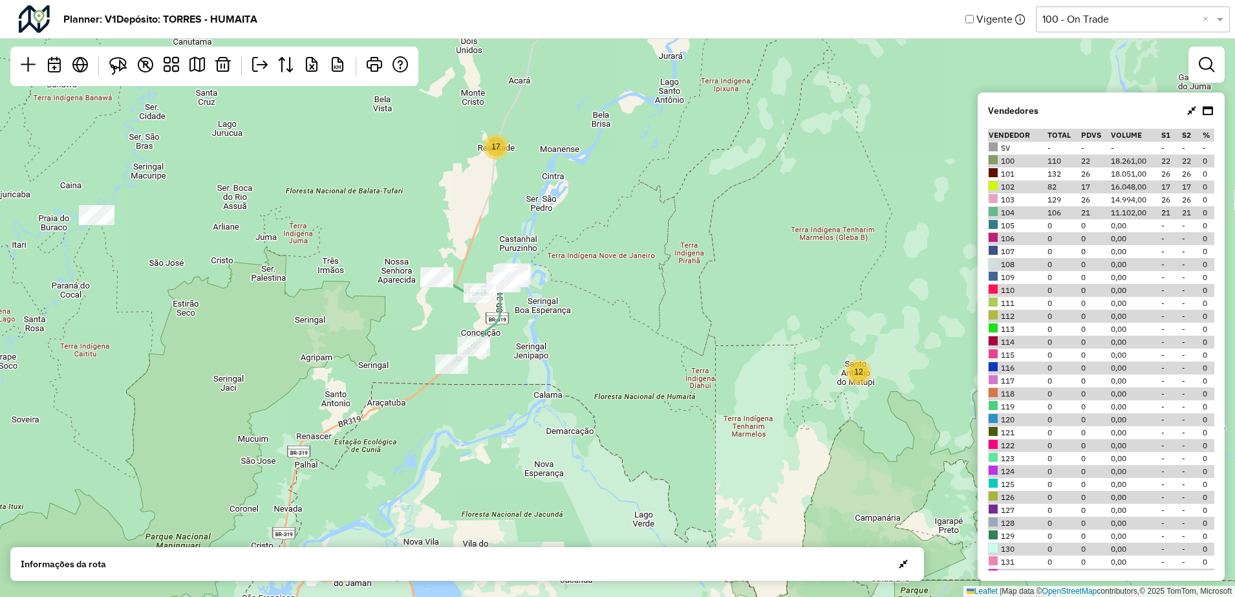
drag, startPoint x: 771, startPoint y: 431, endPoint x: 527, endPoint y: 369, distance: 252.0
click at [527, 369] on div "4 17 12 Leaflet | Map data © OpenStreetMap contributors,© 2025 TomTom, Microsoft" at bounding box center [617, 298] width 1235 height 597
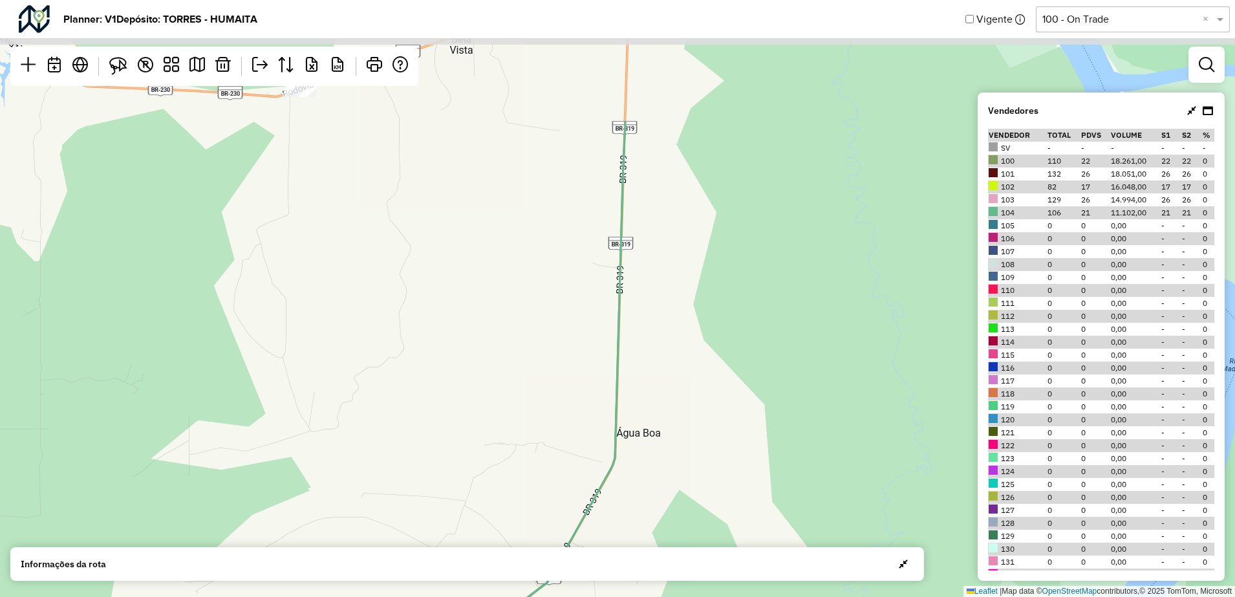
drag, startPoint x: 623, startPoint y: 402, endPoint x: 586, endPoint y: 400, distance: 36.9
click at [596, 506] on icon at bounding box center [474, 480] width 303 height 716
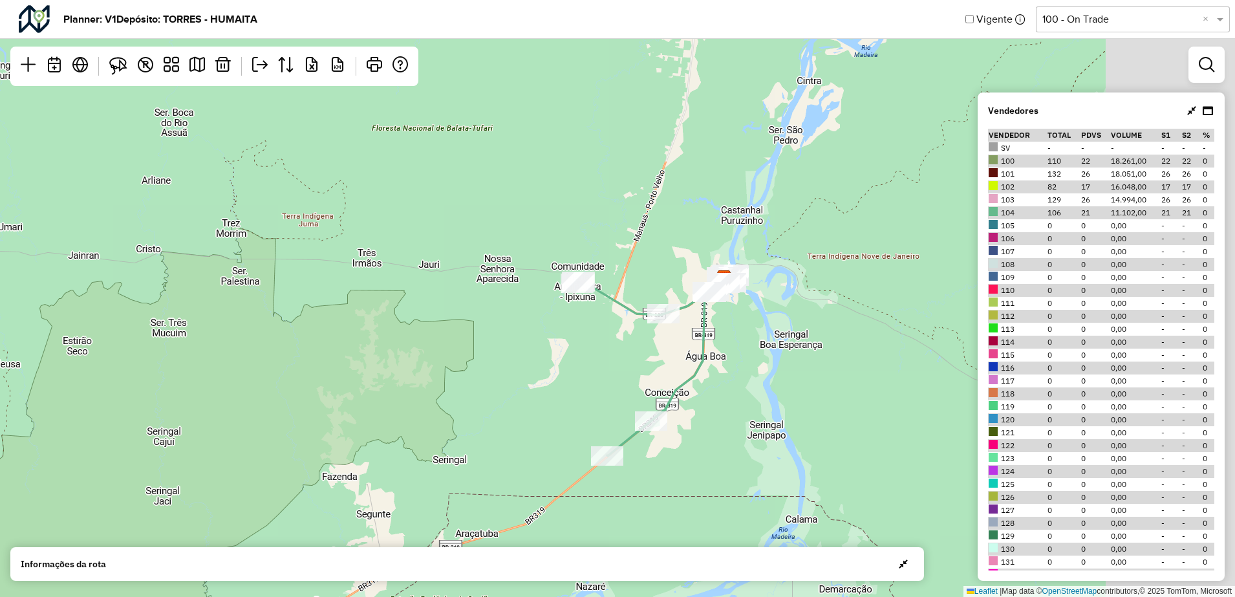
drag, startPoint x: 857, startPoint y: 302, endPoint x: 566, endPoint y: 247, distance: 296.1
click at [566, 247] on div "17 12 Leaflet | Map data © OpenStreetMap contributors,© 2025 TomTom, Microsoft" at bounding box center [617, 298] width 1235 height 597
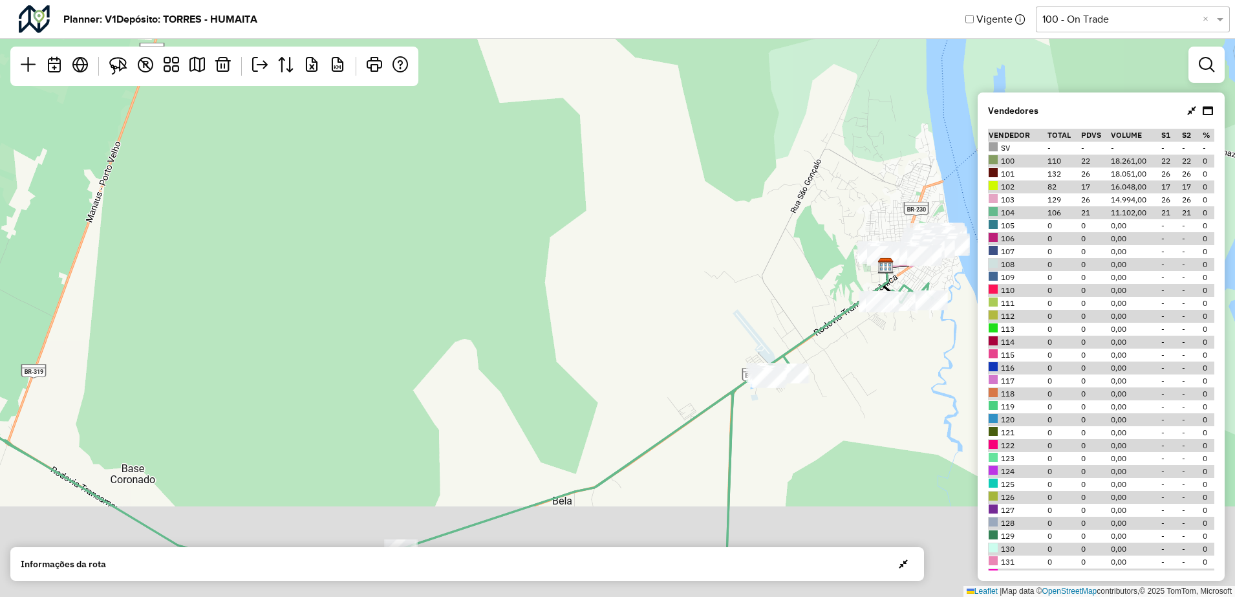
drag, startPoint x: 482, startPoint y: 348, endPoint x: 538, endPoint y: 155, distance: 200.5
click at [537, 155] on div "Leaflet | Map data © OpenStreetMap contributors,© 2025 TomTom, Microsoft" at bounding box center [617, 298] width 1235 height 597
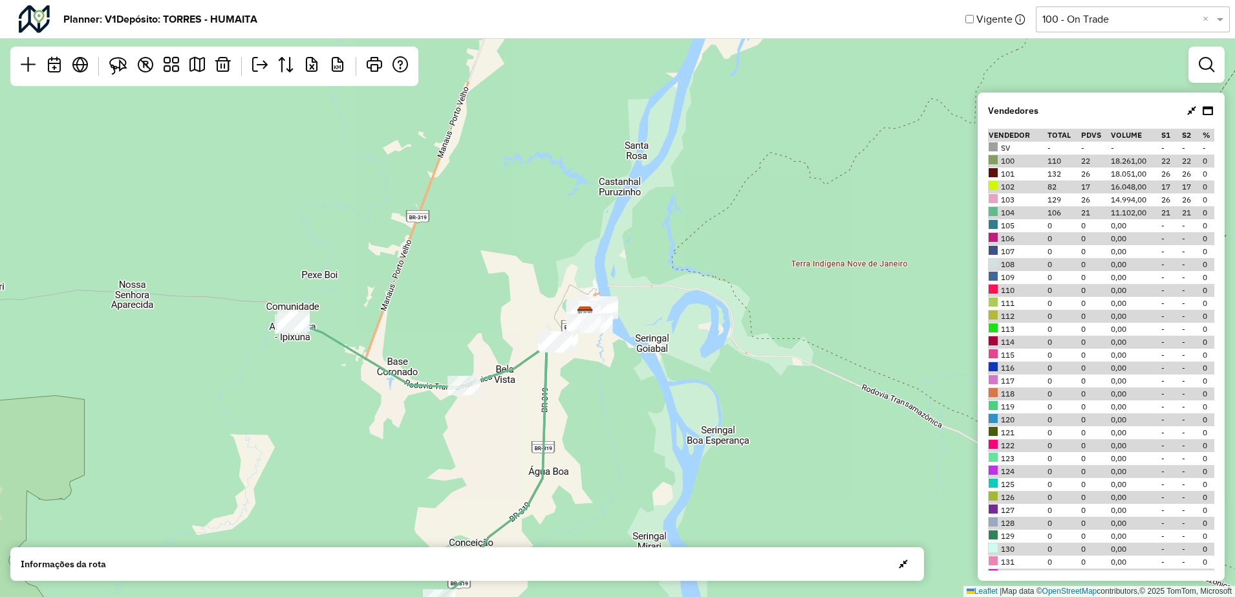
drag, startPoint x: 255, startPoint y: 315, endPoint x: 302, endPoint y: 228, distance: 98.9
click at [301, 229] on div "17 11 Leaflet | Map data © OpenStreetMap contributors,© 2025 TomTom, Microsoft" at bounding box center [617, 298] width 1235 height 597
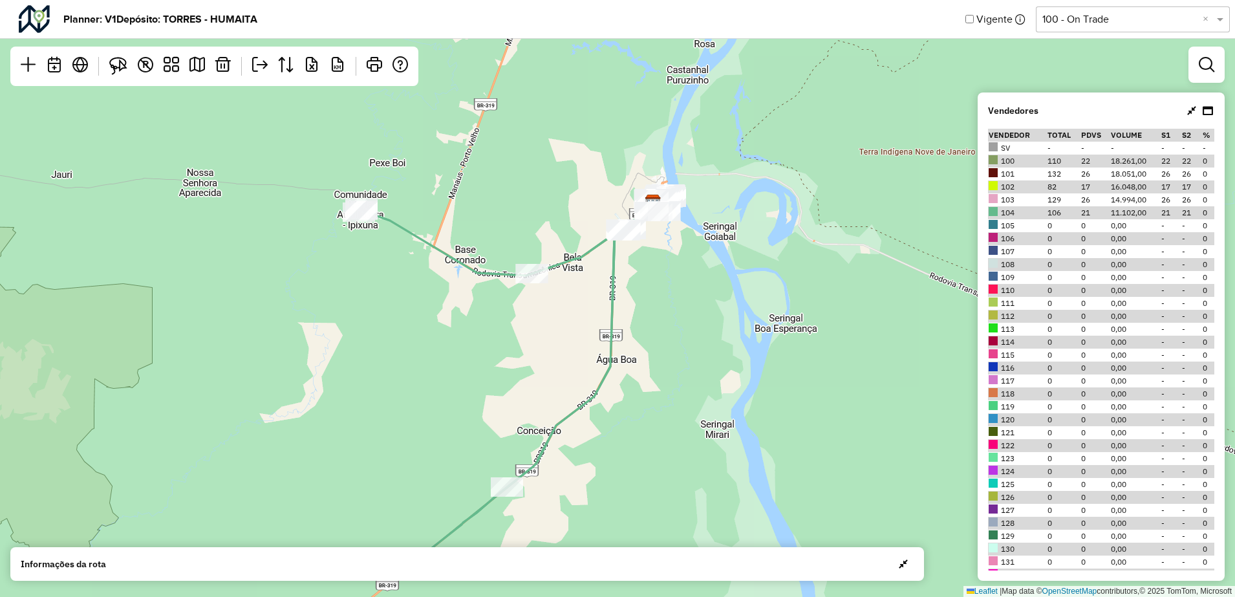
drag, startPoint x: 125, startPoint y: 65, endPoint x: 198, endPoint y: 122, distance: 92.5
click at [125, 65] on img at bounding box center [118, 66] width 18 height 18
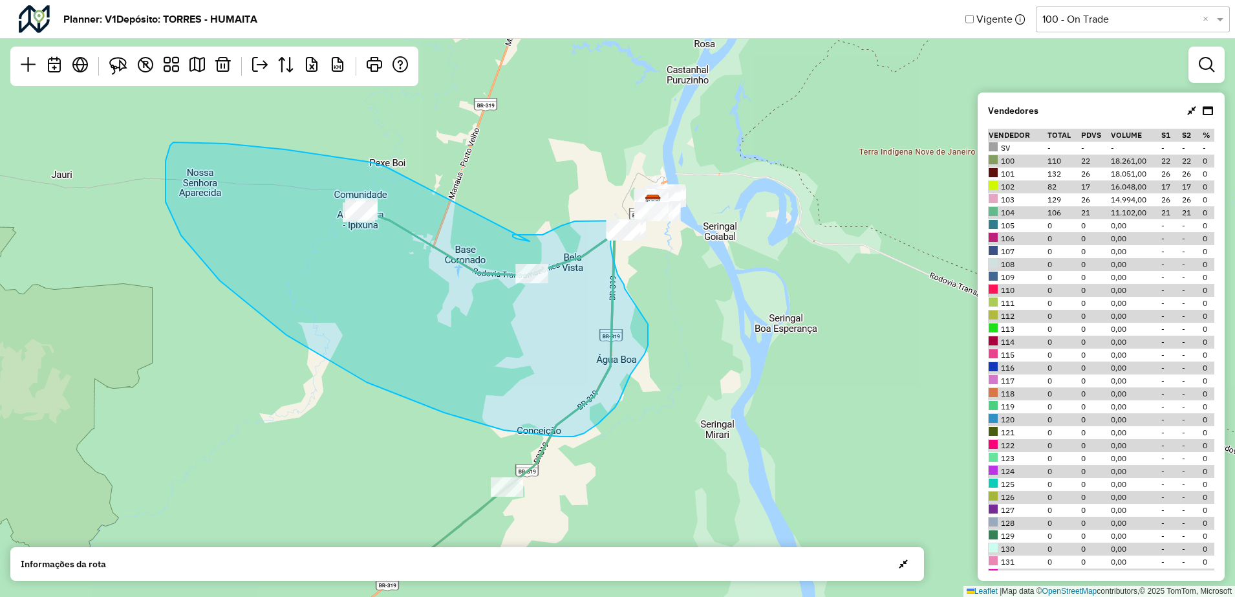
drag, startPoint x: 386, startPoint y: 167, endPoint x: 530, endPoint y: 241, distance: 161.7
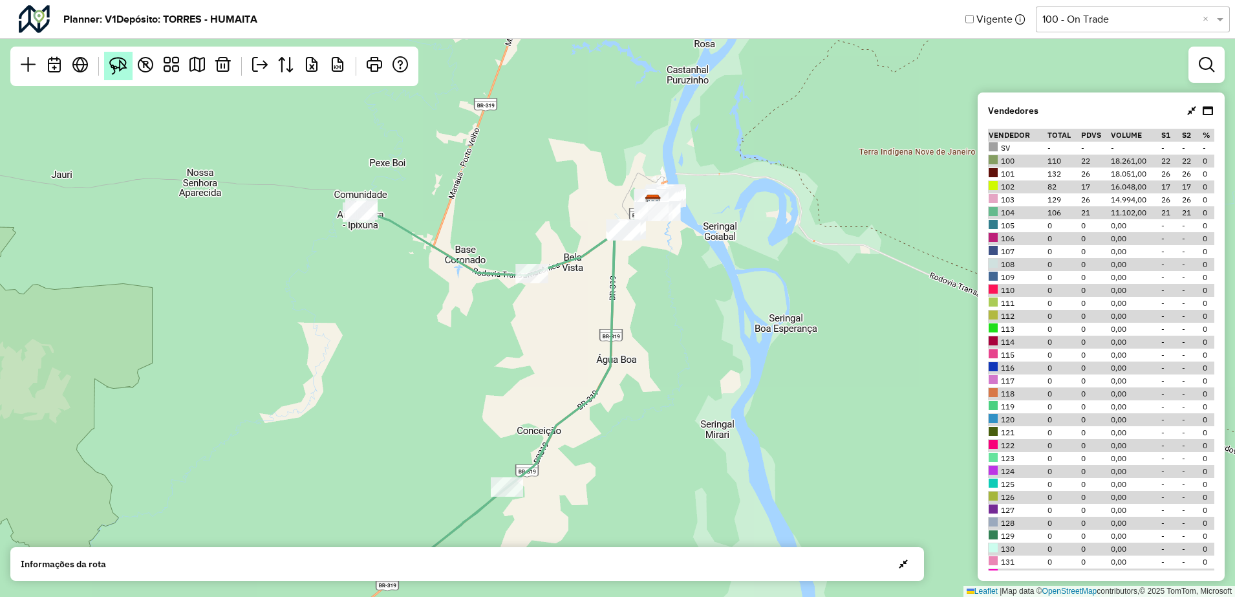
click at [118, 63] on img at bounding box center [118, 66] width 18 height 18
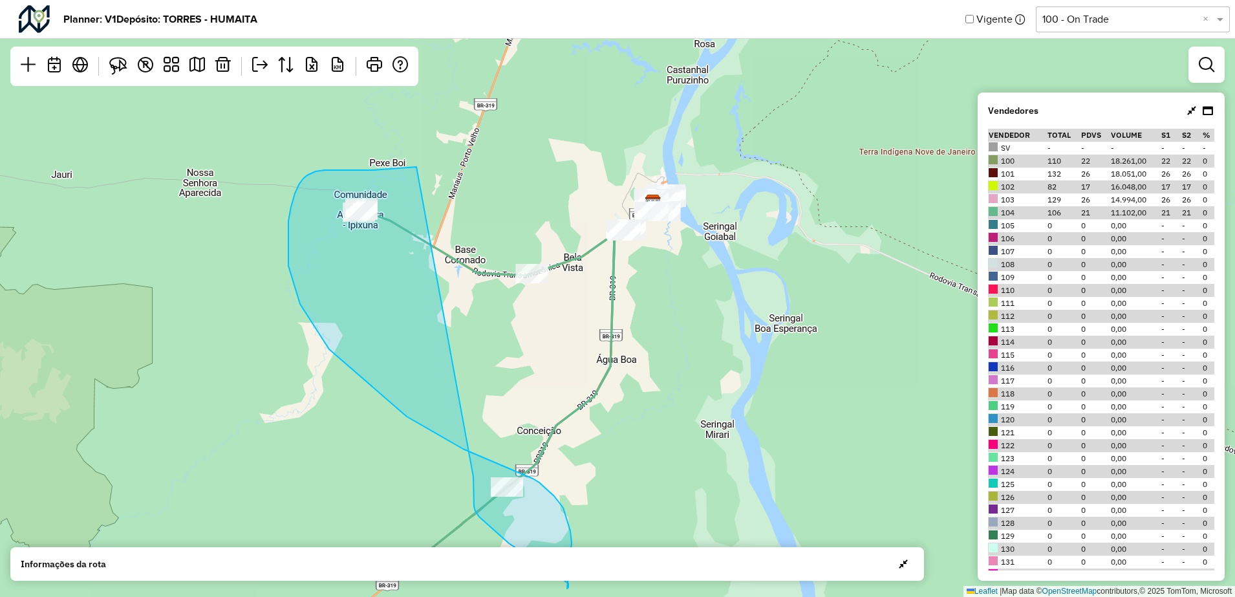
drag, startPoint x: 416, startPoint y: 167, endPoint x: 414, endPoint y: 332, distance: 165.5
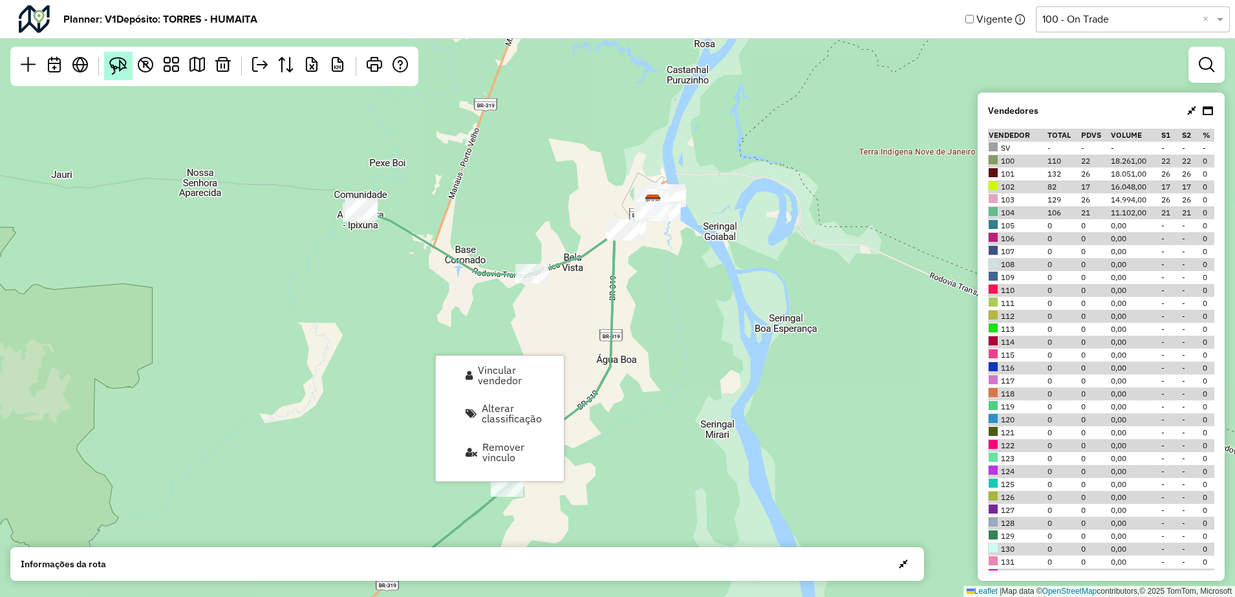
click at [117, 58] on img at bounding box center [118, 66] width 18 height 18
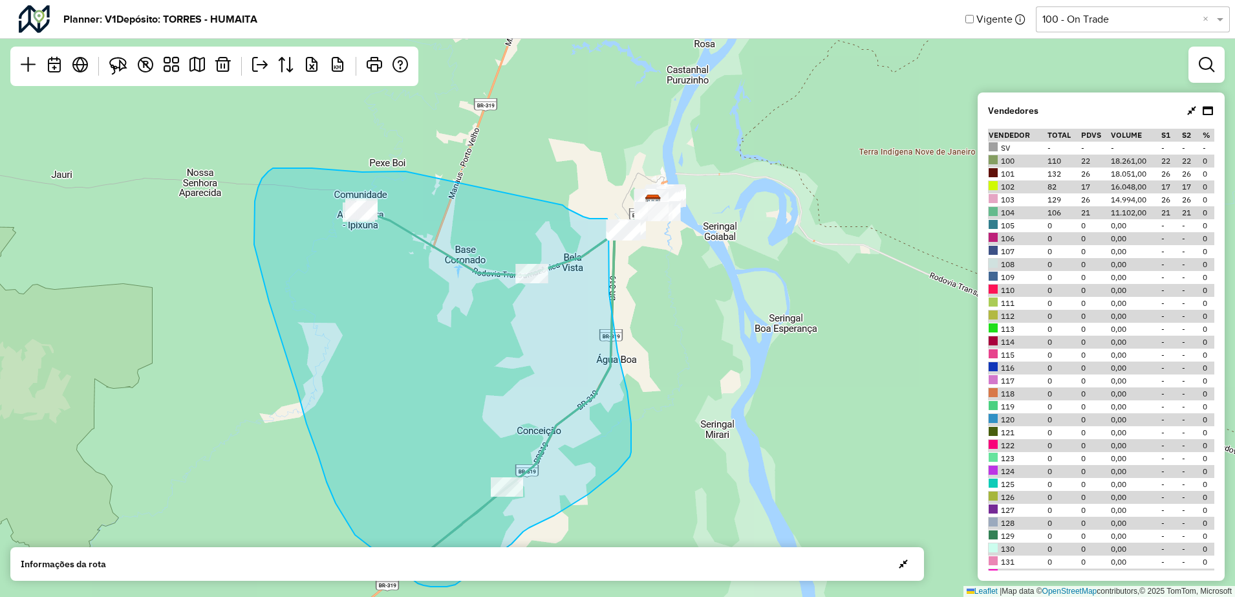
drag, startPoint x: 405, startPoint y: 171, endPoint x: 563, endPoint y: 205, distance: 160.7
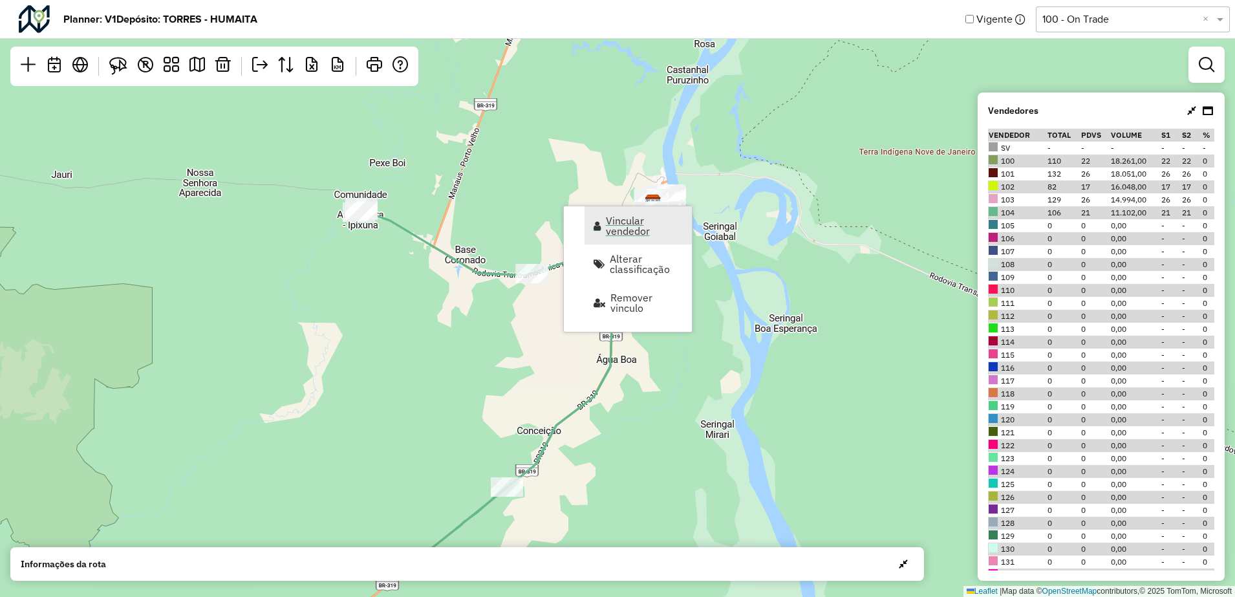
click at [612, 230] on span "Vincular vendedor" at bounding box center [645, 225] width 78 height 21
select select "********"
select select "*"
select select "********"
select select "*"
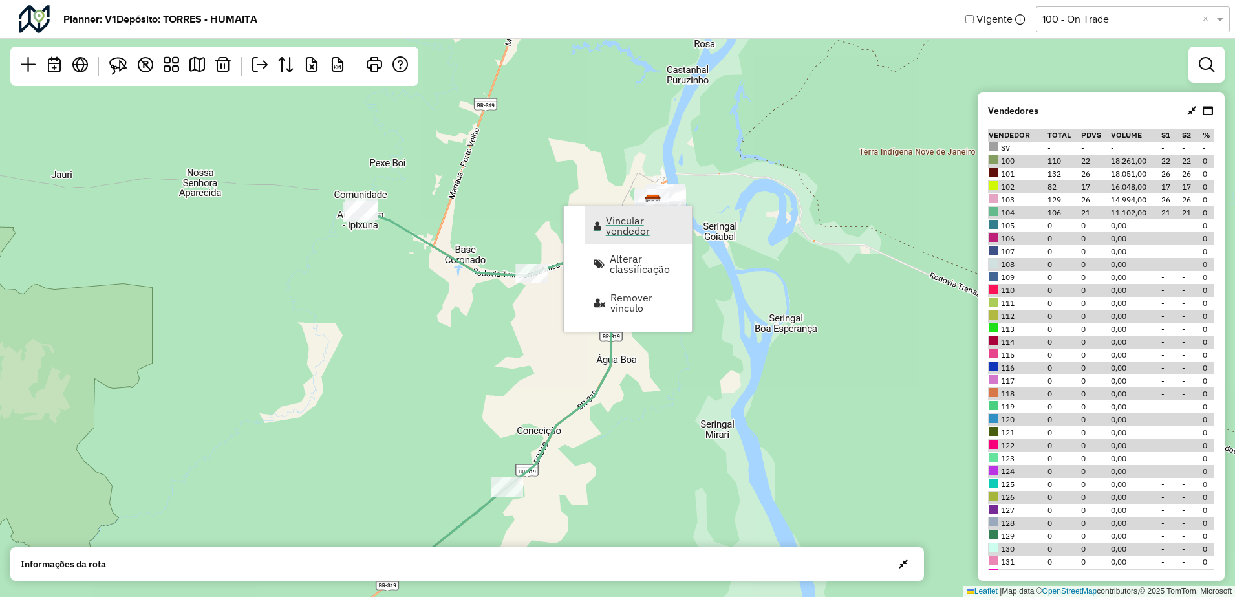
select select "********"
select select "*"
select select "********"
select select "*"
select select "********"
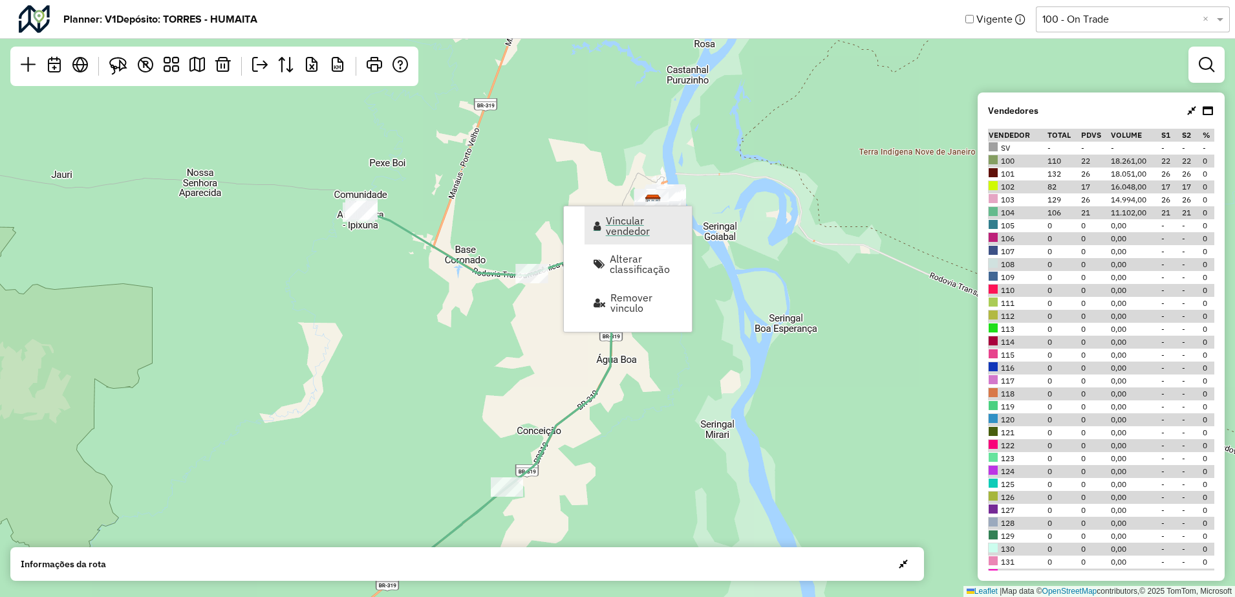
select select "*"
select select "********"
select select "*"
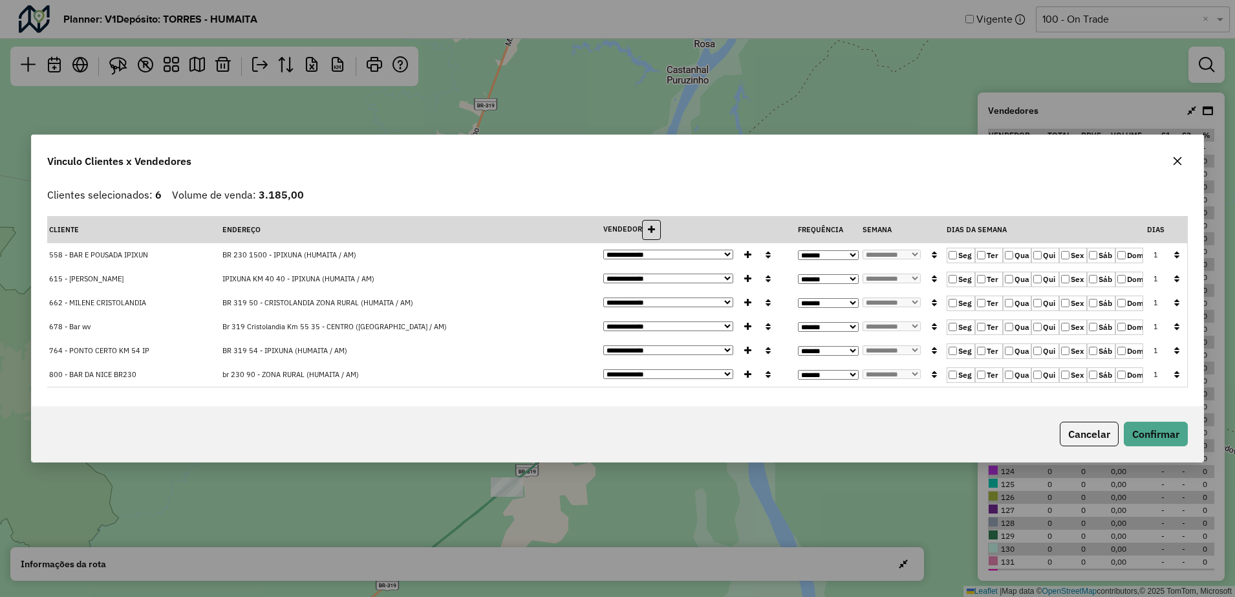
click at [713, 250] on select "**********" at bounding box center [668, 255] width 130 height 10
click at [846, 258] on select "**********" at bounding box center [828, 255] width 61 height 10
click at [1178, 158] on icon "button" at bounding box center [1177, 161] width 10 height 10
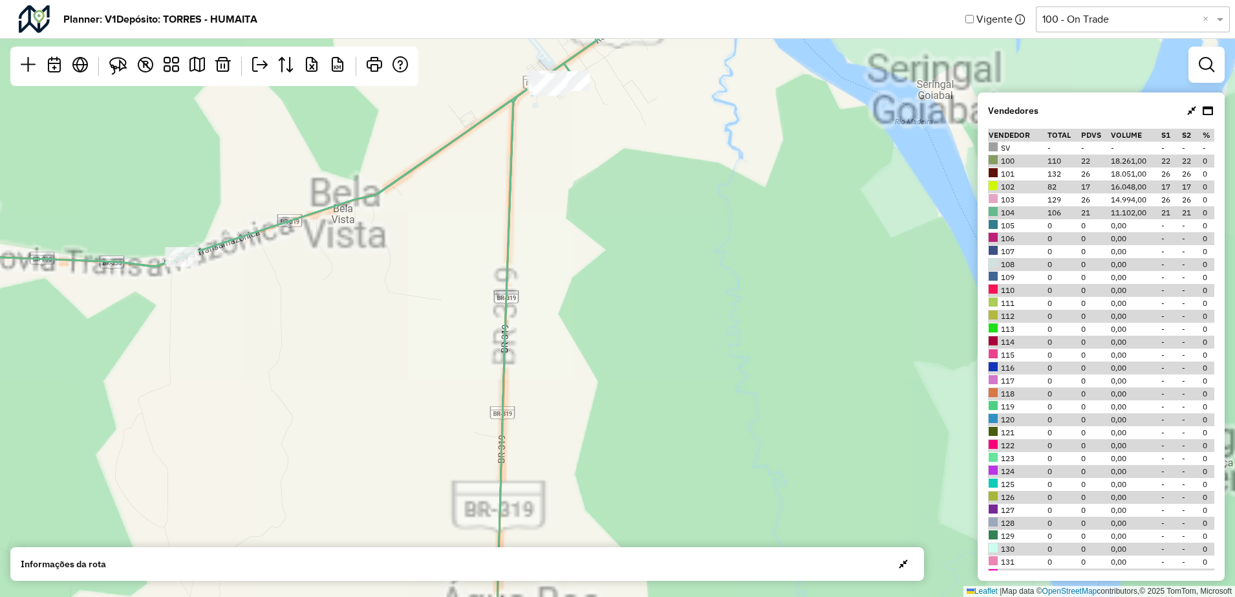
drag, startPoint x: 655, startPoint y: 224, endPoint x: 659, endPoint y: 368, distance: 144.3
click at [659, 368] on div "Leaflet | Map data © OpenStreetMap contributors,© 2025 TomTom, Microsoft" at bounding box center [617, 298] width 1235 height 597
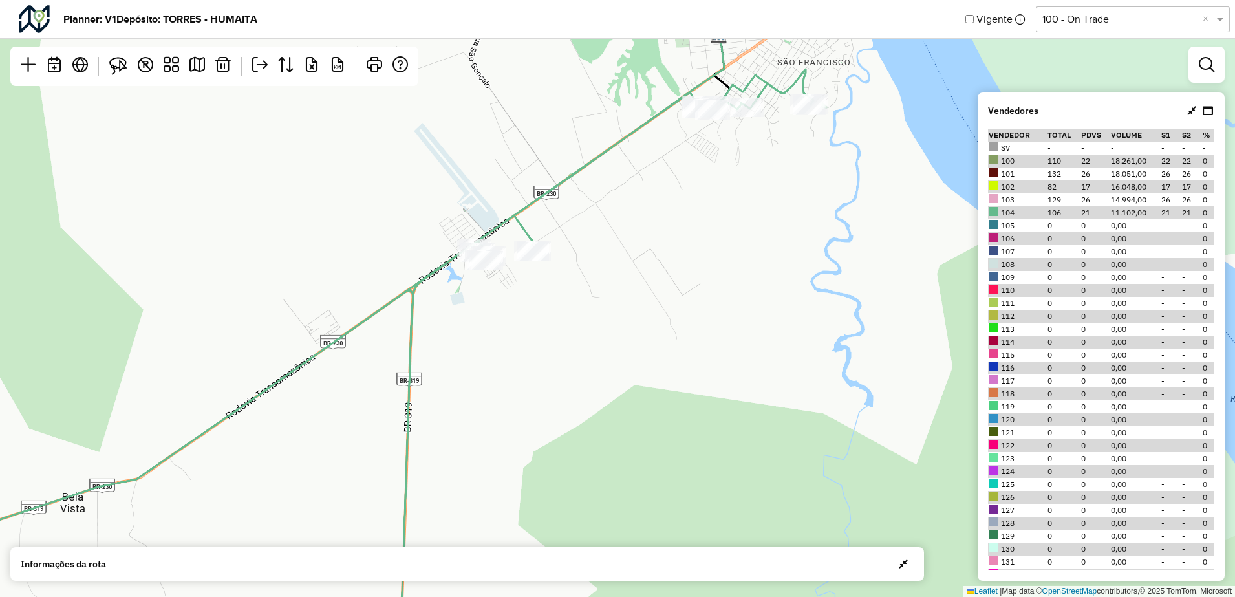
drag, startPoint x: 662, startPoint y: 215, endPoint x: 672, endPoint y: 334, distance: 118.7
click at [660, 401] on div "Leaflet | Map data © OpenStreetMap contributors,© 2025 TomTom, Microsoft" at bounding box center [617, 298] width 1235 height 597
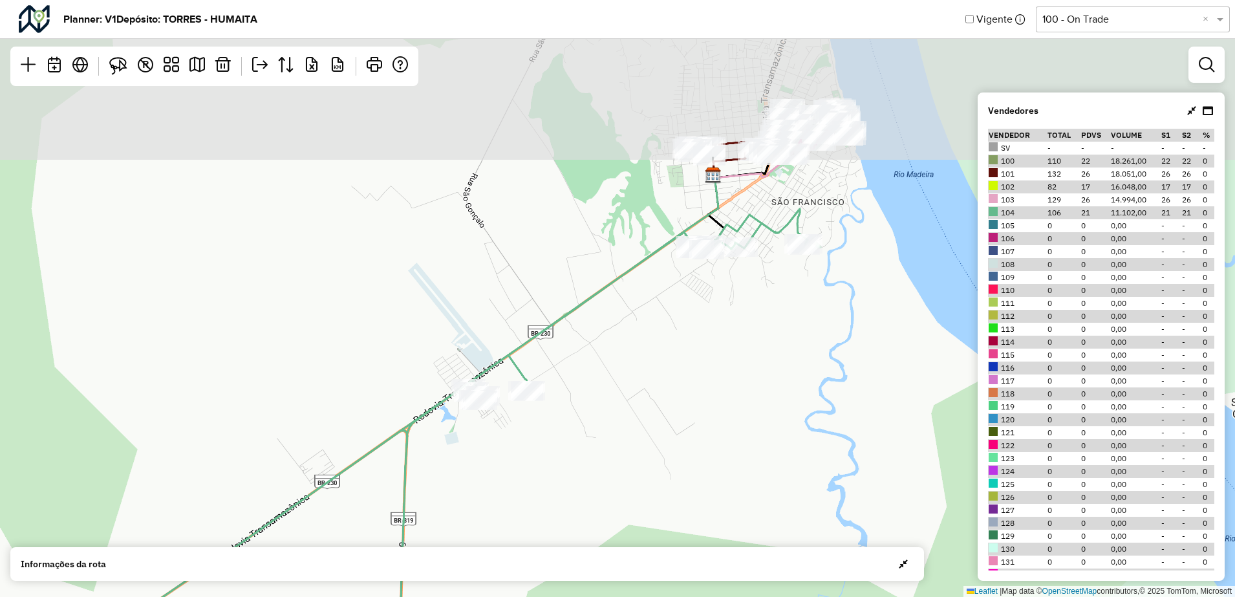
drag, startPoint x: 680, startPoint y: 328, endPoint x: 669, endPoint y: 377, distance: 50.2
click at [669, 377] on div "Leaflet | Map data © OpenStreetMap contributors,© 2025 TomTom, Microsoft" at bounding box center [617, 298] width 1235 height 597
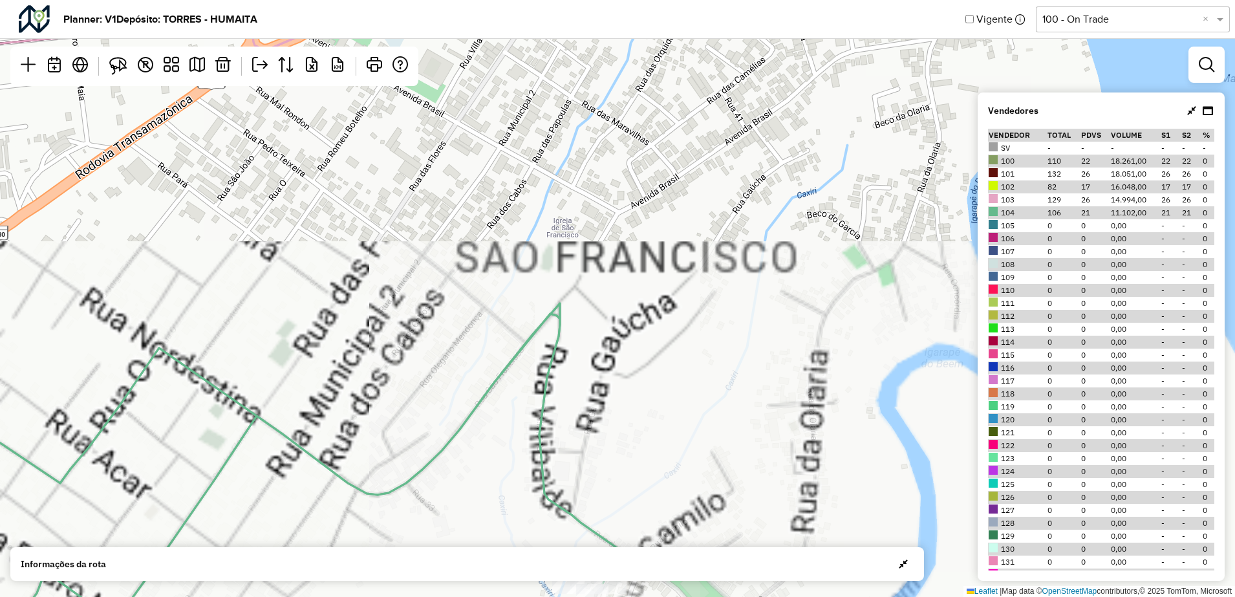
drag, startPoint x: 670, startPoint y: 237, endPoint x: 637, endPoint y: 343, distance: 110.6
click at [743, 327] on div "Leaflet | Map data © OpenStreetMap contributors,© 2025 TomTom, Microsoft" at bounding box center [617, 298] width 1235 height 597
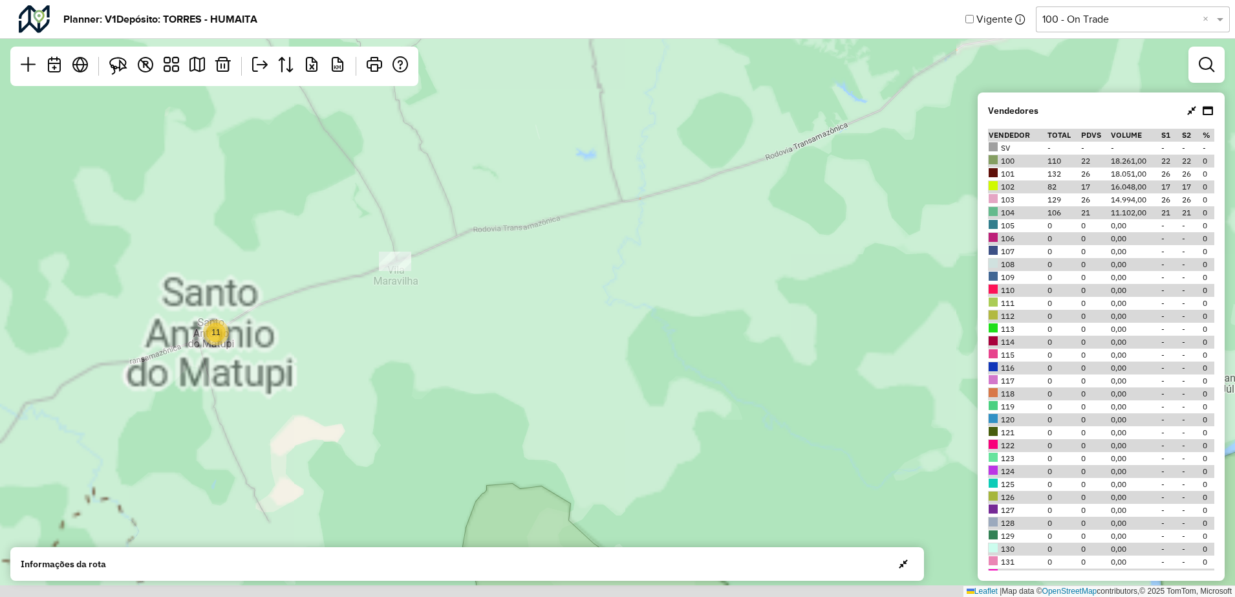
drag, startPoint x: 400, startPoint y: 324, endPoint x: 620, endPoint y: 303, distance: 221.5
click at [654, 303] on div "11 Leaflet | Map data © OpenStreetMap contributors,© 2025 TomTom, Microsoft" at bounding box center [617, 298] width 1235 height 597
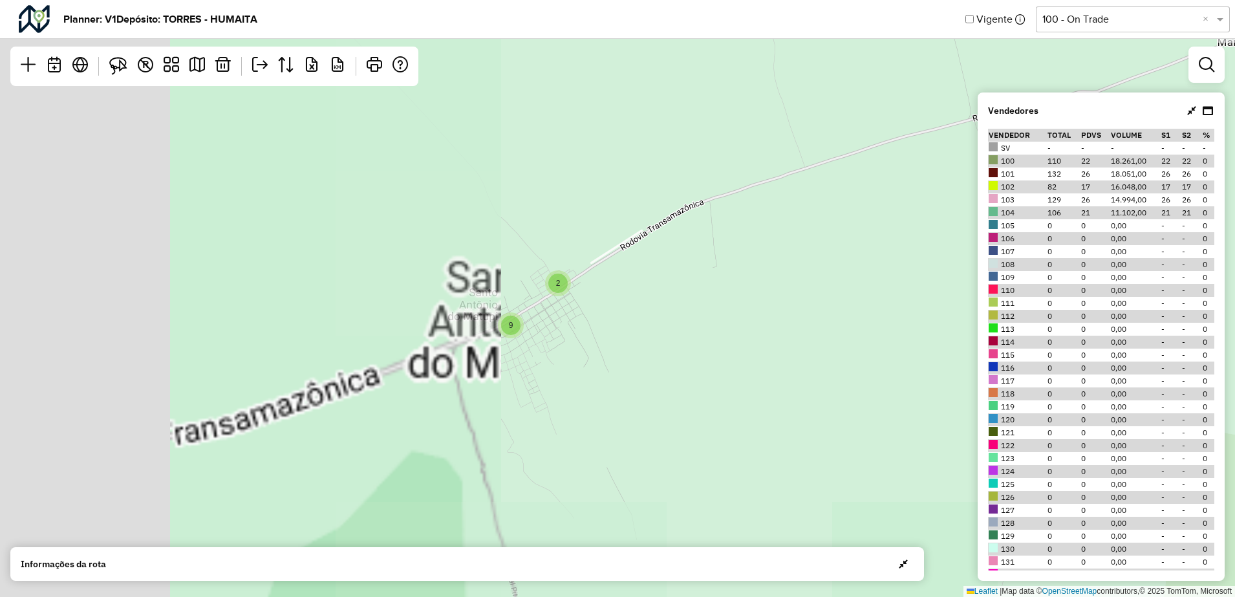
drag, startPoint x: 238, startPoint y: 247, endPoint x: 640, endPoint y: 236, distance: 402.3
click at [640, 236] on div "2 9 Leaflet | Map data © OpenStreetMap contributors,© 2025 TomTom, Microsoft" at bounding box center [617, 298] width 1235 height 597
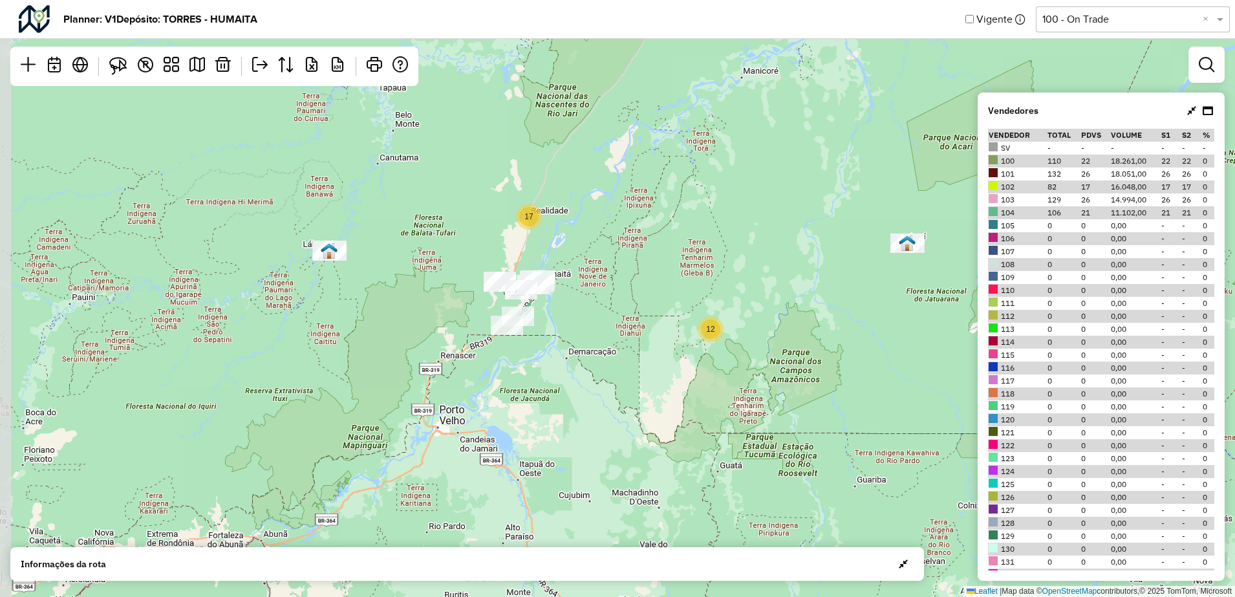
drag, startPoint x: 380, startPoint y: 233, endPoint x: 498, endPoint y: 250, distance: 118.9
click at [498, 250] on div "4 17 12 Leaflet | Map data © OpenStreetMap contributors,© 2025 TomTom, Microsoft" at bounding box center [617, 298] width 1235 height 597
click at [1000, 57] on div "4 17 12 Leaflet | Map data © OpenStreetMap contributors,© 2025 TomTom, Microsoft" at bounding box center [617, 298] width 1235 height 597
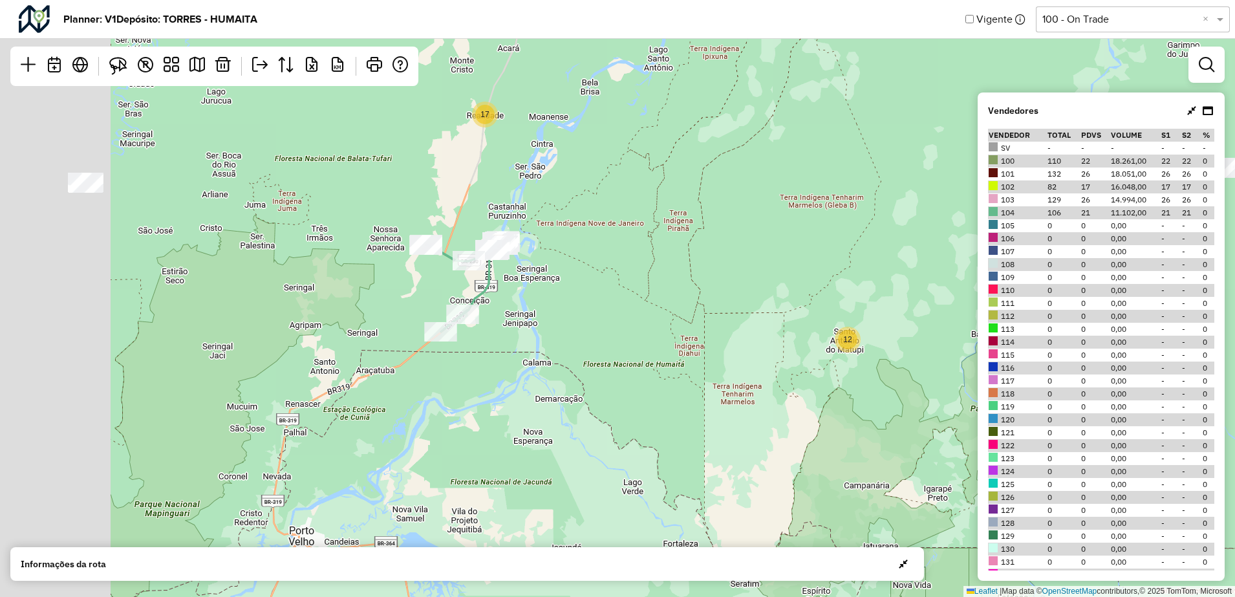
drag, startPoint x: 550, startPoint y: 276, endPoint x: 655, endPoint y: 308, distance: 109.6
click at [744, 271] on div "4 17 12 Leaflet | Map data © OpenStreetMap contributors,© 2025 TomTom, Microsoft" at bounding box center [617, 298] width 1235 height 597
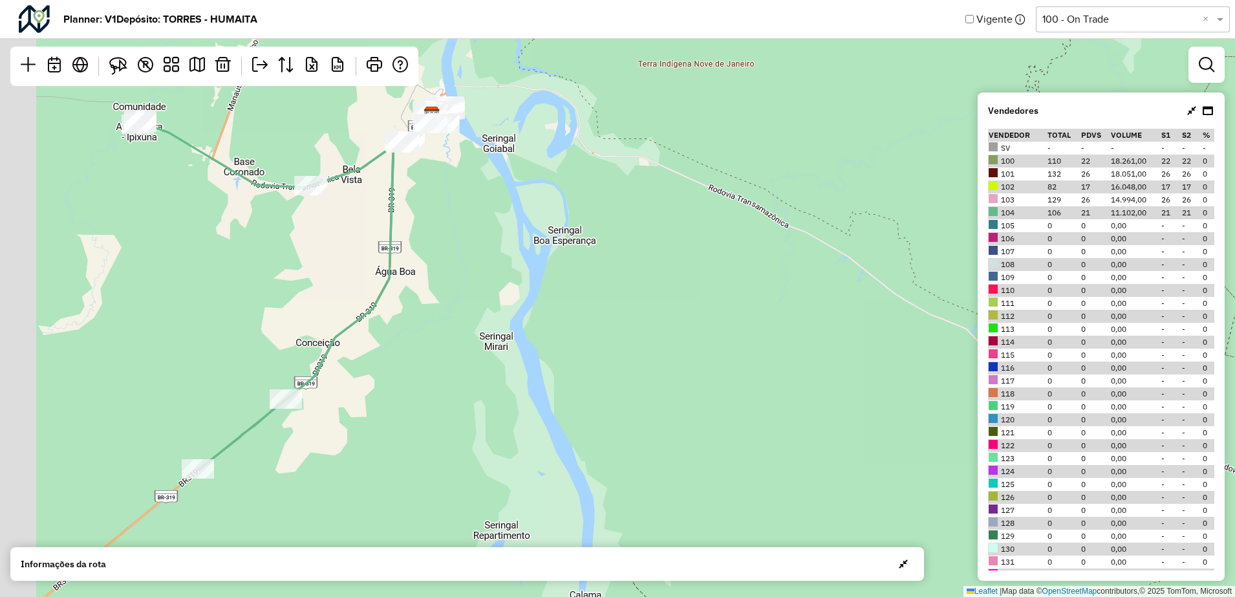
drag, startPoint x: 550, startPoint y: 295, endPoint x: 639, endPoint y: 308, distance: 89.4
click at [639, 308] on div "17 11 Leaflet | Map data © OpenStreetMap contributors,© 2025 TomTom, Microsoft" at bounding box center [617, 298] width 1235 height 597
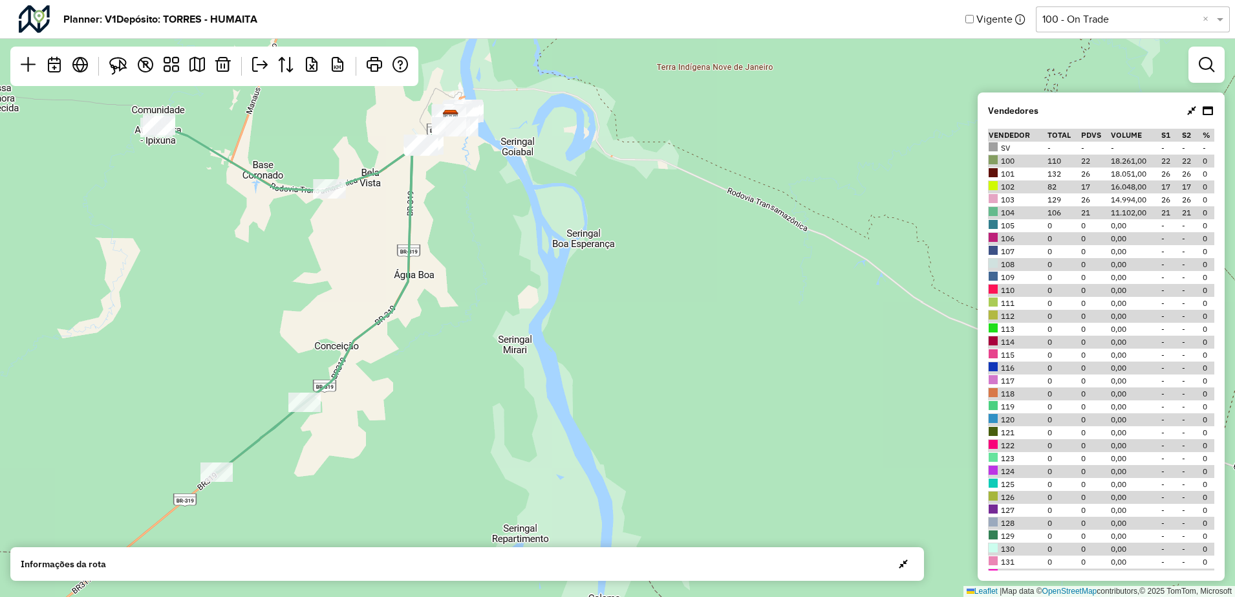
click at [1192, 113] on icon at bounding box center [1191, 110] width 9 height 10
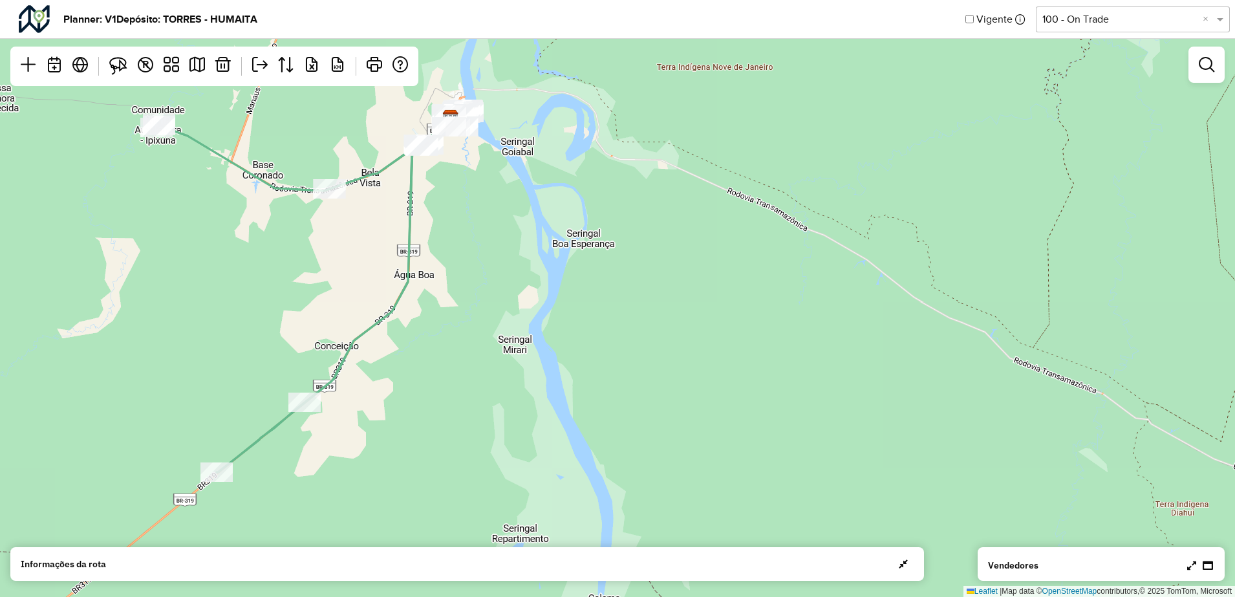
click at [1196, 571] on div at bounding box center [1200, 565] width 28 height 16
click at [1192, 570] on link at bounding box center [1191, 565] width 9 height 13
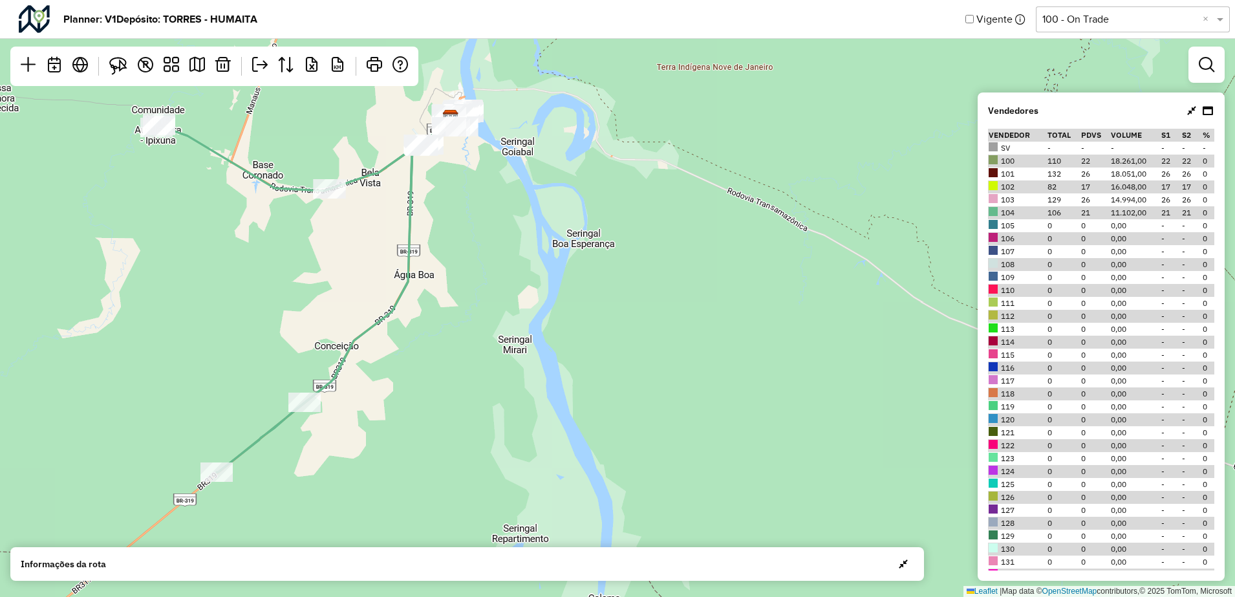
click at [1205, 108] on icon at bounding box center [1208, 110] width 10 height 10
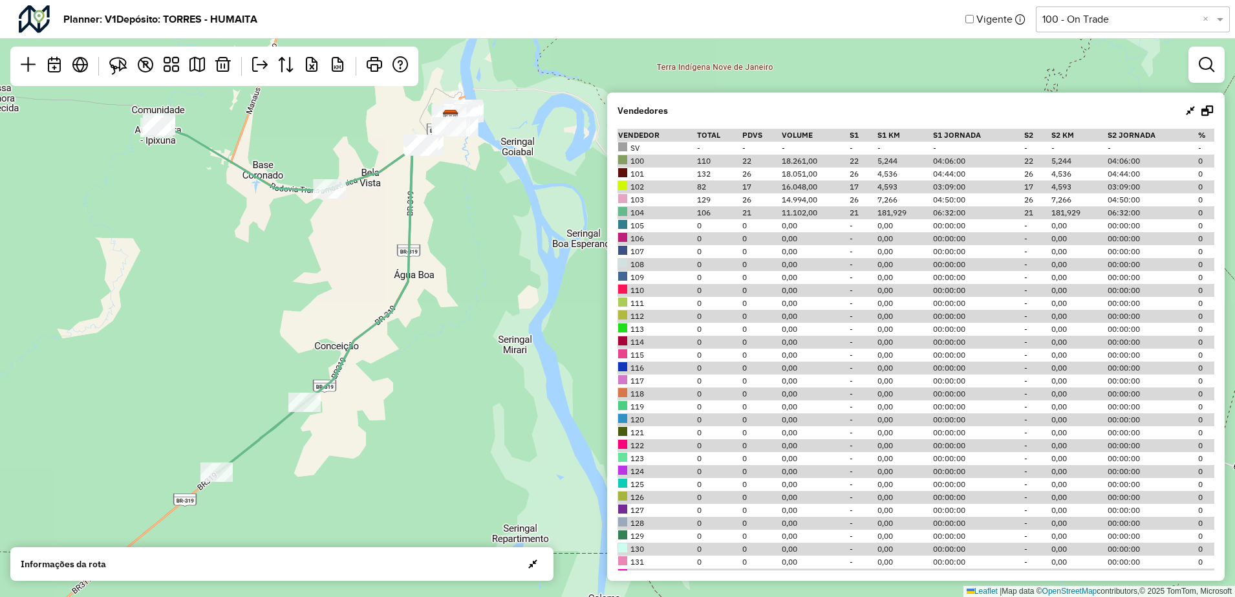
click at [1204, 106] on icon at bounding box center [1207, 110] width 12 height 10
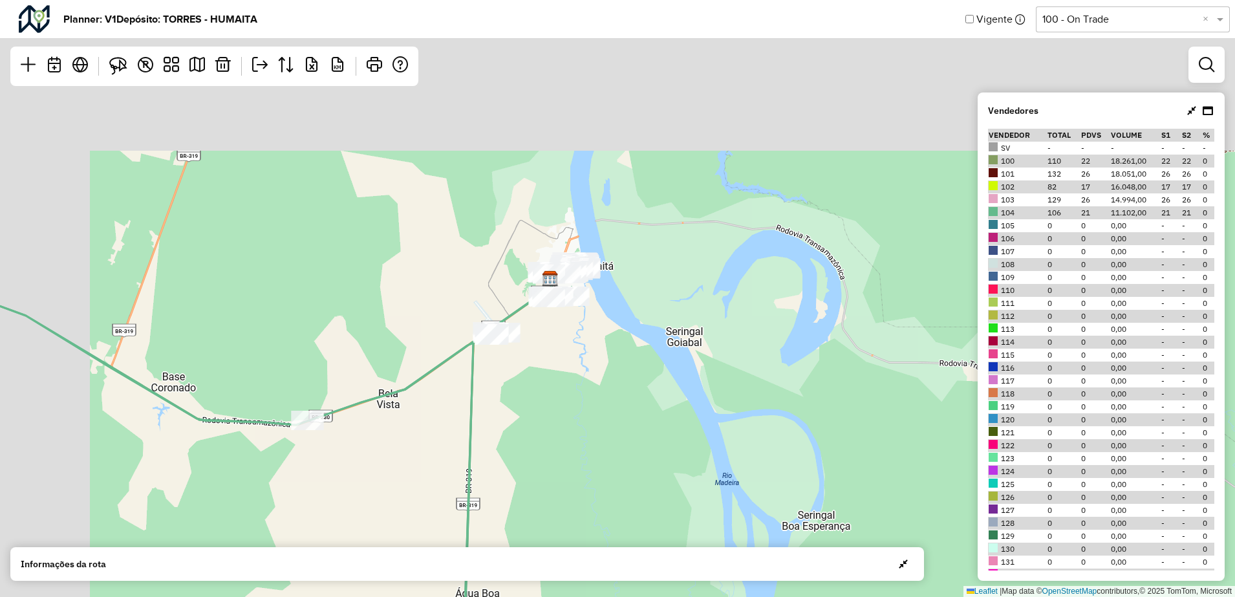
drag, startPoint x: 521, startPoint y: 283, endPoint x: 570, endPoint y: 353, distance: 85.5
click at [570, 392] on div "Leaflet | Map data © OpenStreetMap contributors,© 2025 TomTom, Microsoft" at bounding box center [617, 298] width 1235 height 597
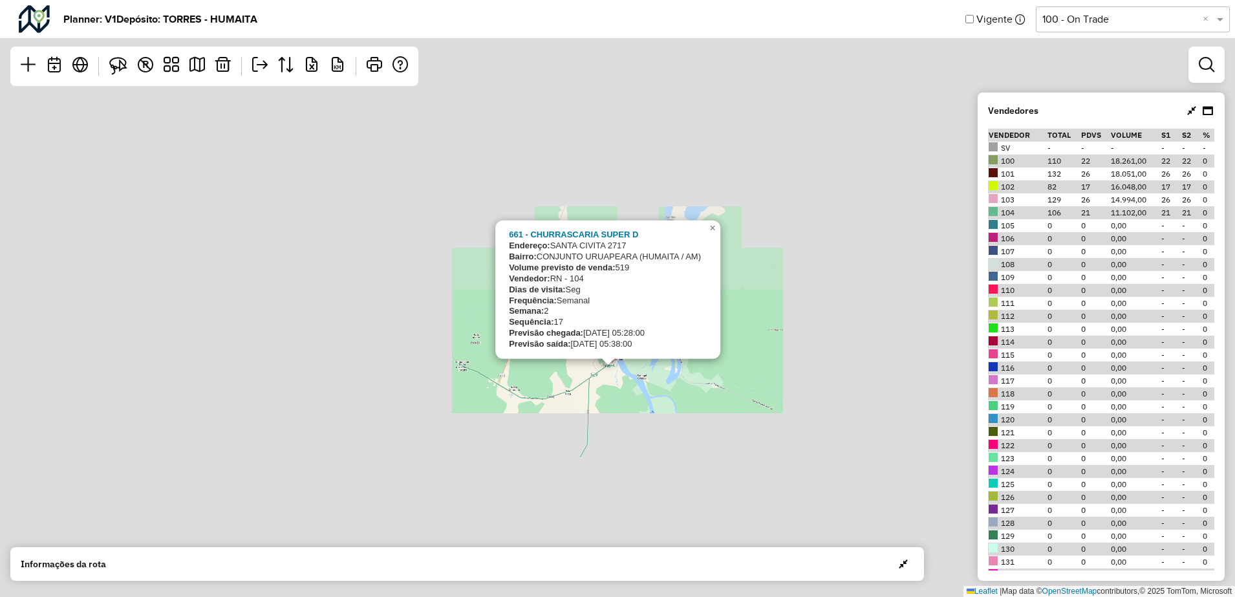
click at [610, 392] on div "661 - CHURRASCARIA SUPER D Endereço: SANTA CIVITA 2717 Bairro: CONJUNTO URUAPEA…" at bounding box center [617, 298] width 1235 height 597
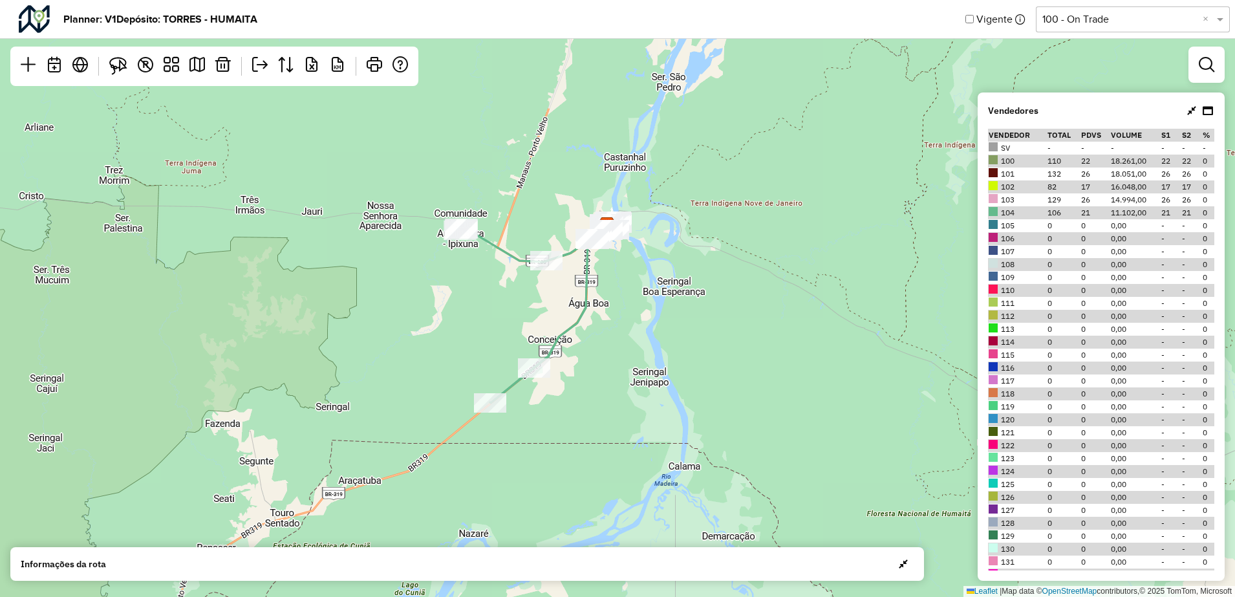
drag, startPoint x: 645, startPoint y: 449, endPoint x: 644, endPoint y: 312, distance: 137.1
click at [644, 312] on div "17 12 Leaflet | Map data © OpenStreetMap contributors,© 2025 TomTom, Microsoft" at bounding box center [617, 298] width 1235 height 597
click at [114, 64] on img at bounding box center [118, 66] width 18 height 18
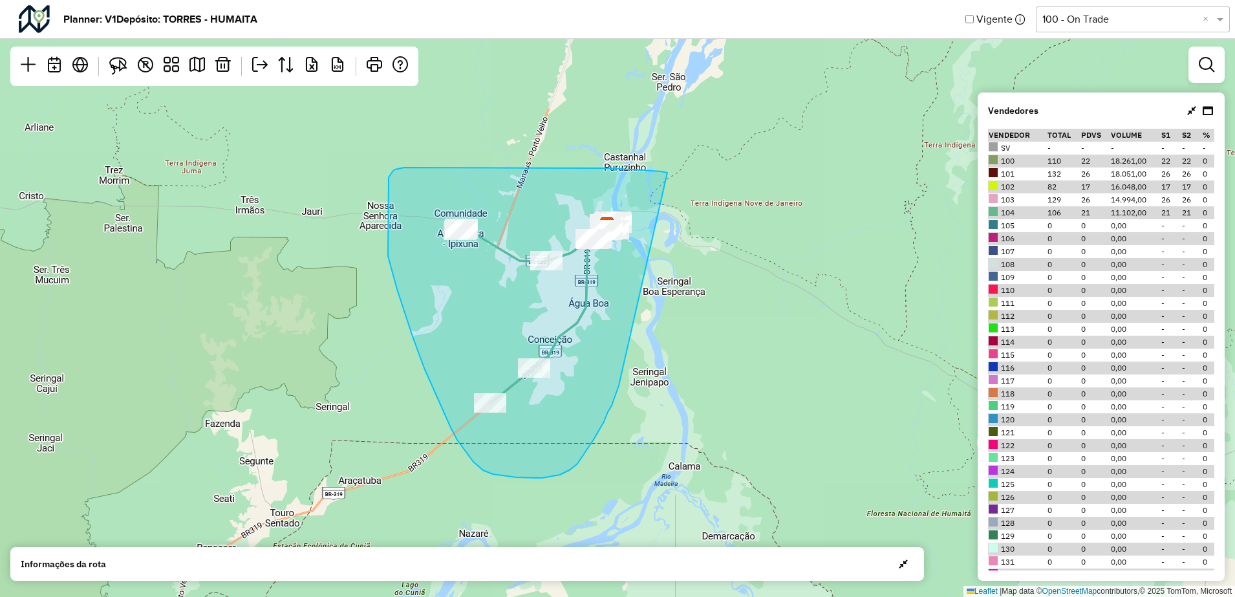
drag, startPoint x: 661, startPoint y: 171, endPoint x: 619, endPoint y: 385, distance: 218.1
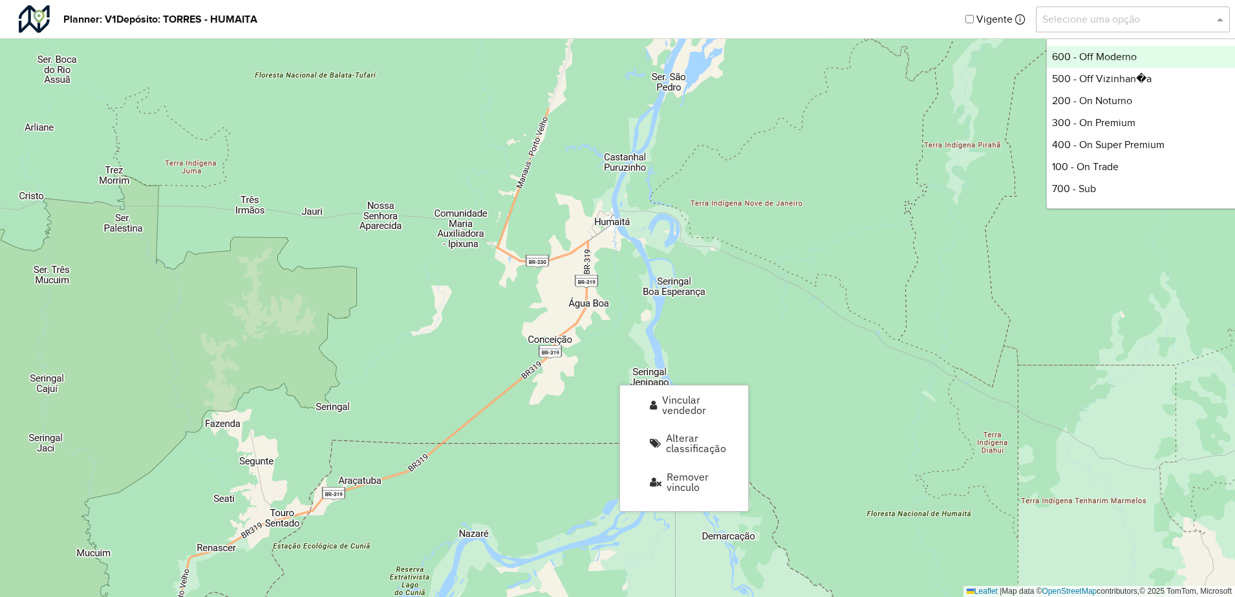
click at [1211, 23] on div at bounding box center [1133, 19] width 194 height 16
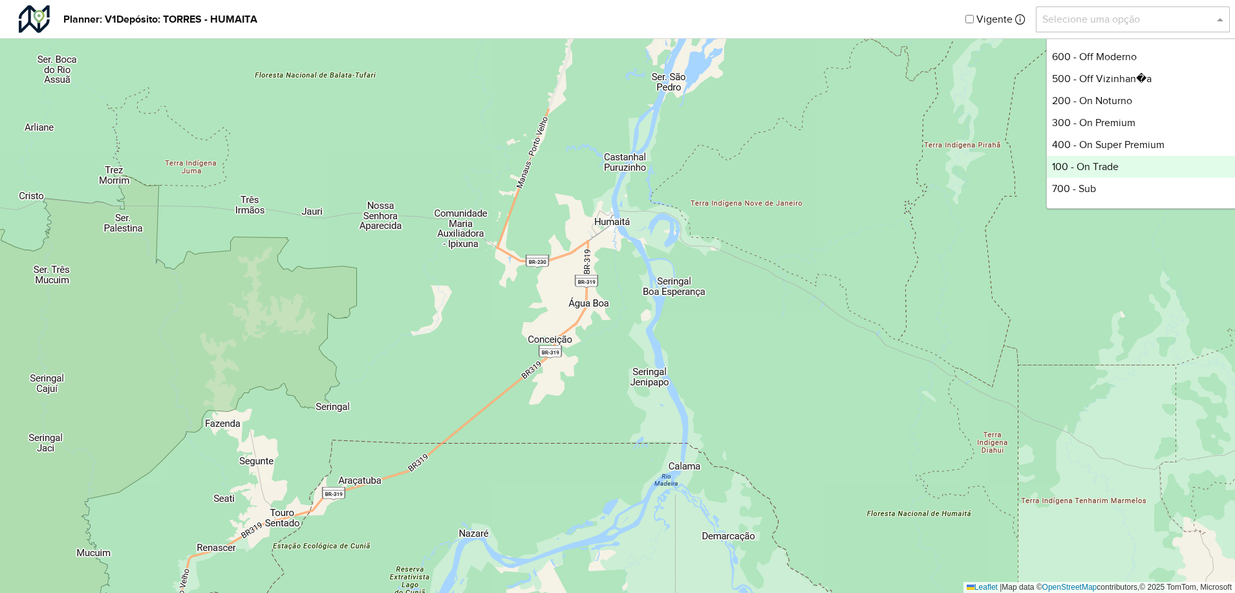
click at [1097, 170] on div "100 - On Trade" at bounding box center [1143, 167] width 193 height 22
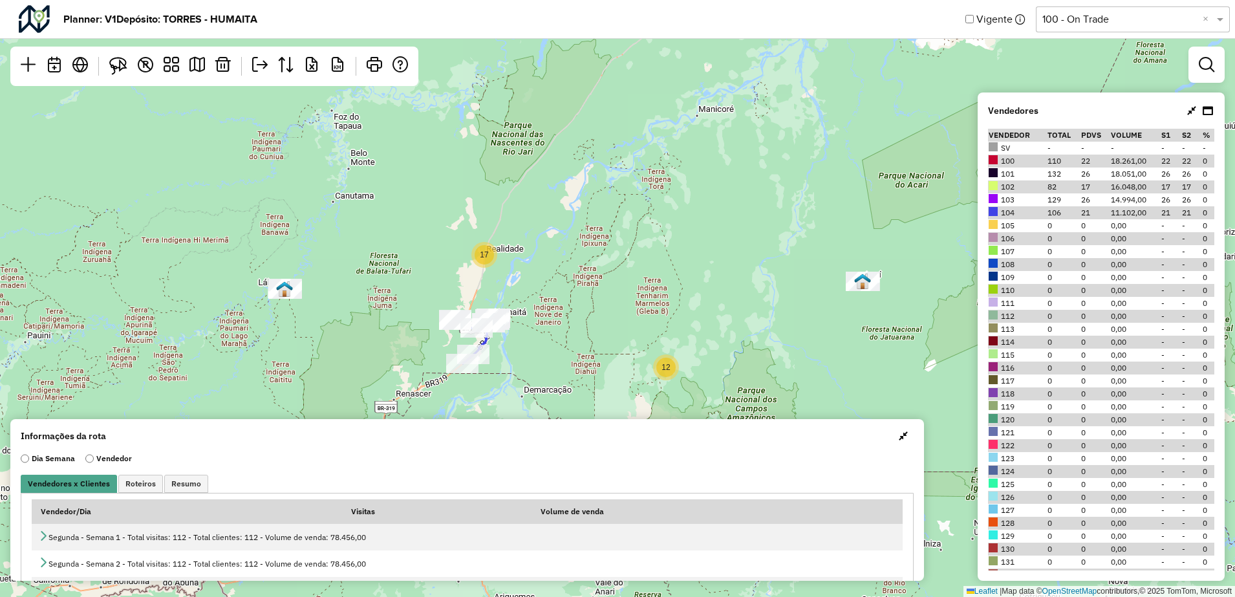
click at [96, 459] on label "Vendedor" at bounding box center [108, 459] width 47 height 12
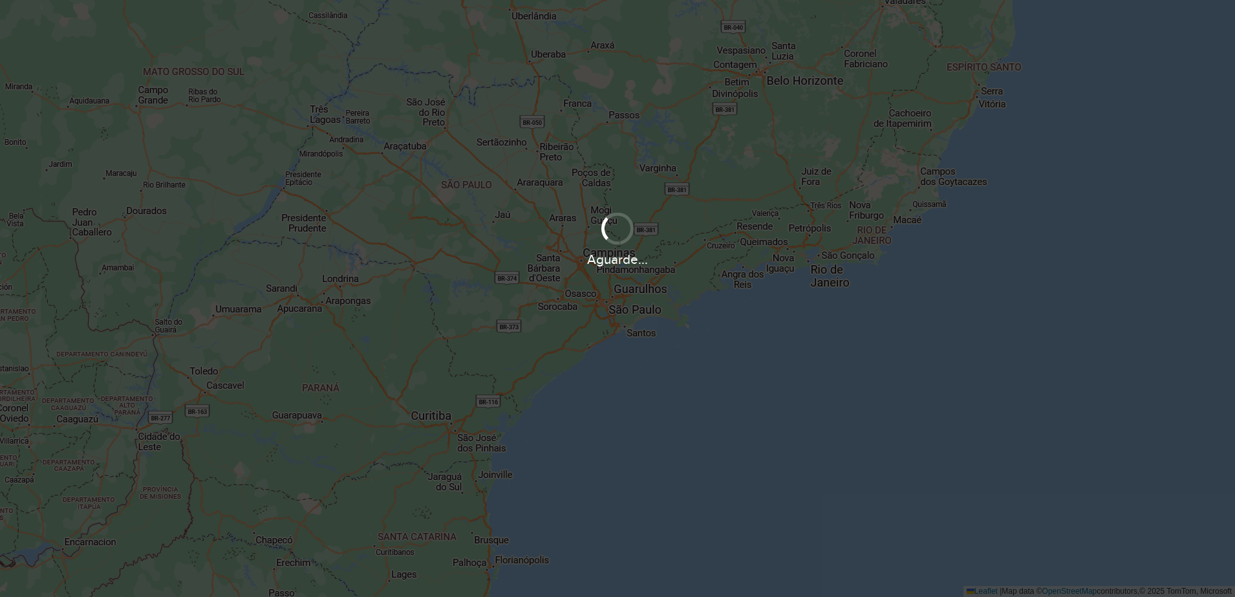
drag, startPoint x: 1085, startPoint y: 155, endPoint x: 719, endPoint y: 281, distance: 387.1
click at [719, 281] on hb-app "Aguarde... Pop-up bloqueado! Seu navegador bloqueou automáticamente a abertura …" at bounding box center [617, 298] width 1235 height 597
